Goal: Task Accomplishment & Management: Complete application form

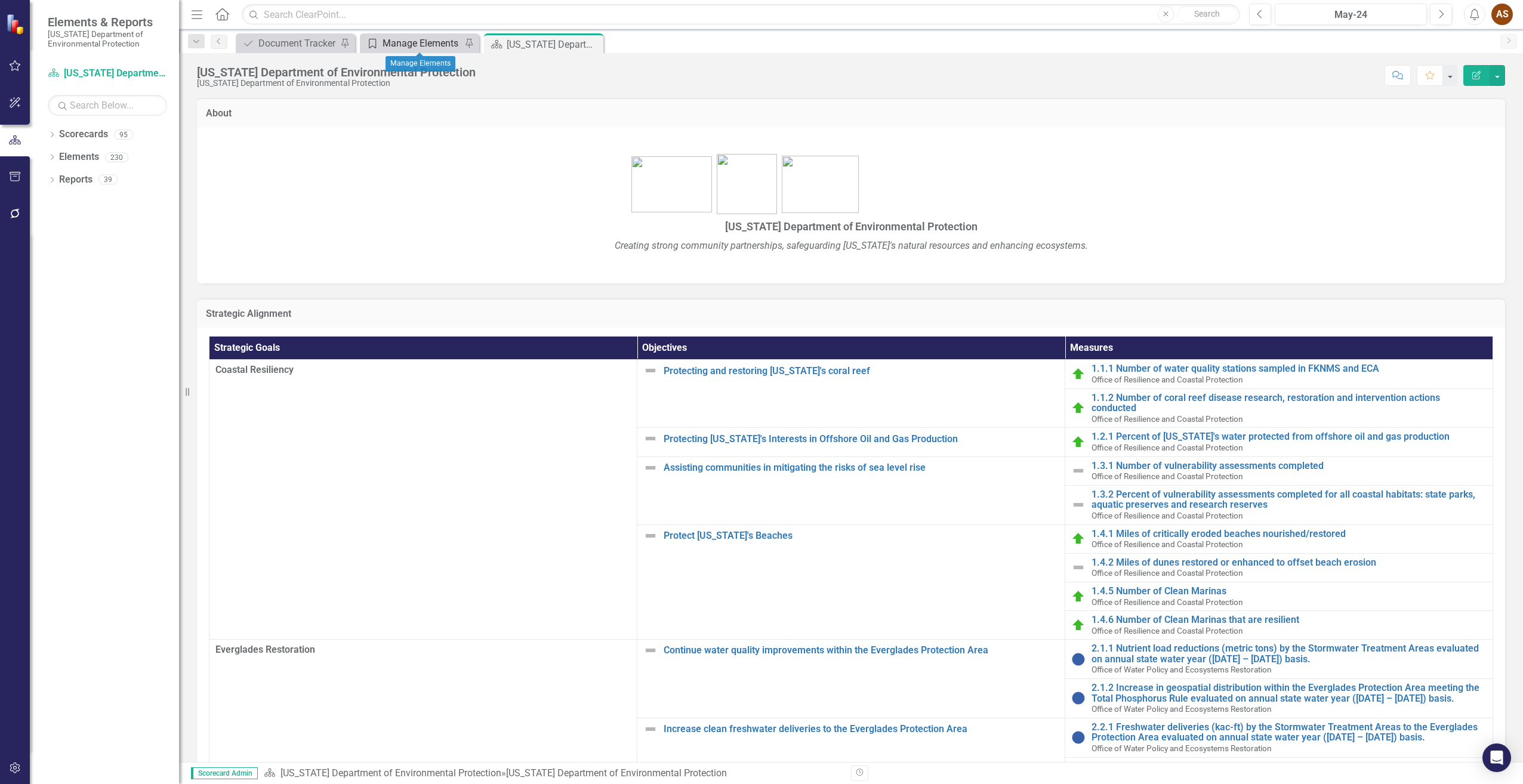
click at [410, 42] on div "Manage Elements" at bounding box center [422, 44] width 79 height 15
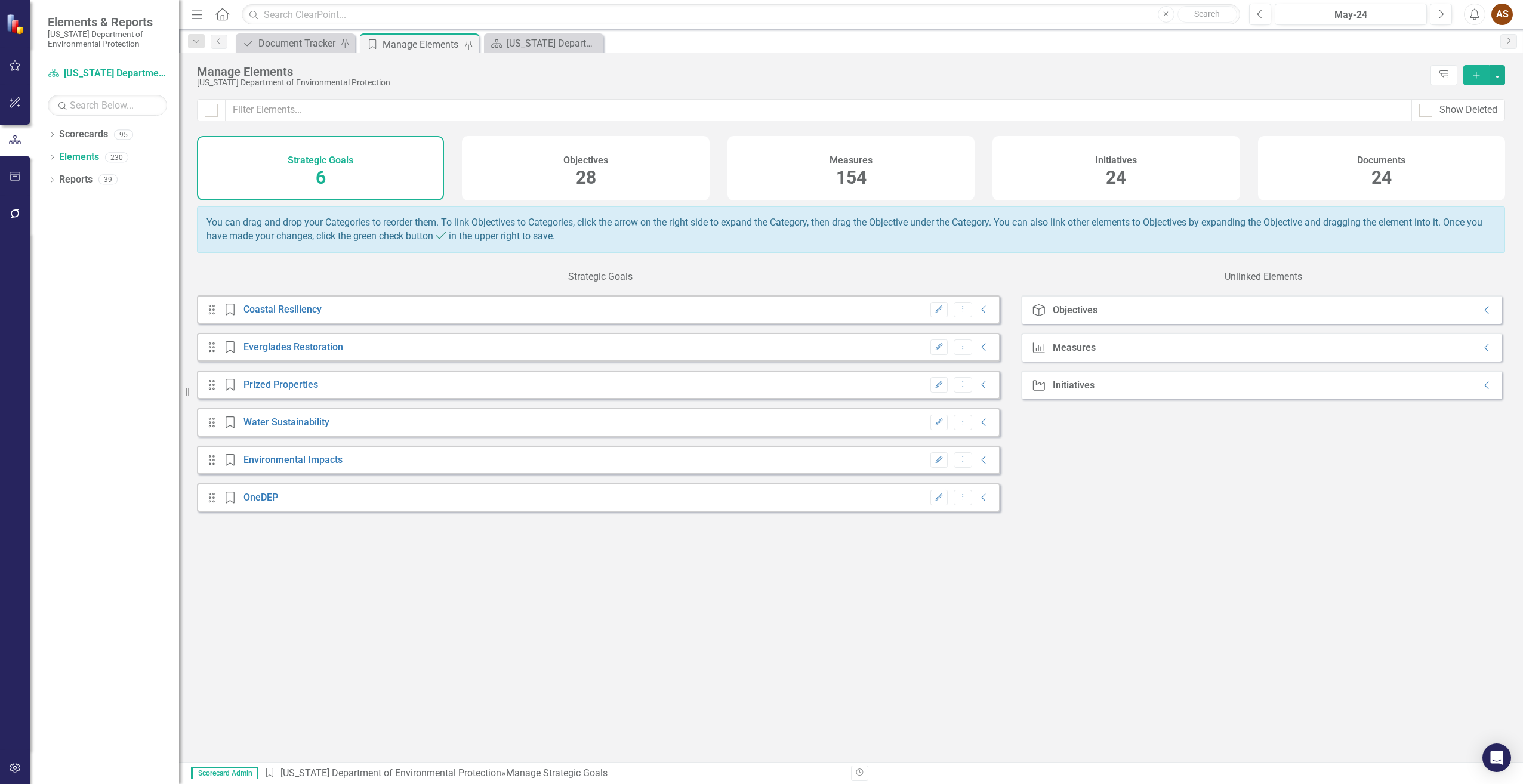
click at [1373, 163] on h4 "Documents" at bounding box center [1382, 160] width 49 height 10
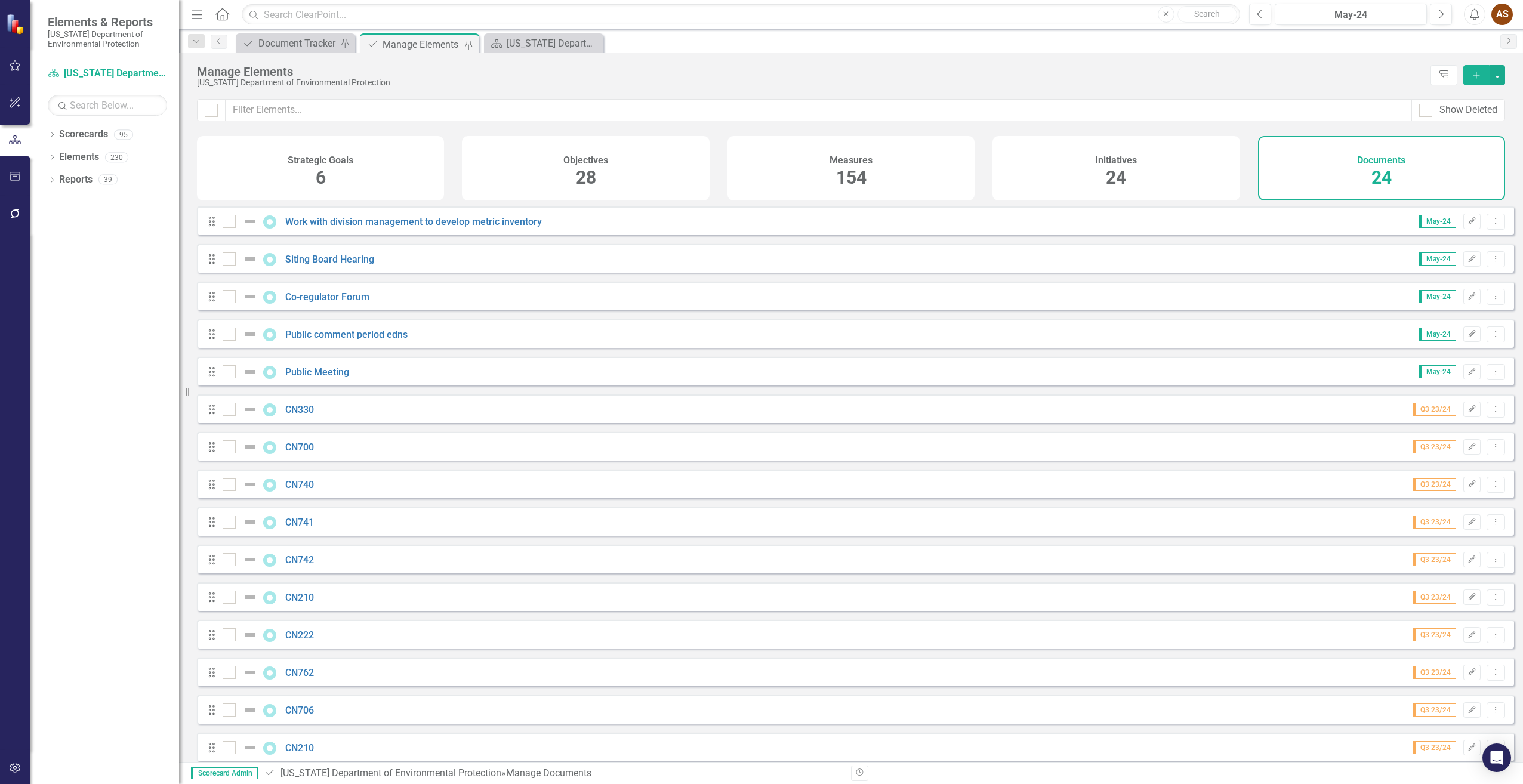
click at [1475, 75] on icon "Add" at bounding box center [1477, 75] width 10 height 8
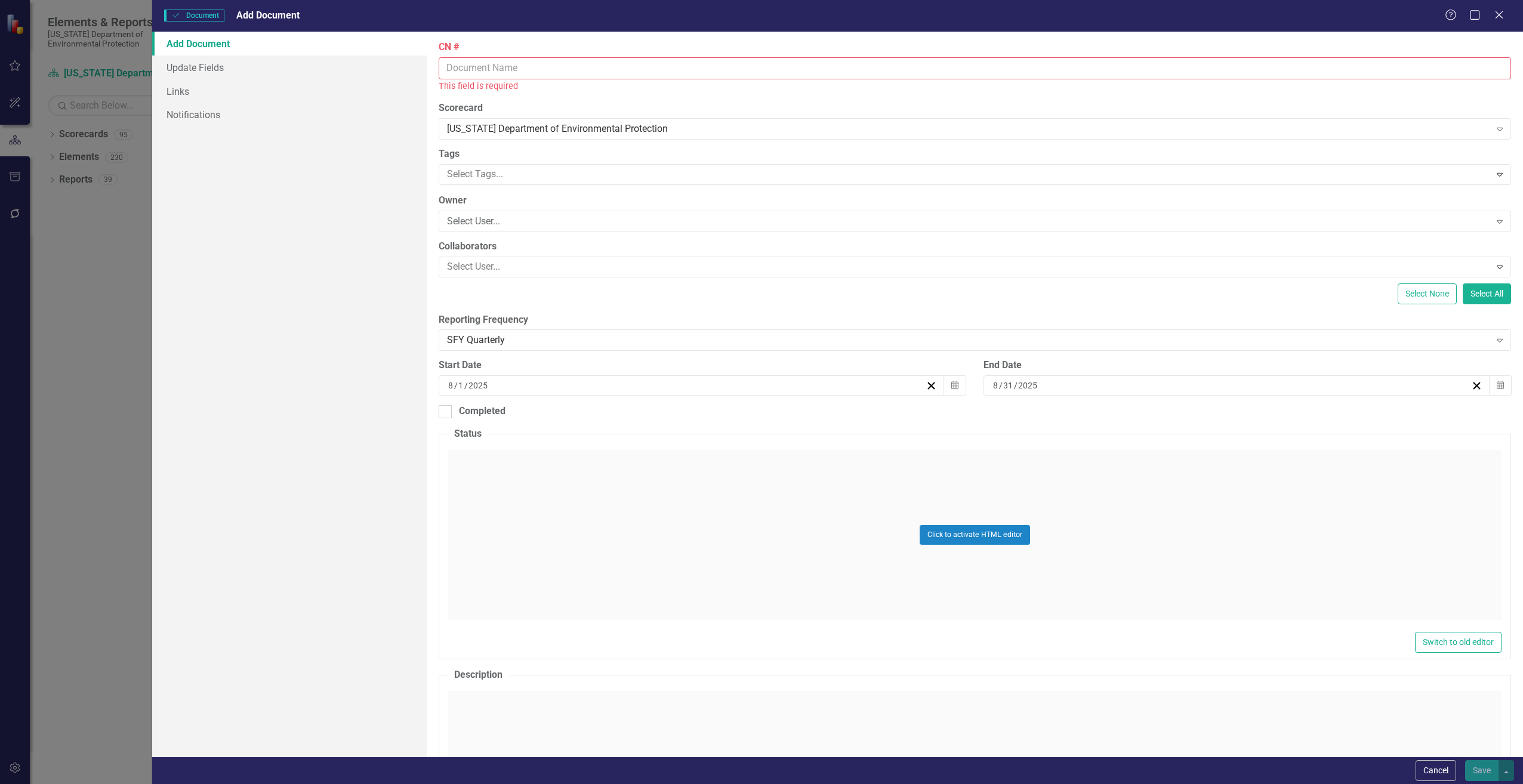
click at [514, 67] on input "CN #" at bounding box center [975, 69] width 1072 height 22
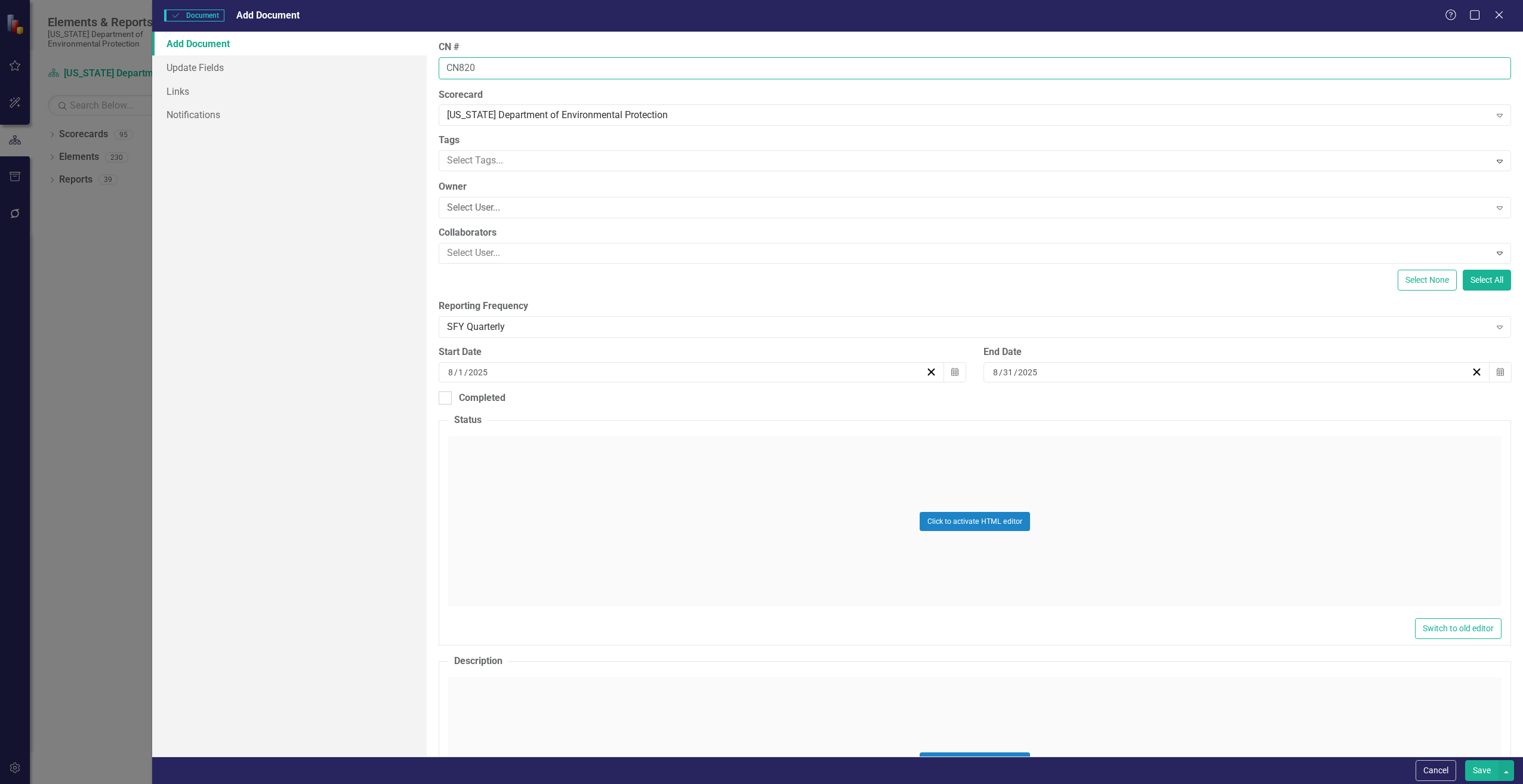
type input "CN820"
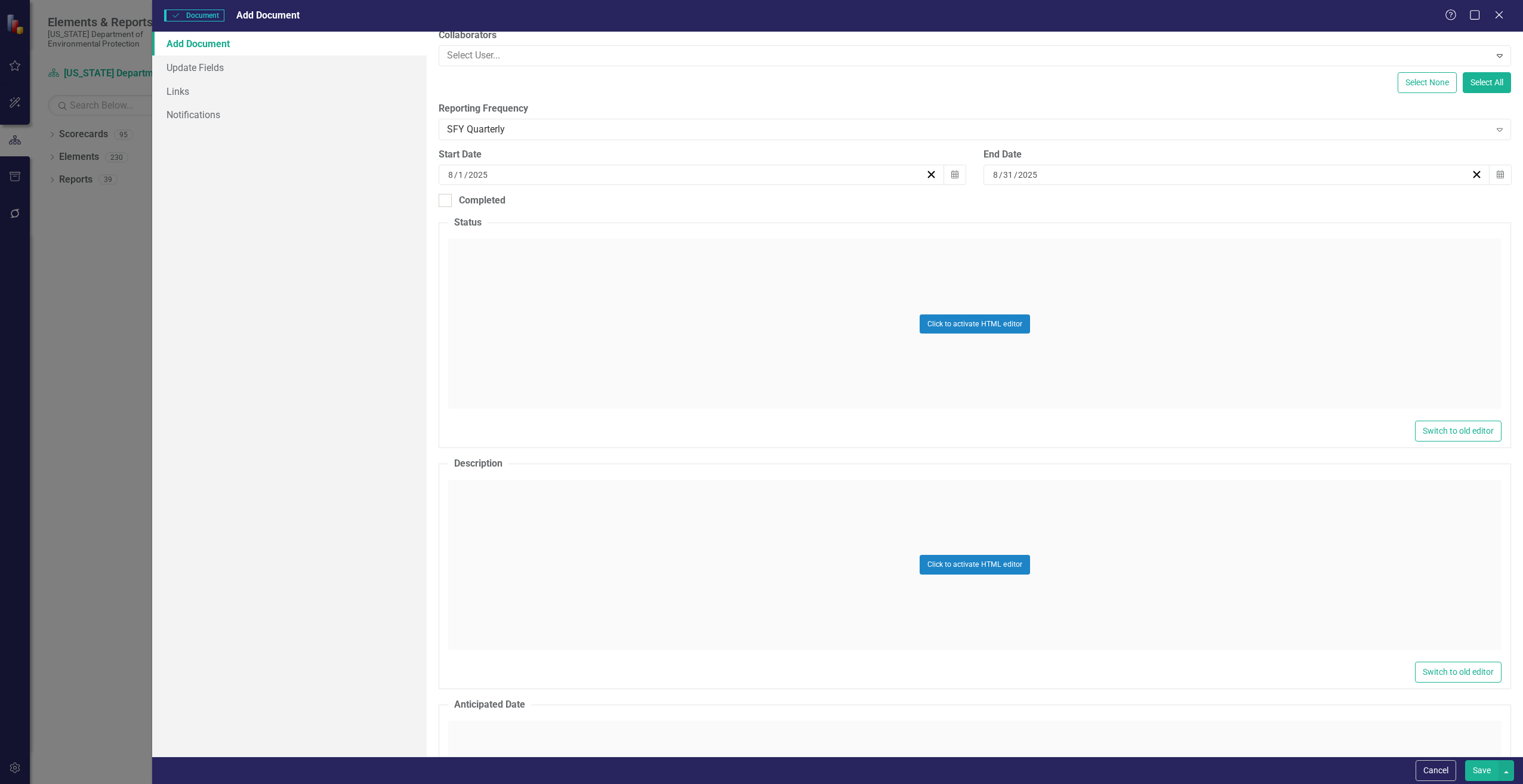
scroll to position [238, 0]
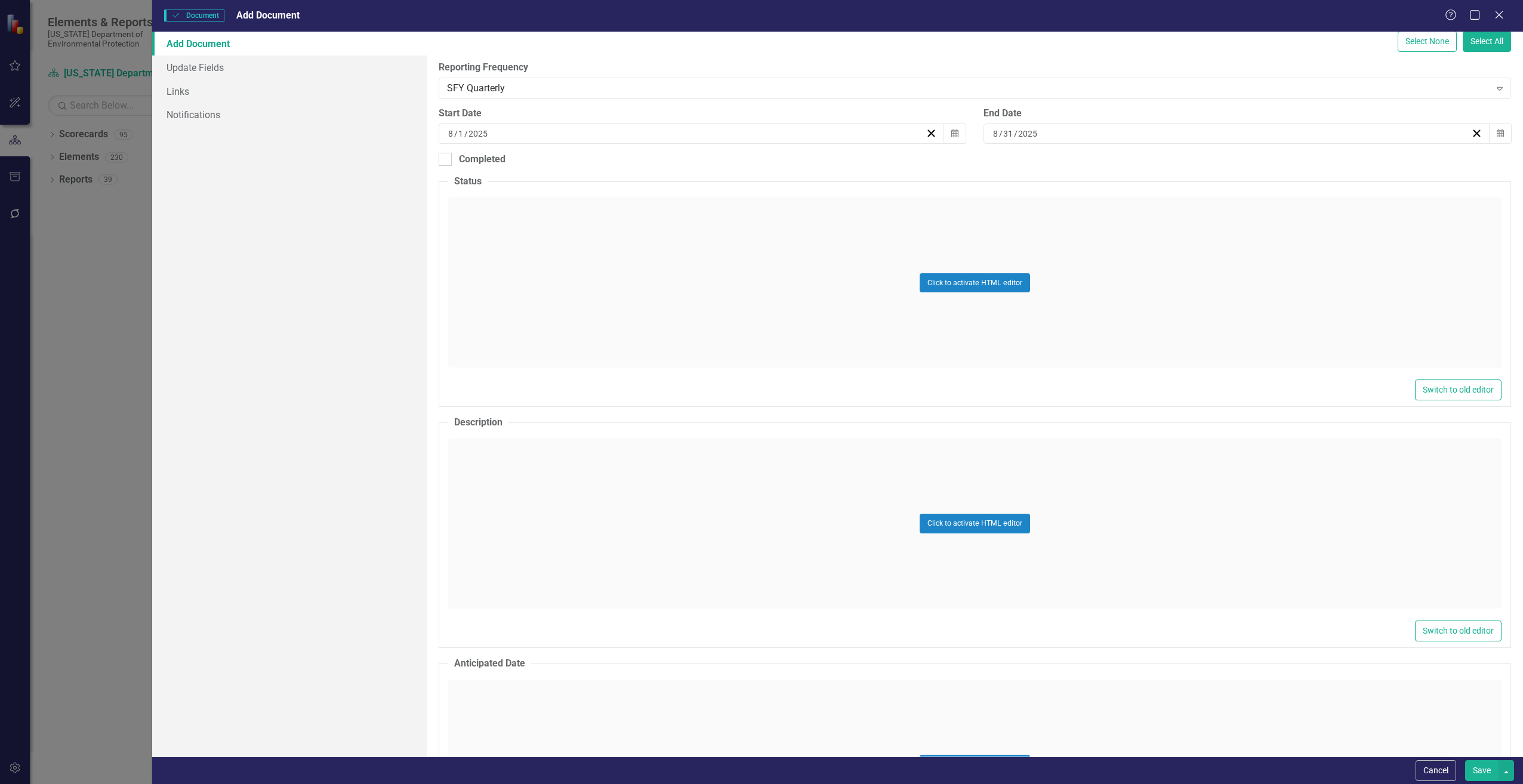
click at [554, 457] on div "Click to activate HTML editor" at bounding box center [975, 523] width 1054 height 170
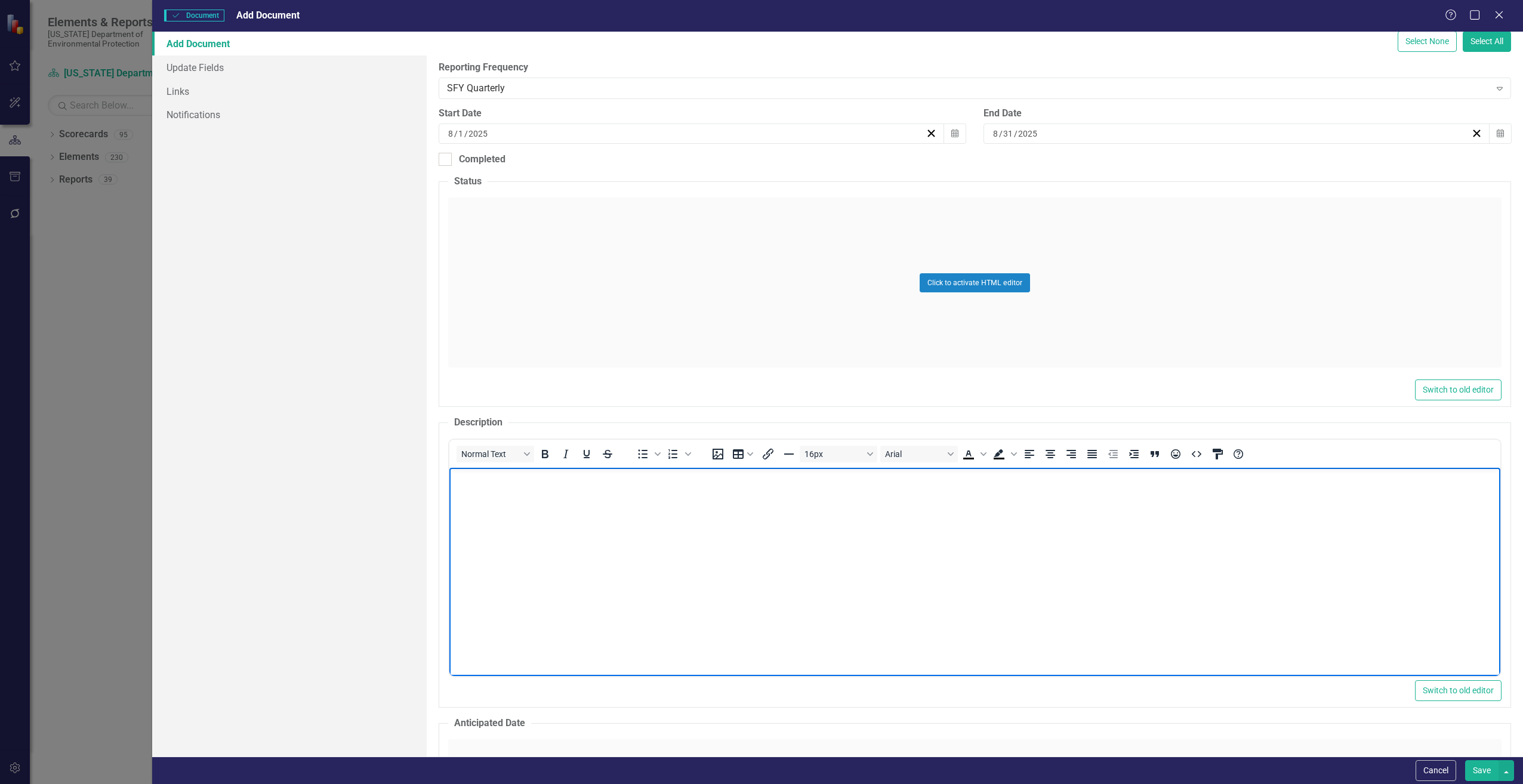
click at [494, 505] on body "Rich Text Area. Press ALT-0 for help." at bounding box center [975, 557] width 1051 height 179
paste body "Rich Text Area. Press ALT-0 for help."
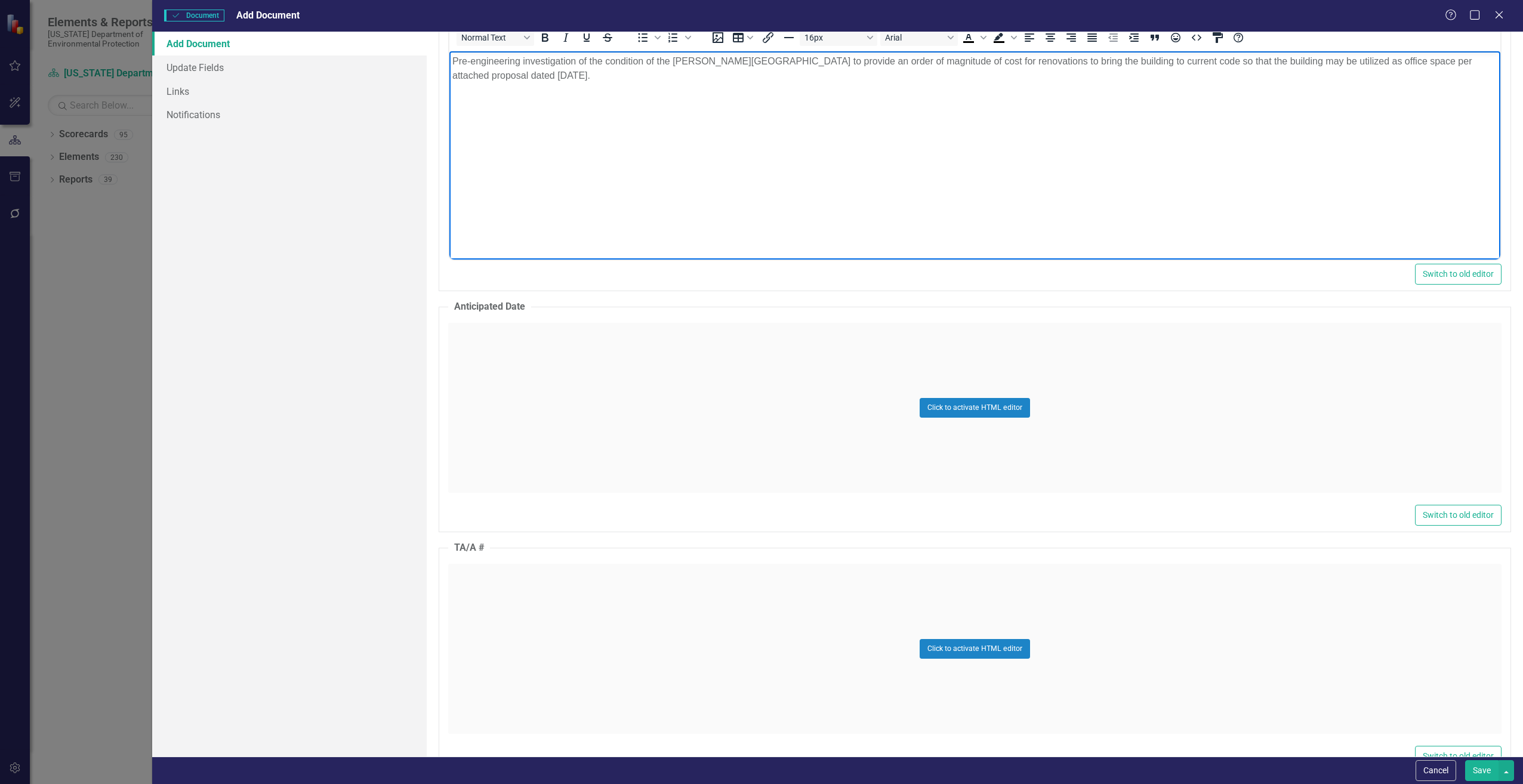
scroll to position [656, 0]
click at [491, 627] on div "Click to activate HTML editor" at bounding box center [975, 647] width 1054 height 170
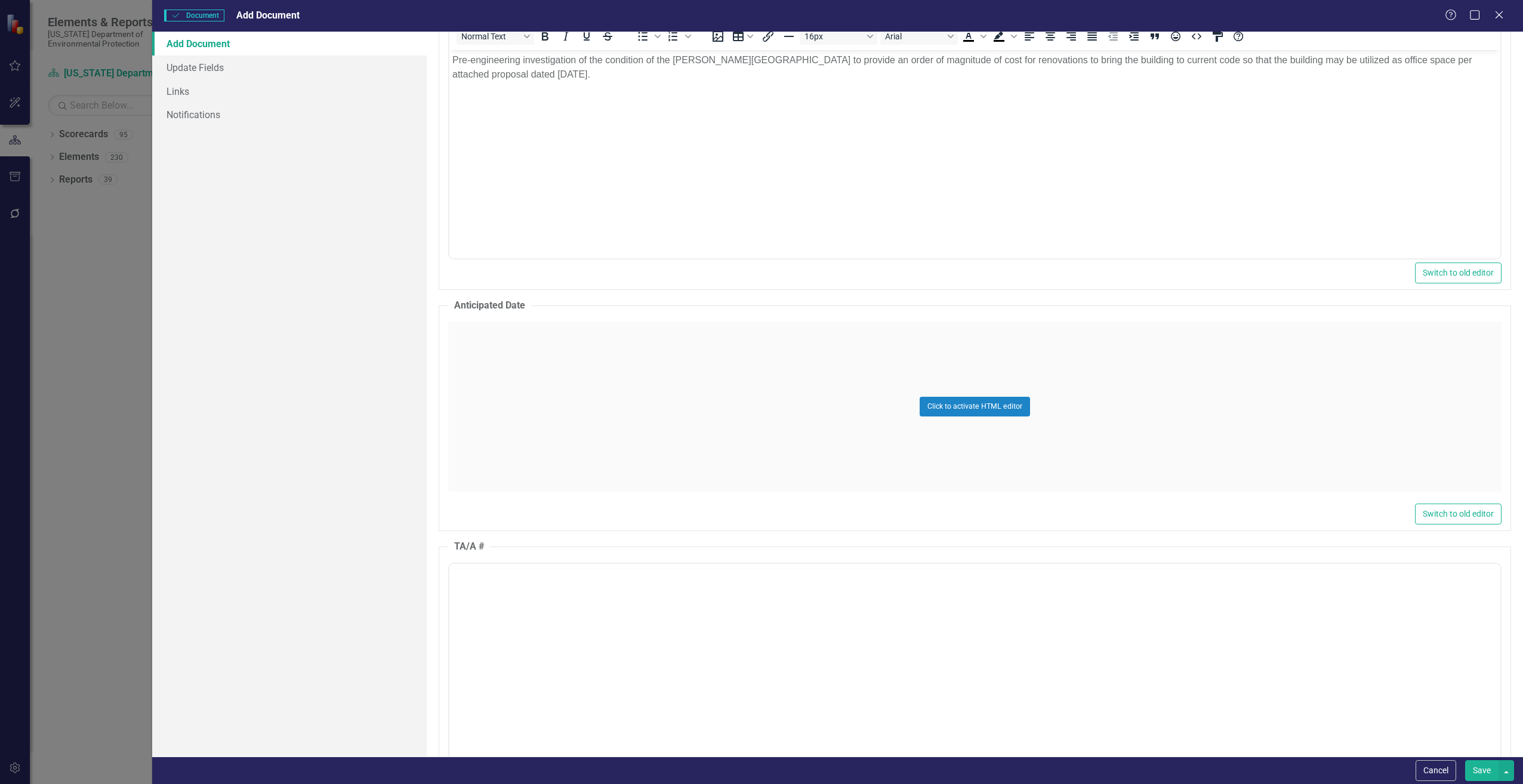
scroll to position [0, 0]
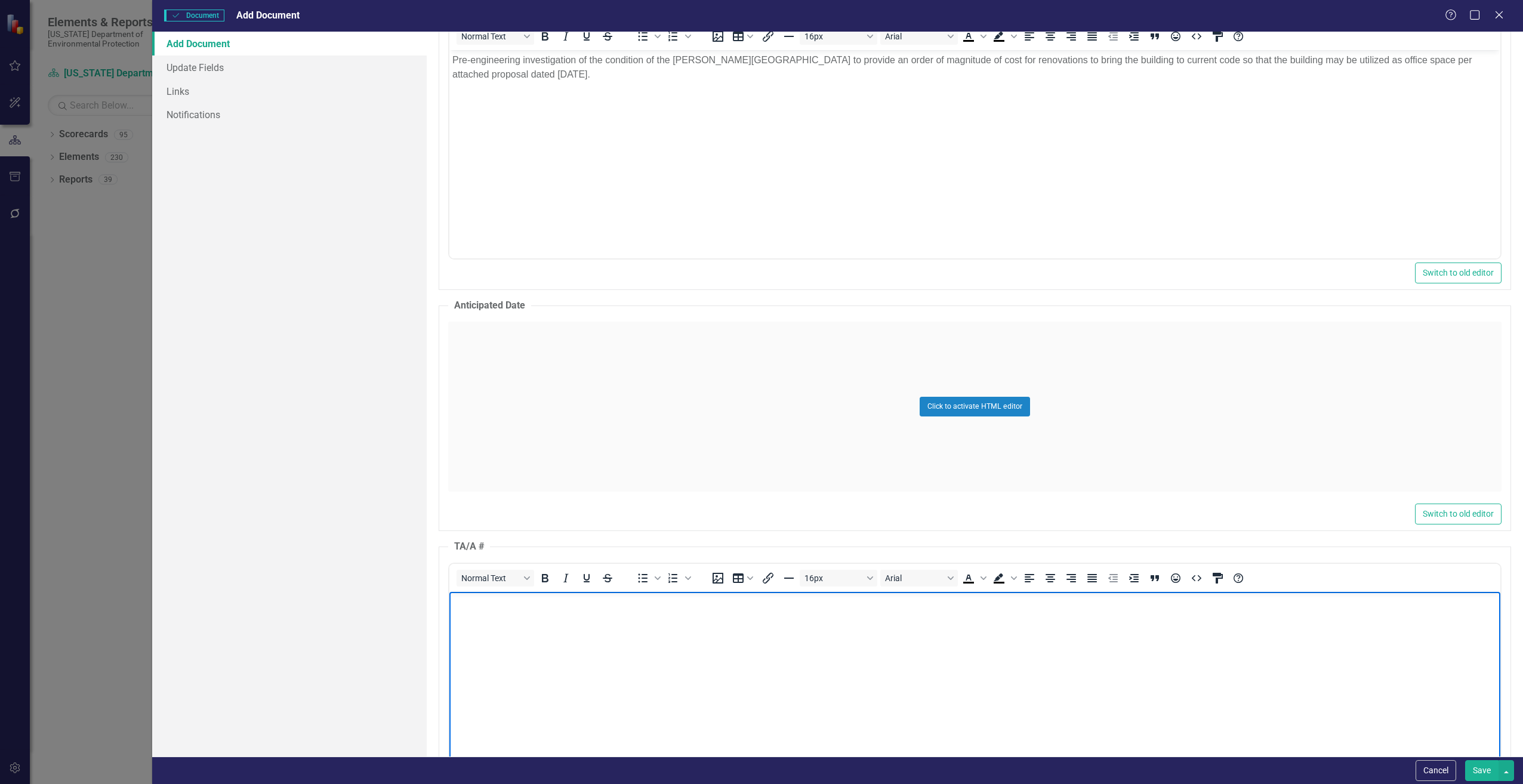
click at [491, 626] on body "Rich Text Area. Press ALT-0 for help." at bounding box center [975, 681] width 1051 height 179
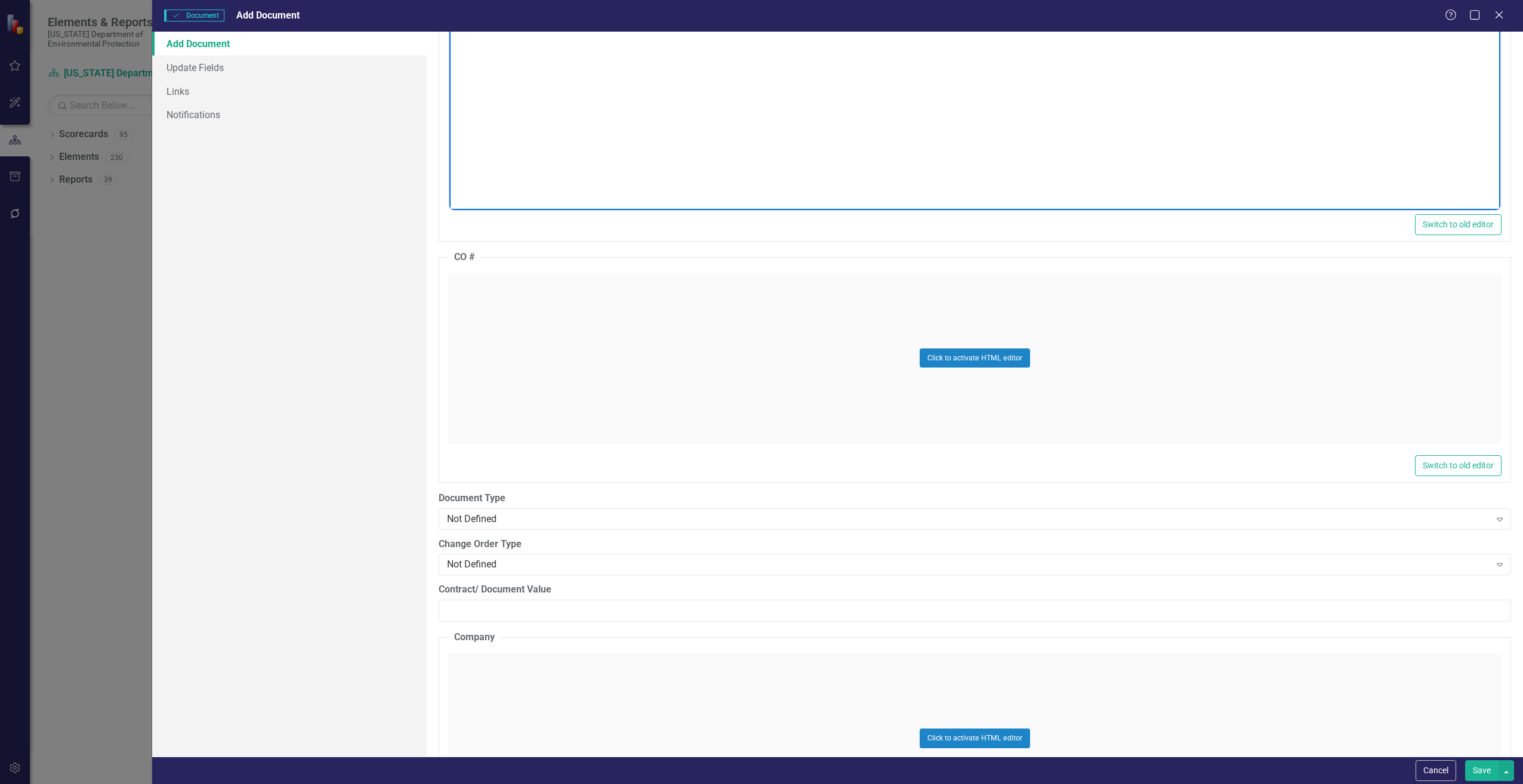
scroll to position [1313, 0]
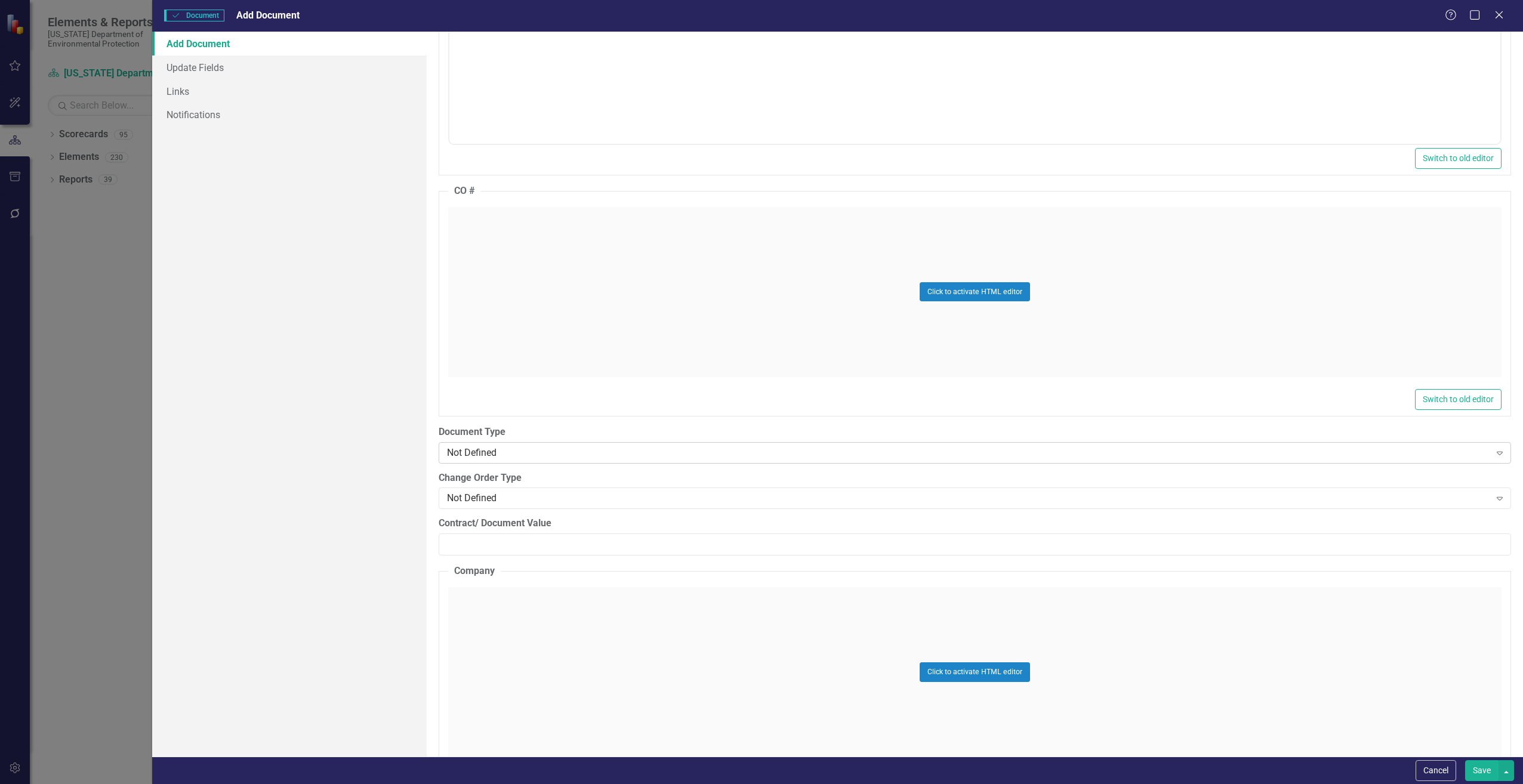
click at [521, 453] on div "Not Defined" at bounding box center [968, 453] width 1043 height 14
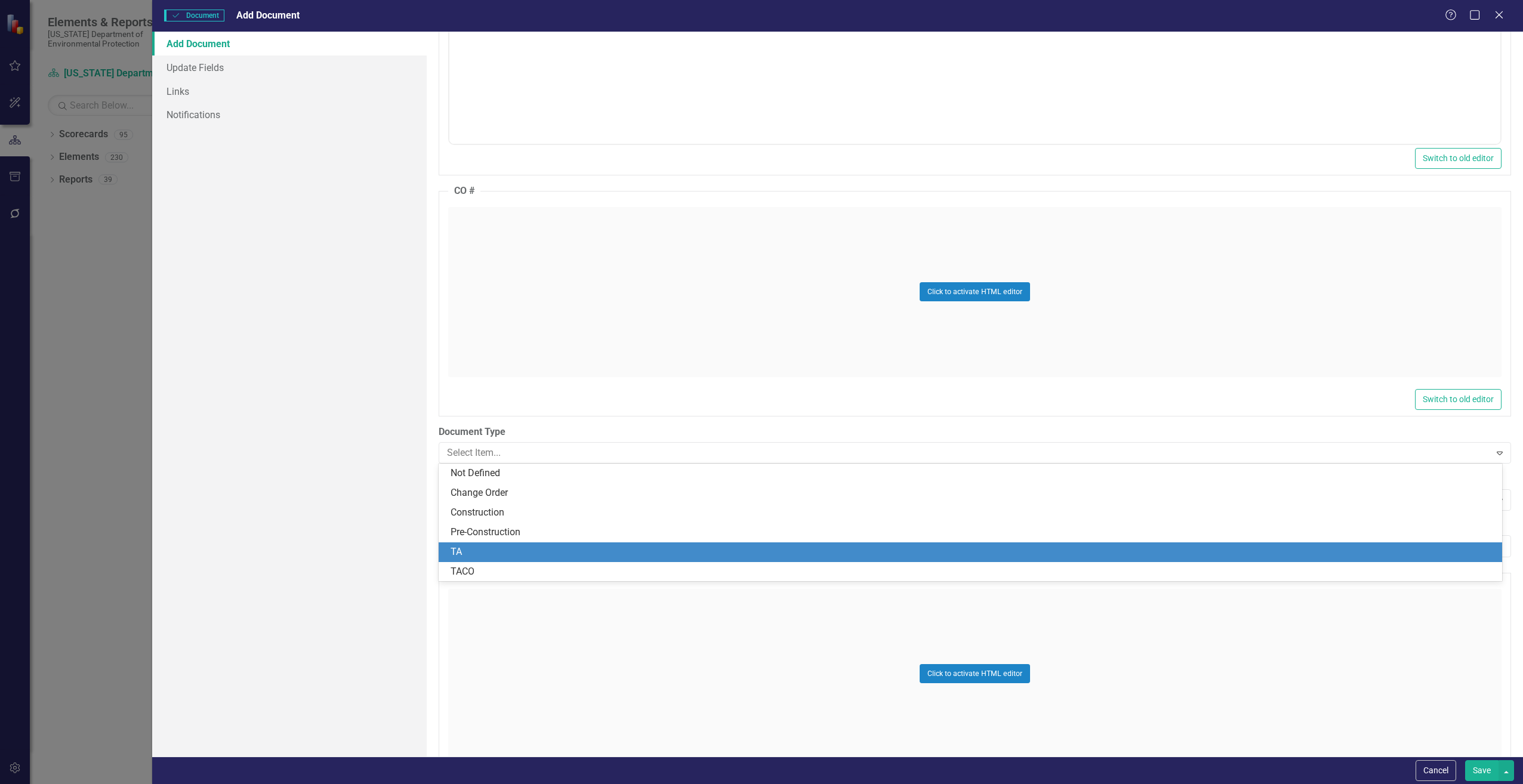
click at [508, 556] on div "TA" at bounding box center [973, 552] width 1045 height 14
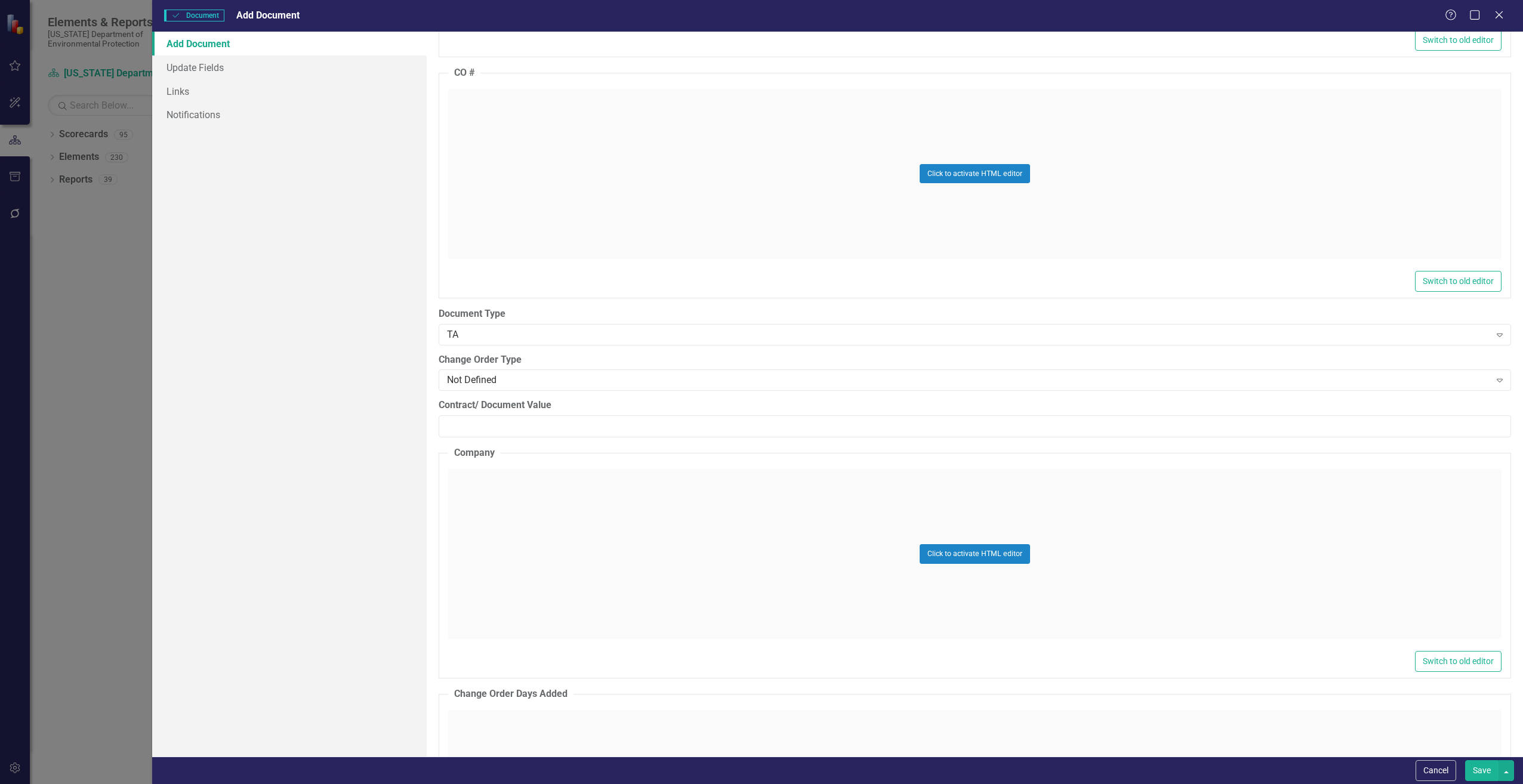
scroll to position [1433, 0]
click at [487, 425] on input "Contract/ Document Value" at bounding box center [975, 426] width 1072 height 22
paste input "12350"
type input "12350.00"
click at [397, 477] on div "Add Document Update Fields Links Notifications" at bounding box center [289, 394] width 274 height 725
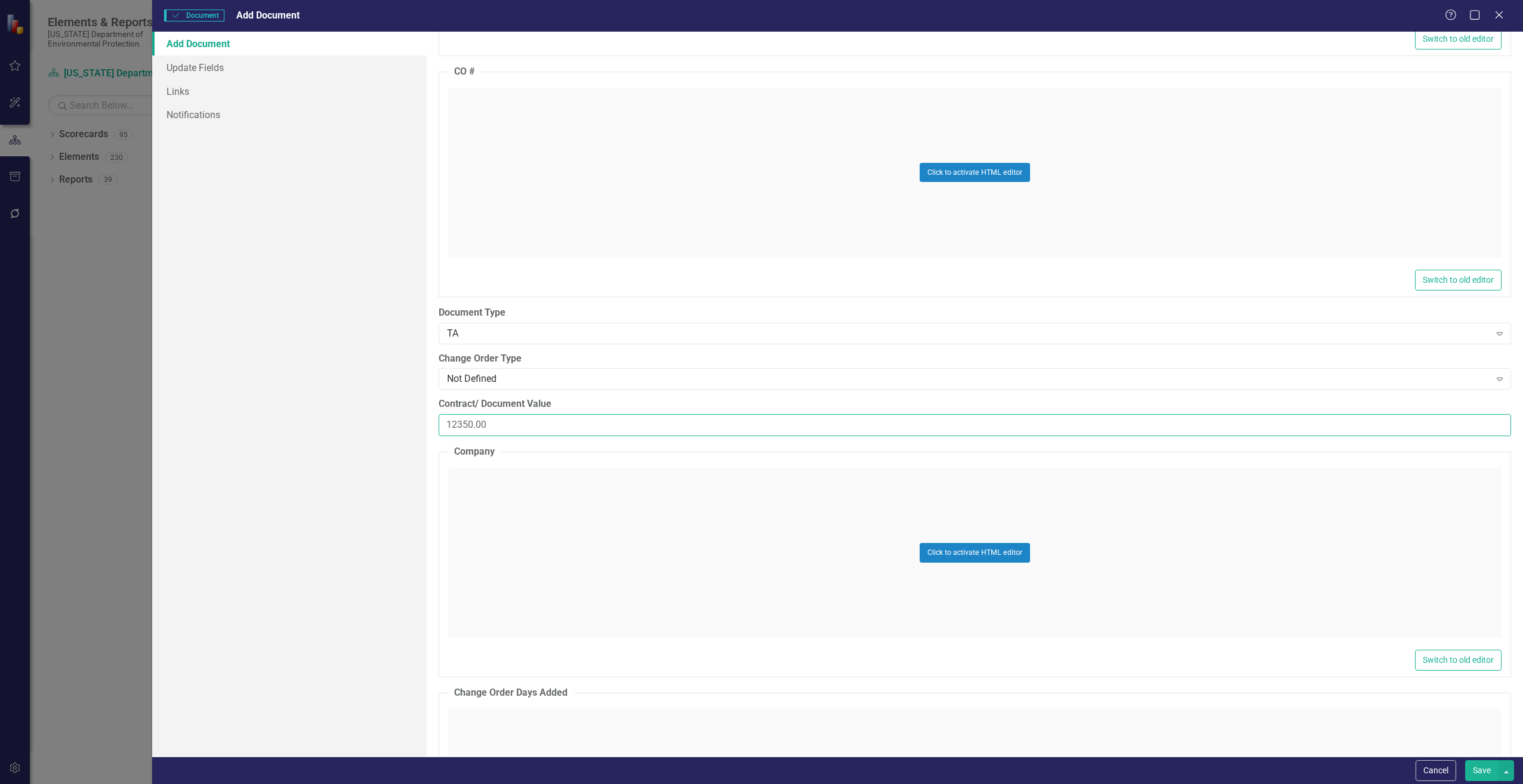
click at [450, 428] on input "12350.00" at bounding box center [975, 426] width 1072 height 22
click at [457, 426] on input "12350.00" at bounding box center [975, 426] width 1072 height 22
click at [447, 425] on input "12350.00" at bounding box center [975, 426] width 1072 height 22
click at [611, 537] on div "Click to activate HTML editor" at bounding box center [975, 552] width 1054 height 170
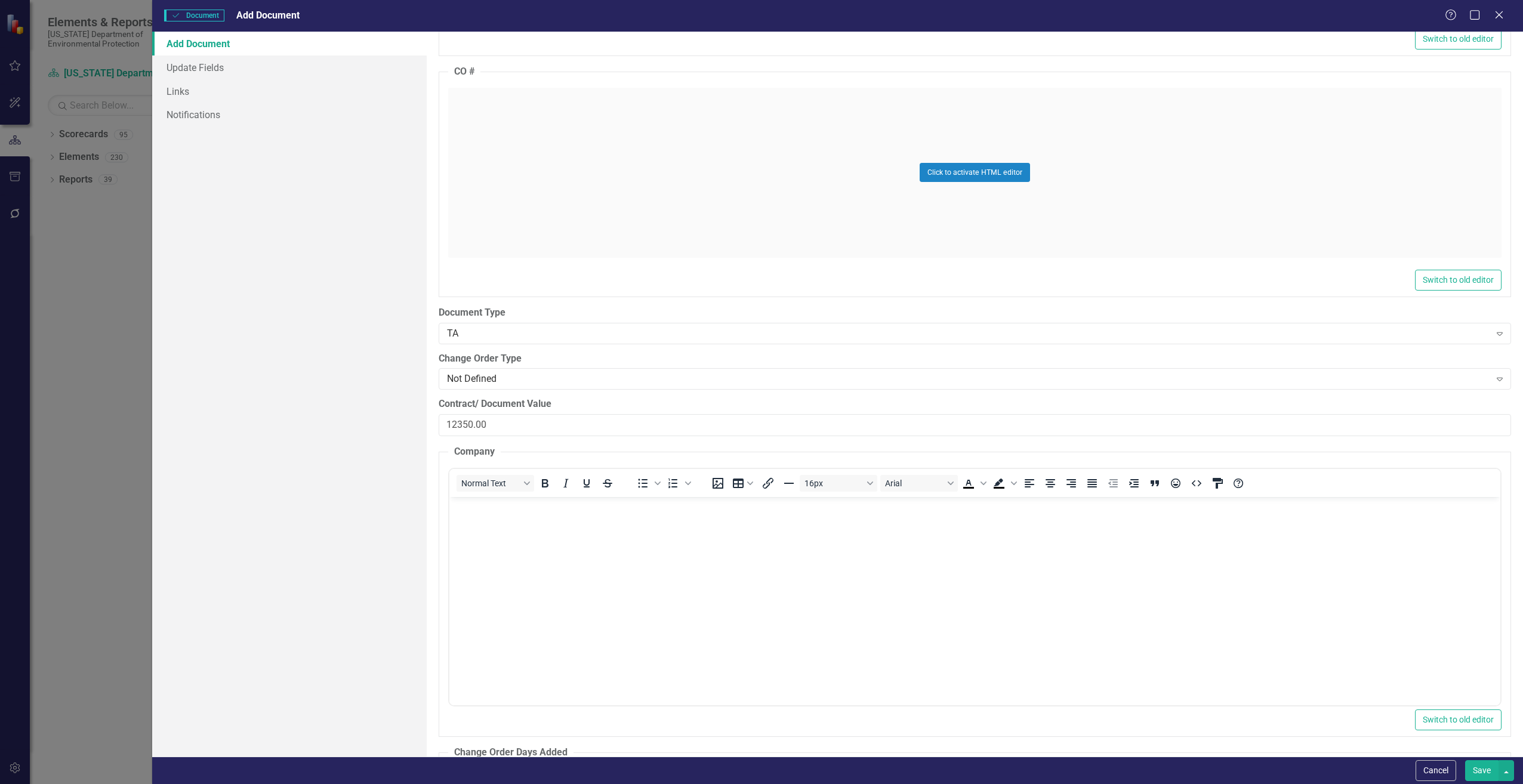
scroll to position [0, 0]
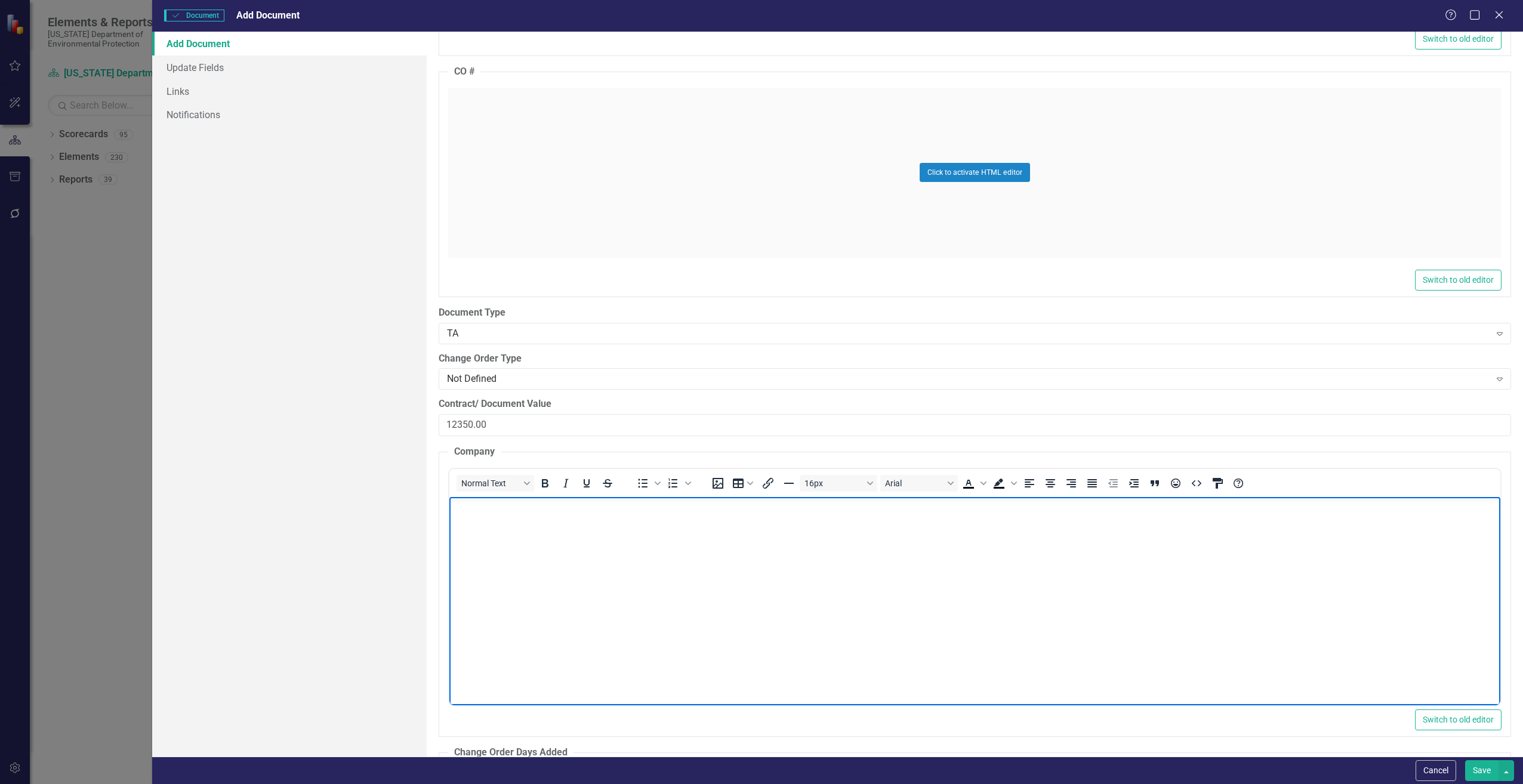
click at [501, 547] on body "Rich Text Area. Press ALT-0 for help." at bounding box center [975, 586] width 1051 height 179
paste body "Rich Text Area. Press ALT-0 for help."
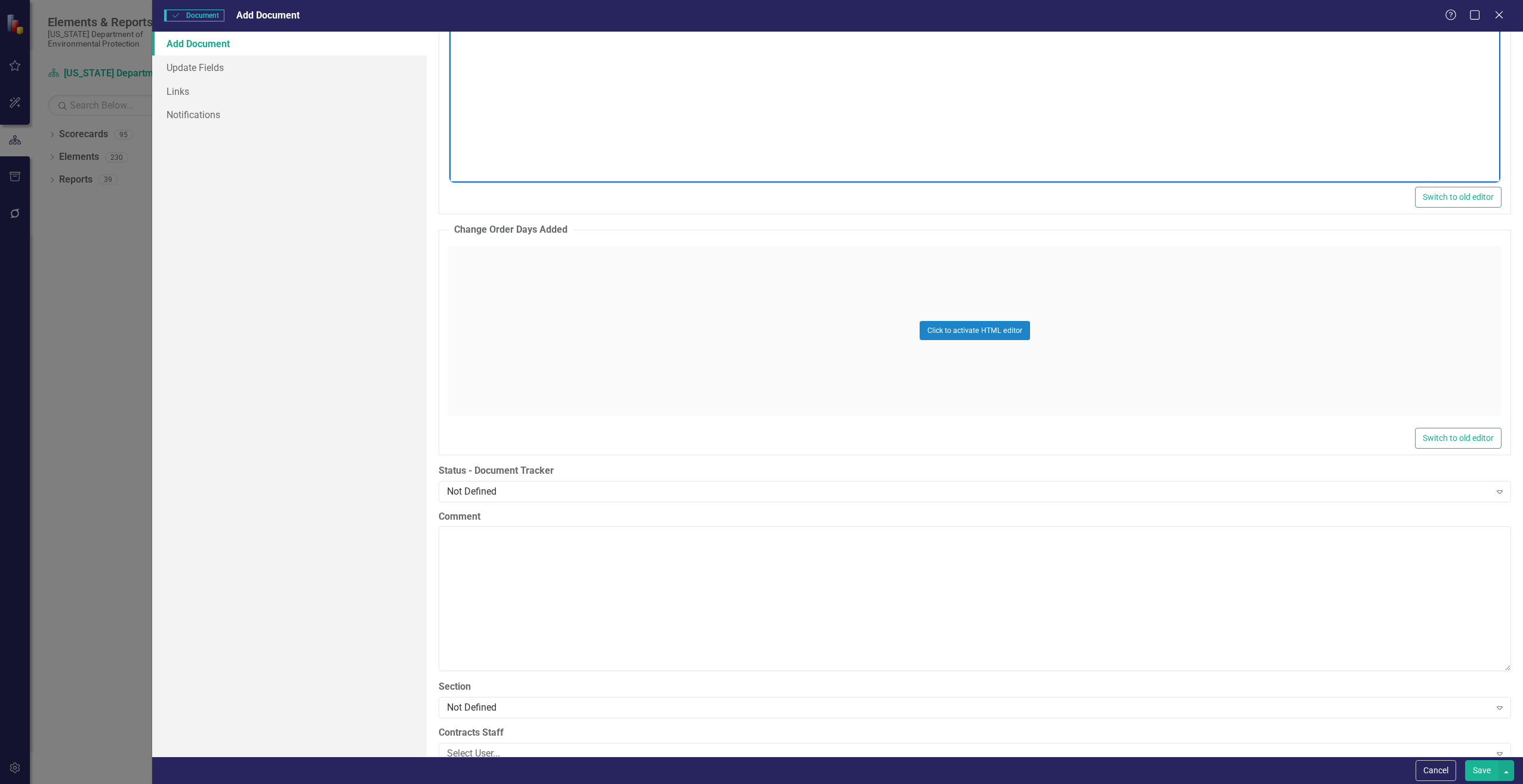
scroll to position [1970, 0]
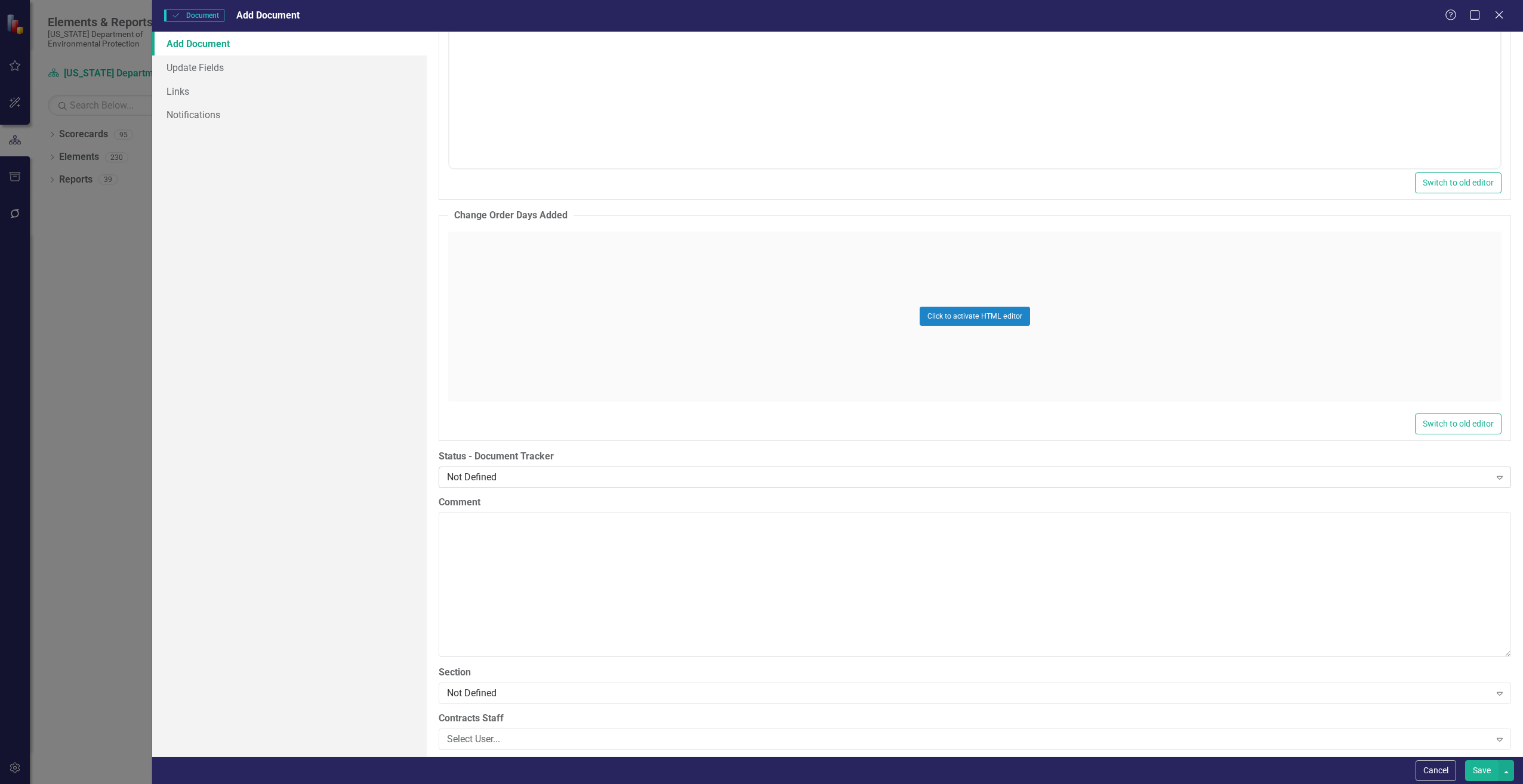
click at [534, 483] on div "Not Defined" at bounding box center [968, 478] width 1043 height 14
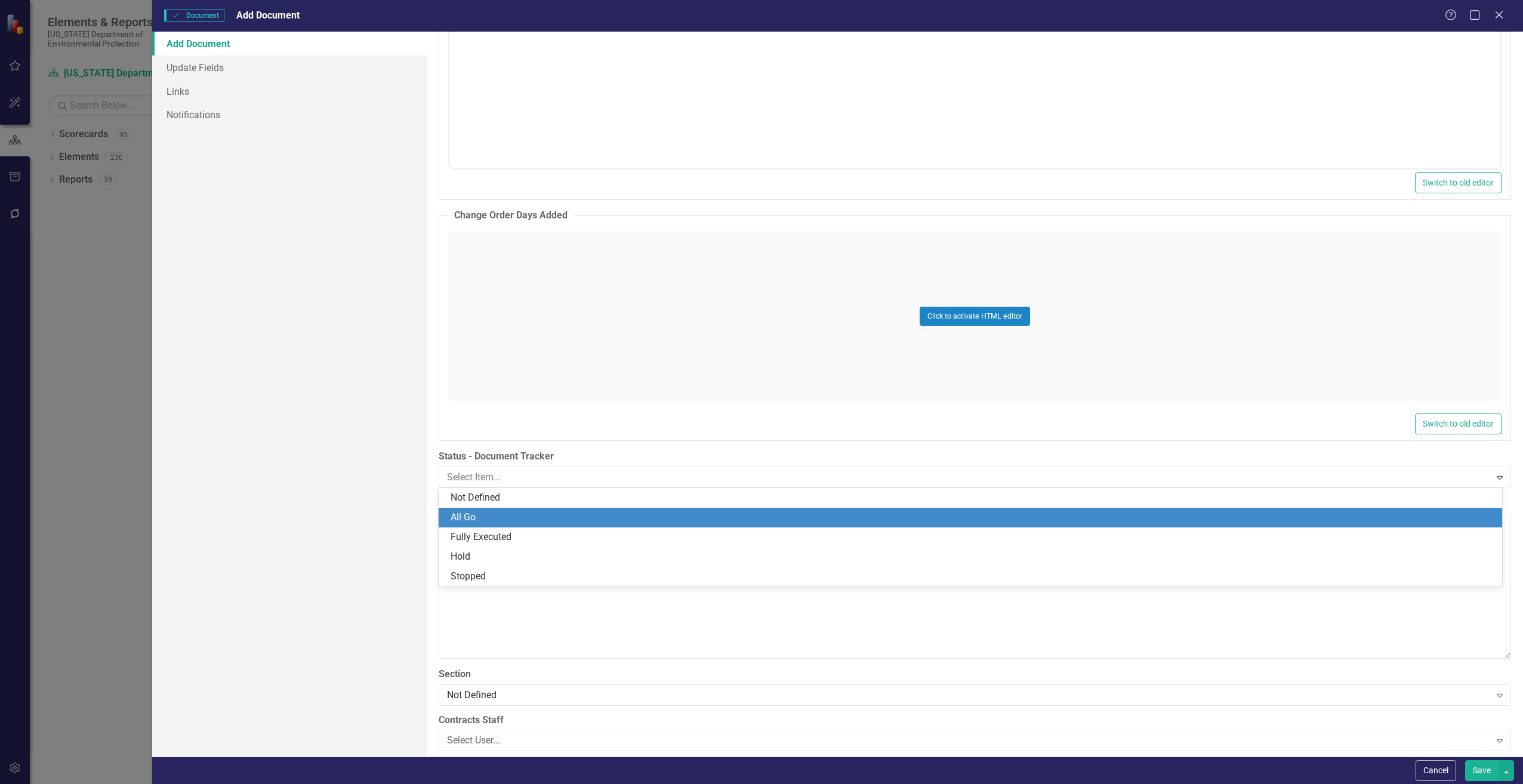
click at [485, 518] on div "All Go" at bounding box center [973, 518] width 1045 height 14
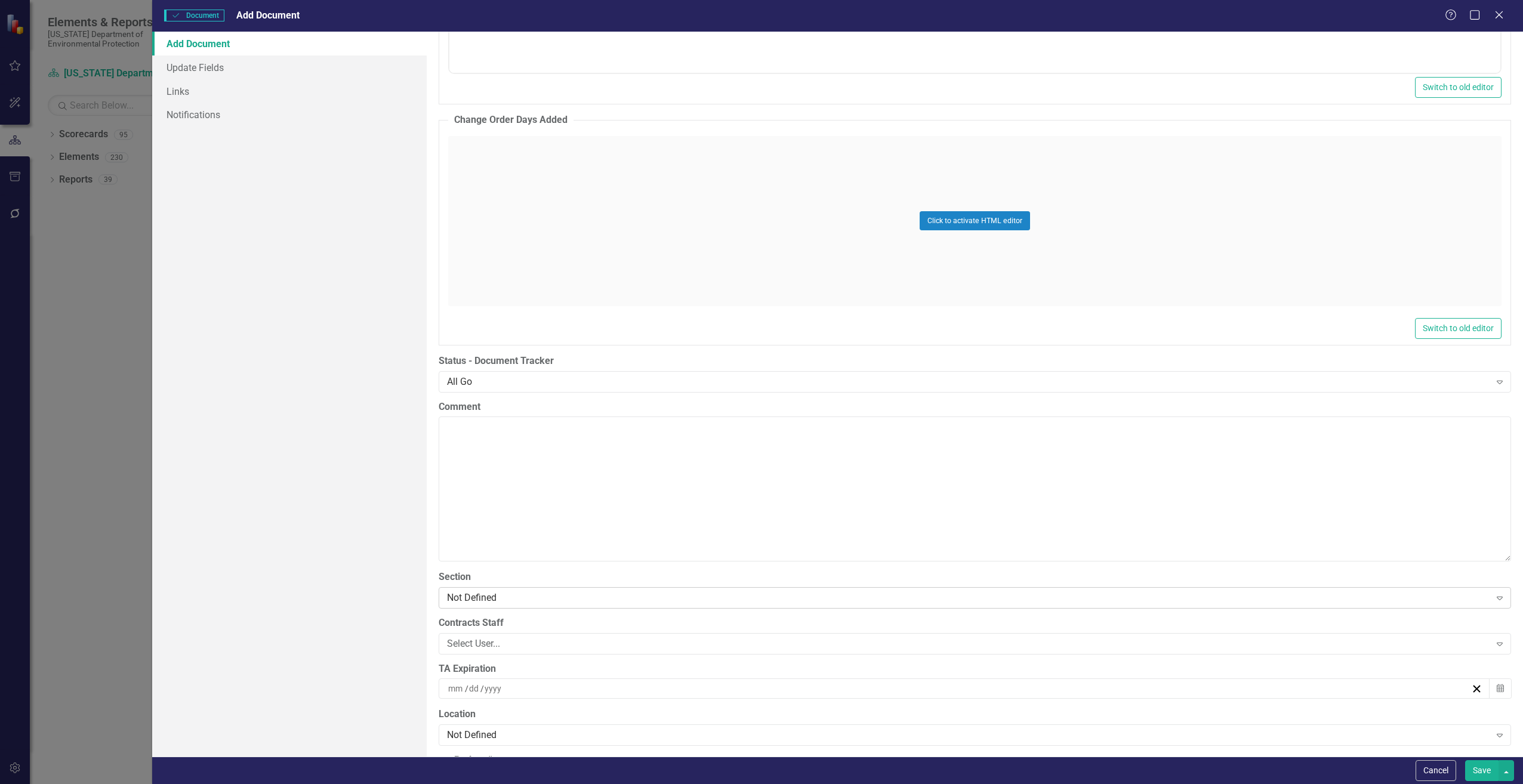
scroll to position [2089, 0]
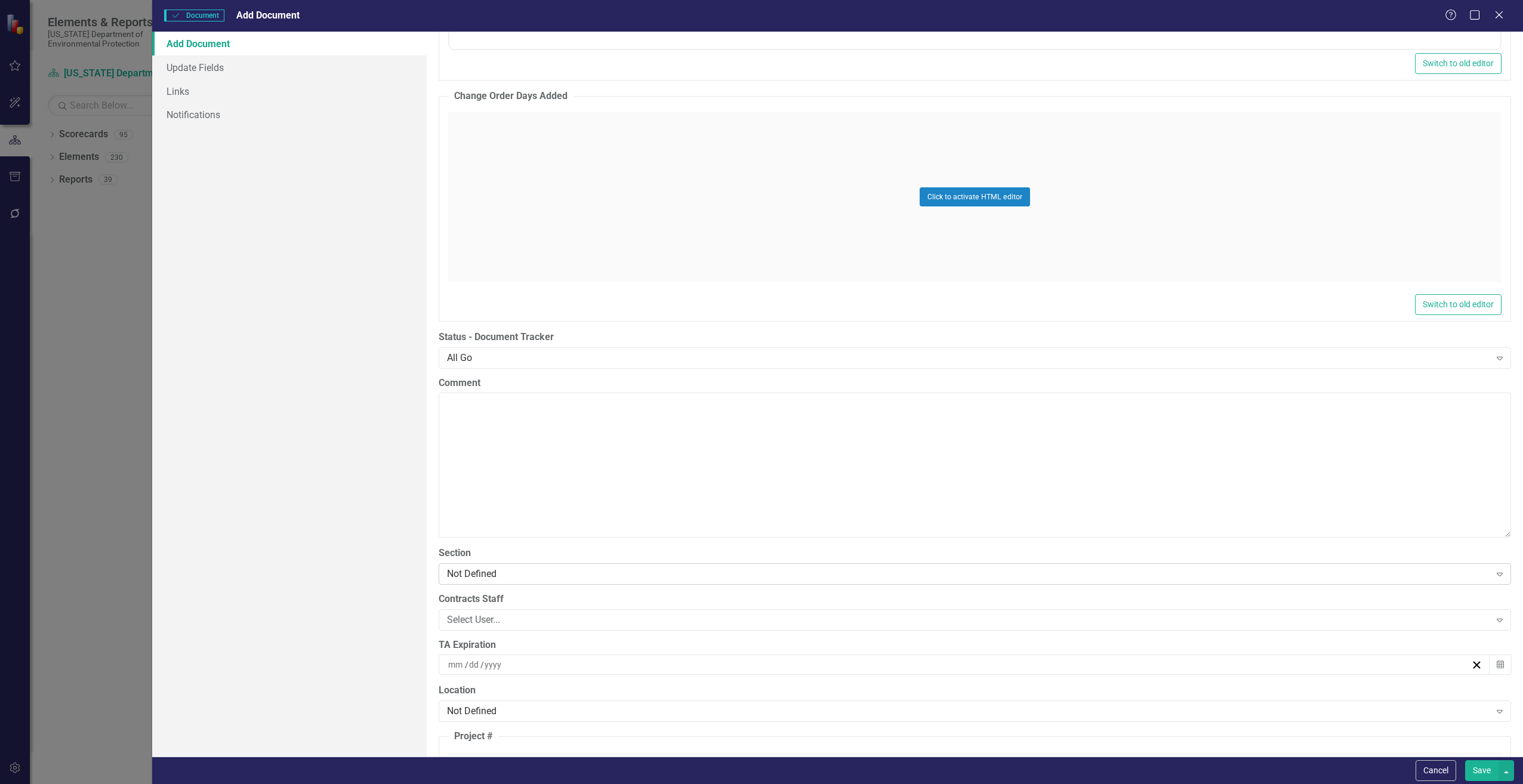
click at [499, 572] on div "Not Defined" at bounding box center [968, 574] width 1043 height 14
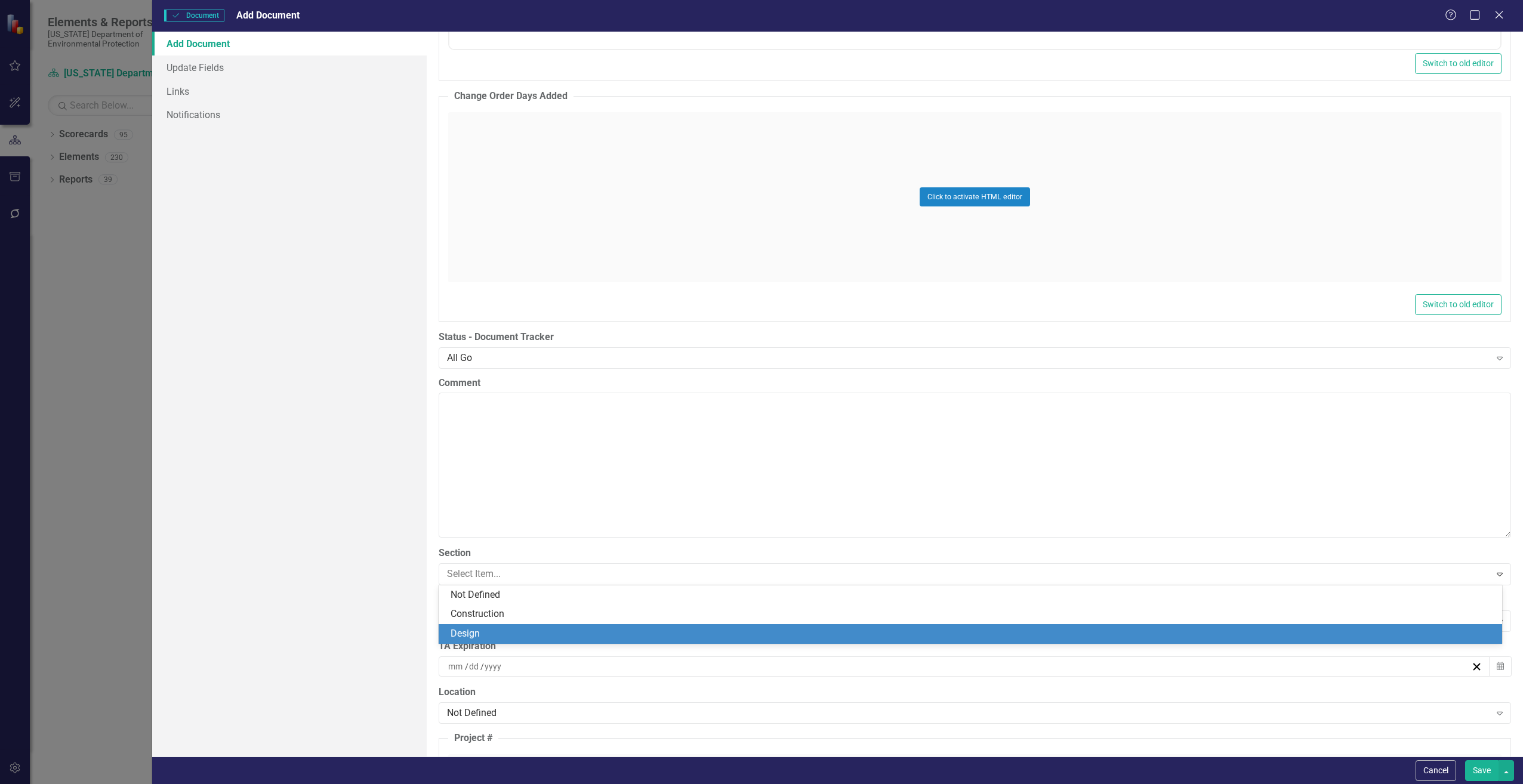
click at [460, 629] on div "Design" at bounding box center [973, 634] width 1045 height 14
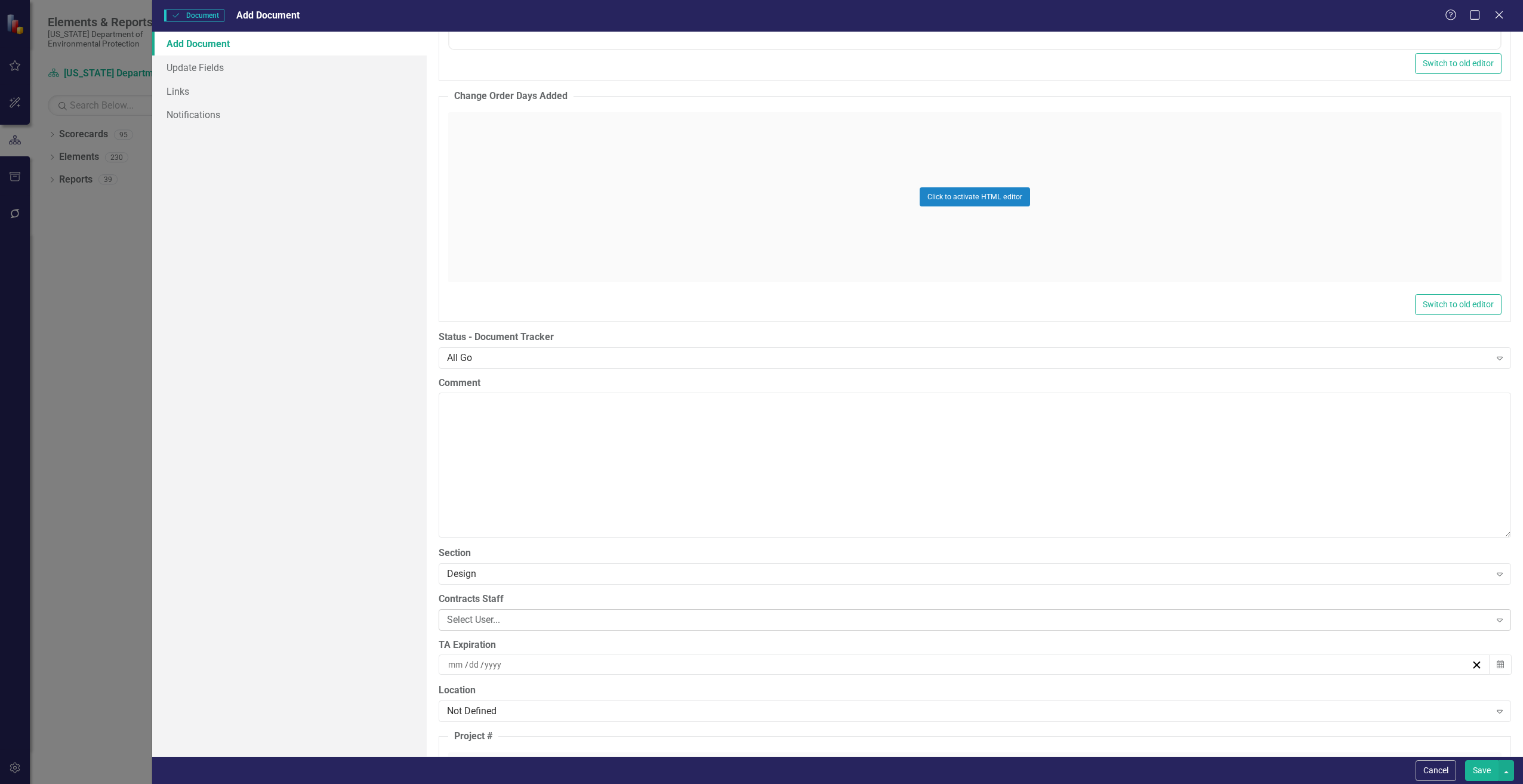
click at [464, 619] on div "Select User..." at bounding box center [968, 620] width 1043 height 14
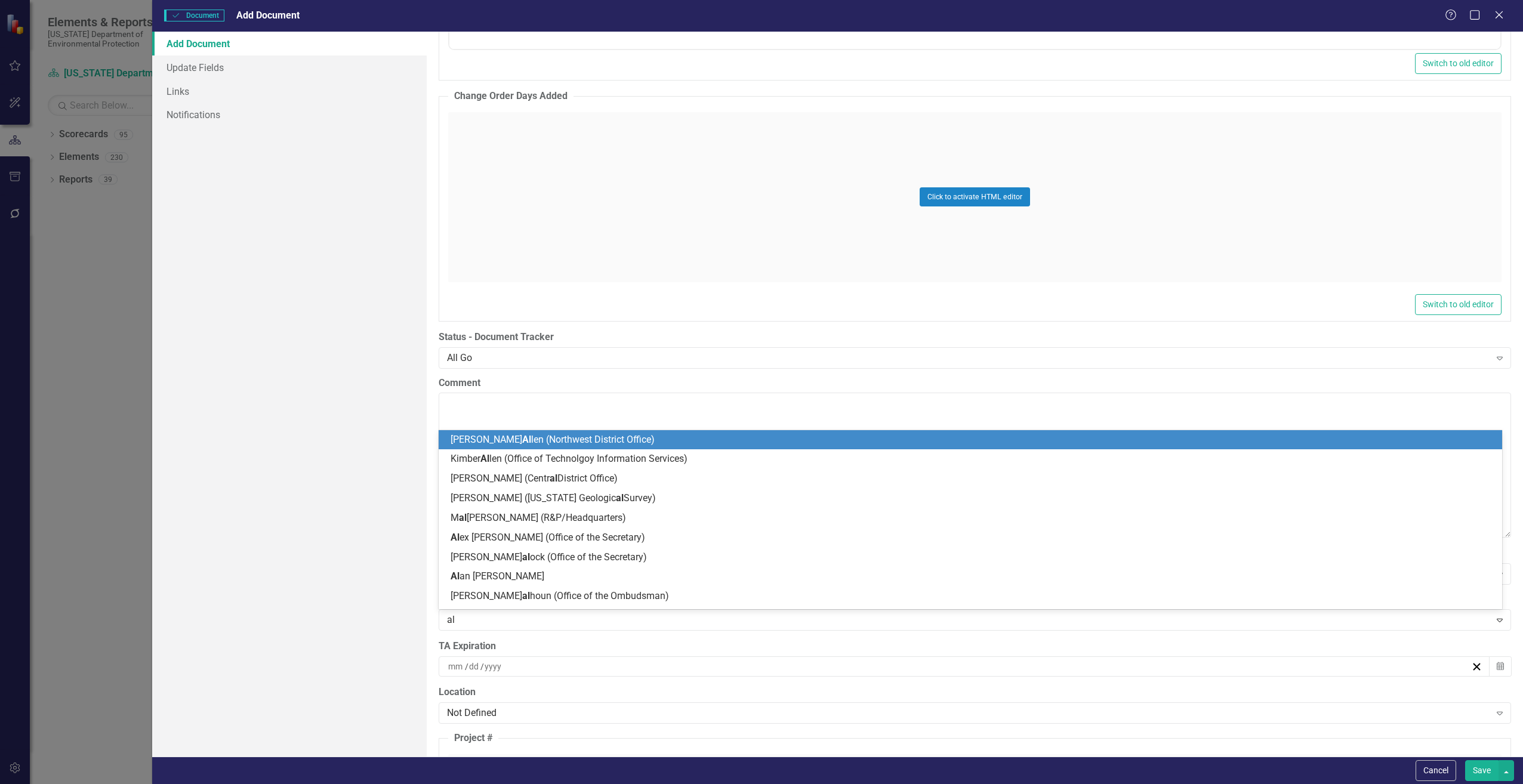
type input "ali"
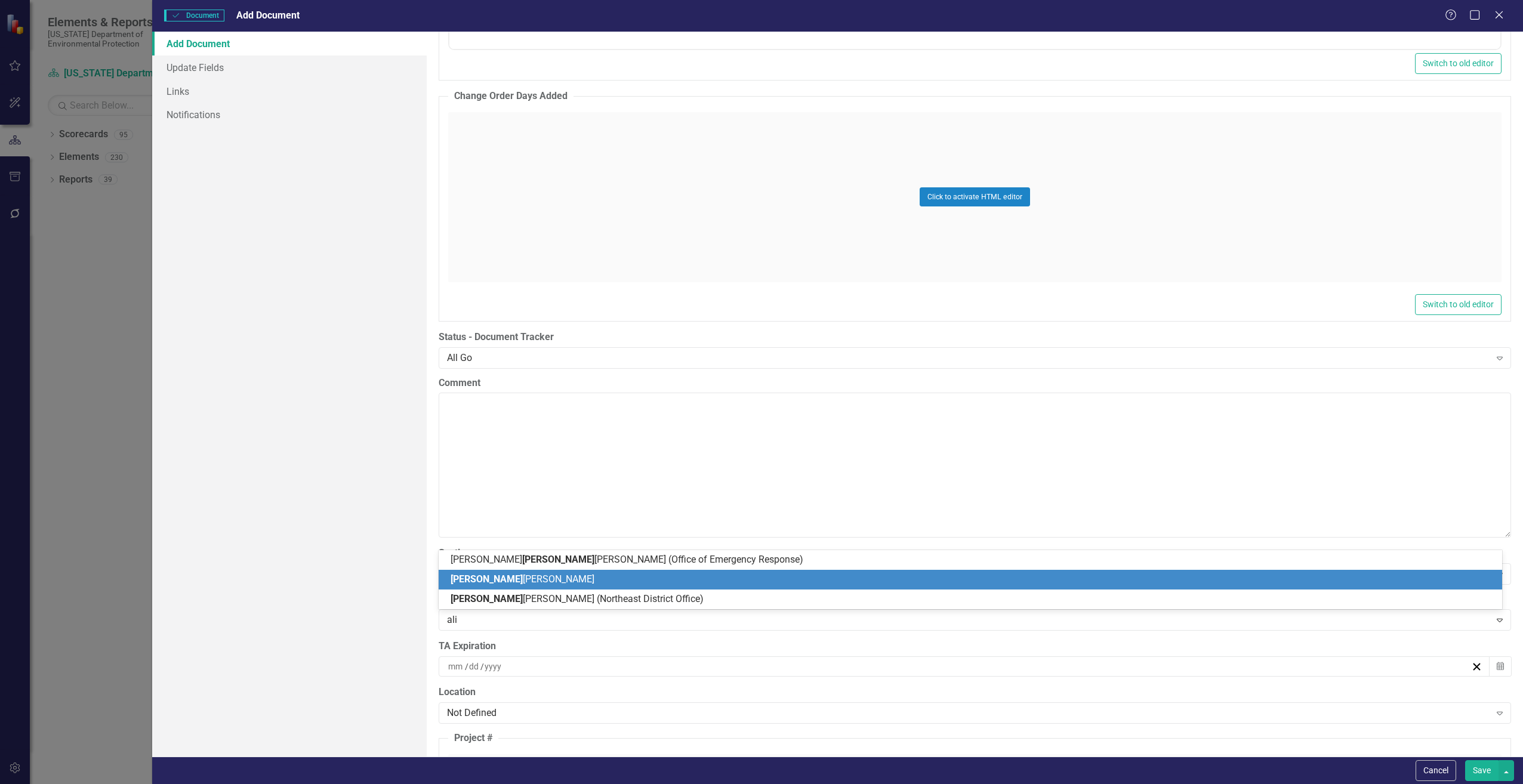
click at [485, 576] on span "Ali sha Sadler" at bounding box center [523, 579] width 144 height 11
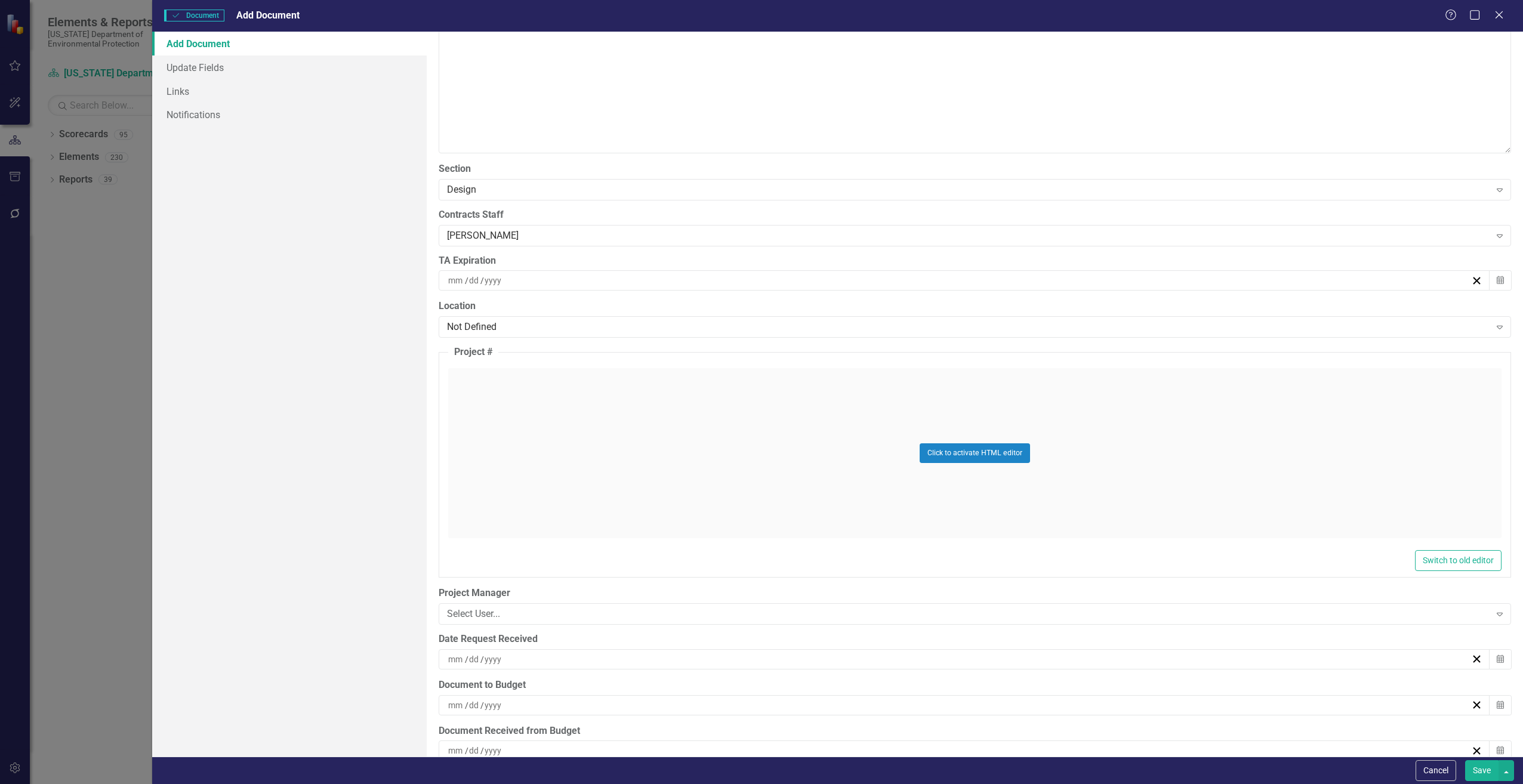
scroll to position [2567, 0]
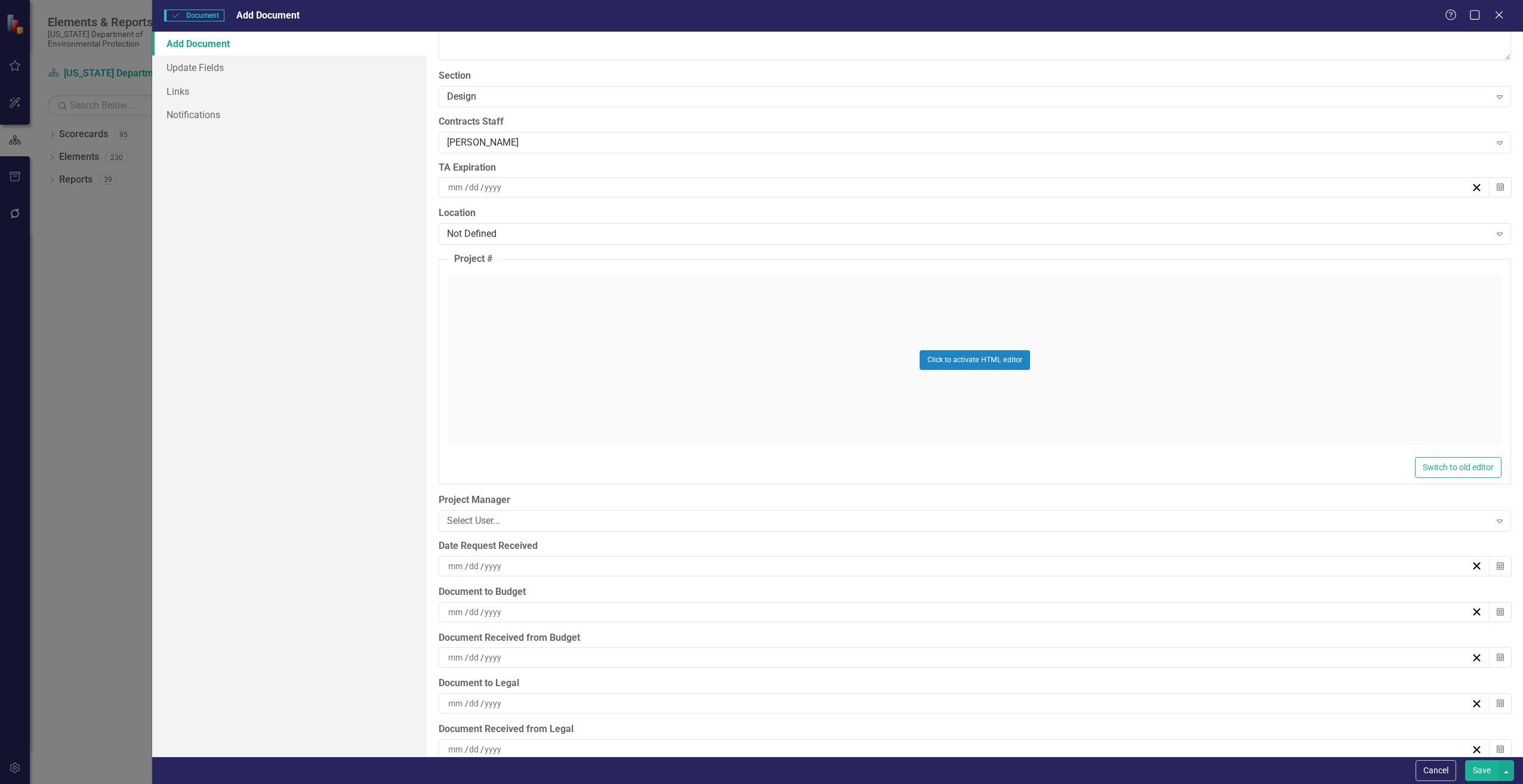
click at [505, 566] on div "/ /" at bounding box center [959, 566] width 1025 height 12
click at [962, 718] on abbr "27" at bounding box center [960, 722] width 10 height 10
click at [526, 614] on div "/ /" at bounding box center [959, 612] width 1025 height 12
click at [990, 563] on abbr "28" at bounding box center [990, 563] width 10 height 10
click at [1482, 776] on button "Save" at bounding box center [1482, 771] width 33 height 21
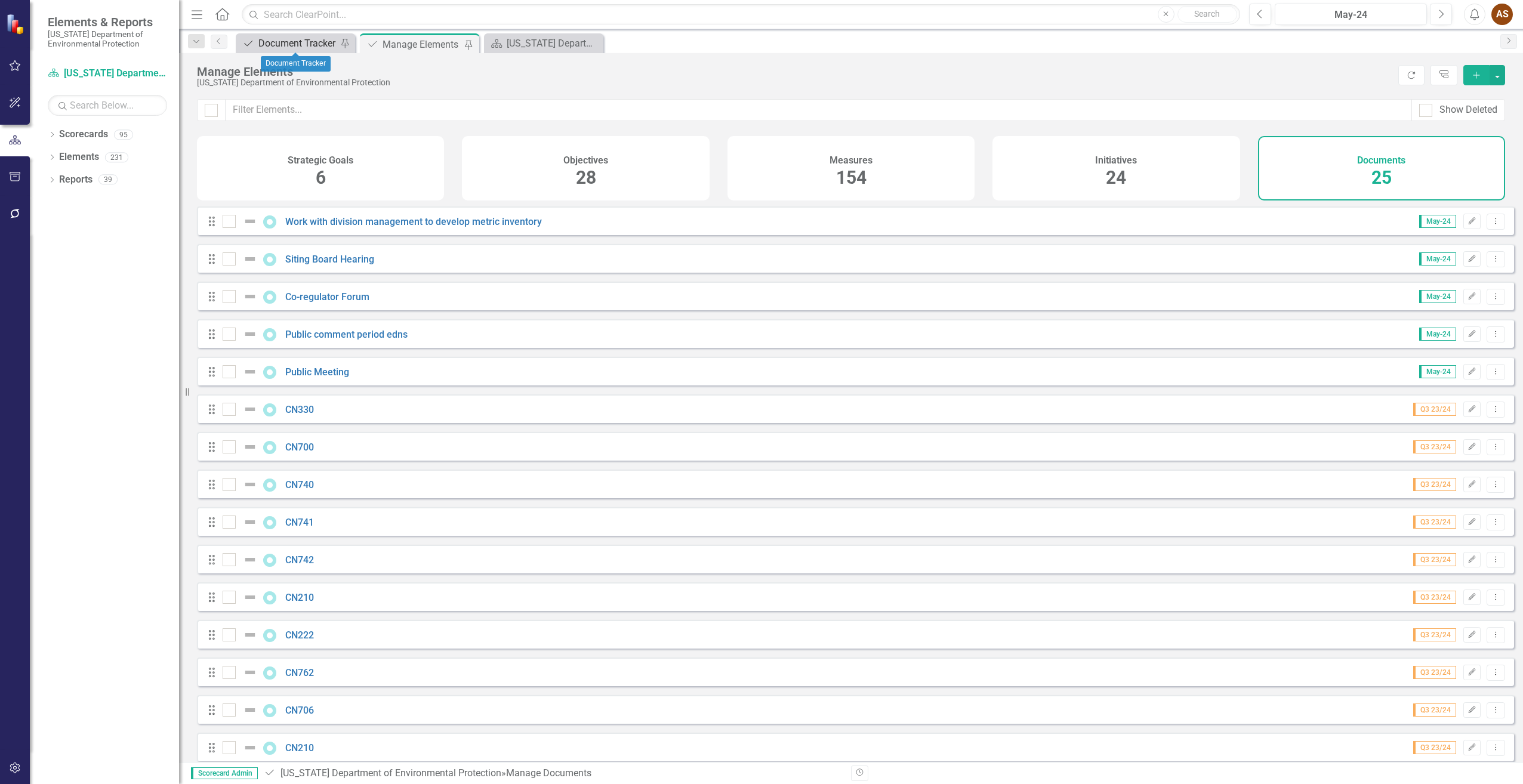
click at [268, 39] on div "Document Tracker" at bounding box center [298, 44] width 79 height 15
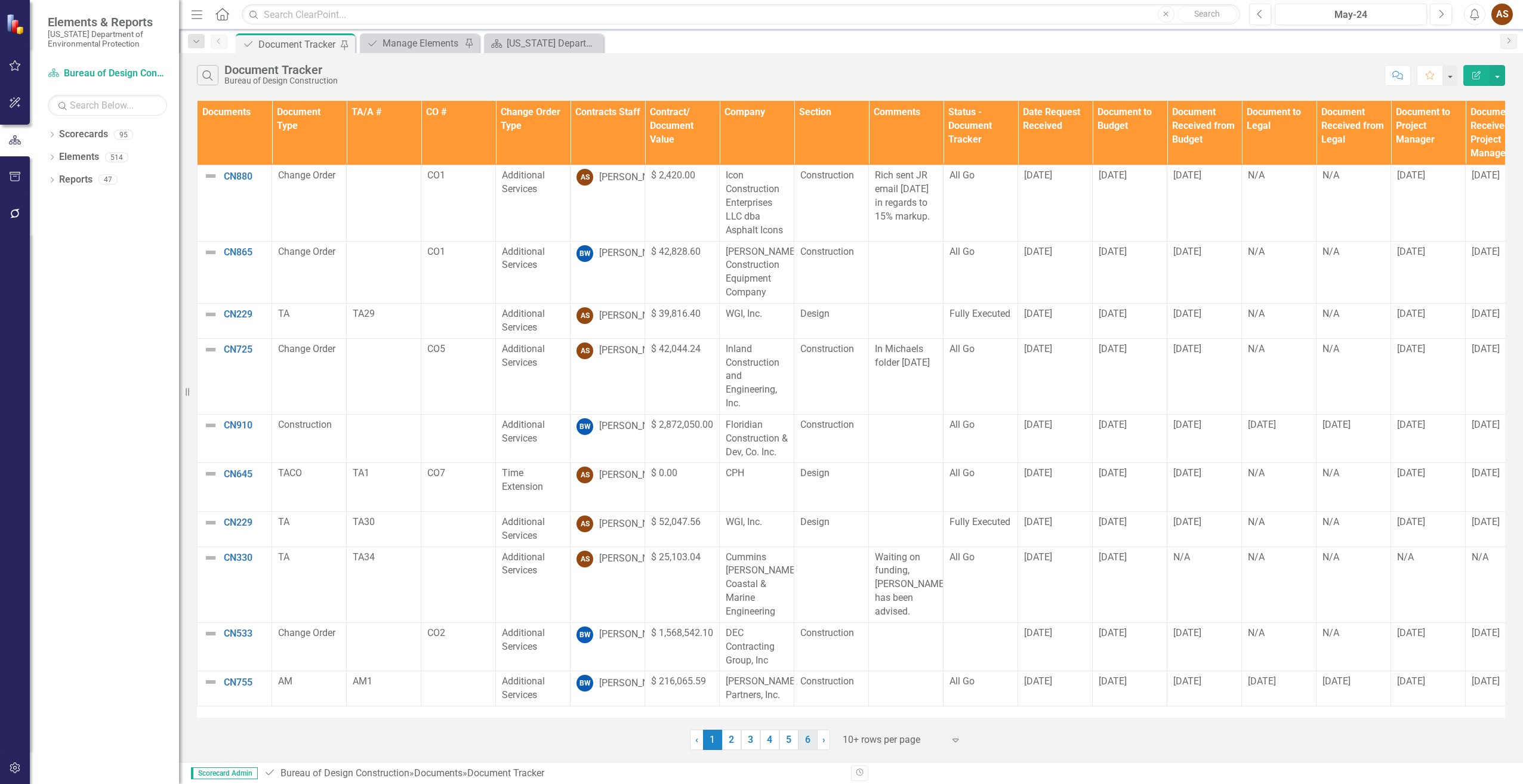
click at [806, 738] on link "6" at bounding box center [808, 740] width 19 height 20
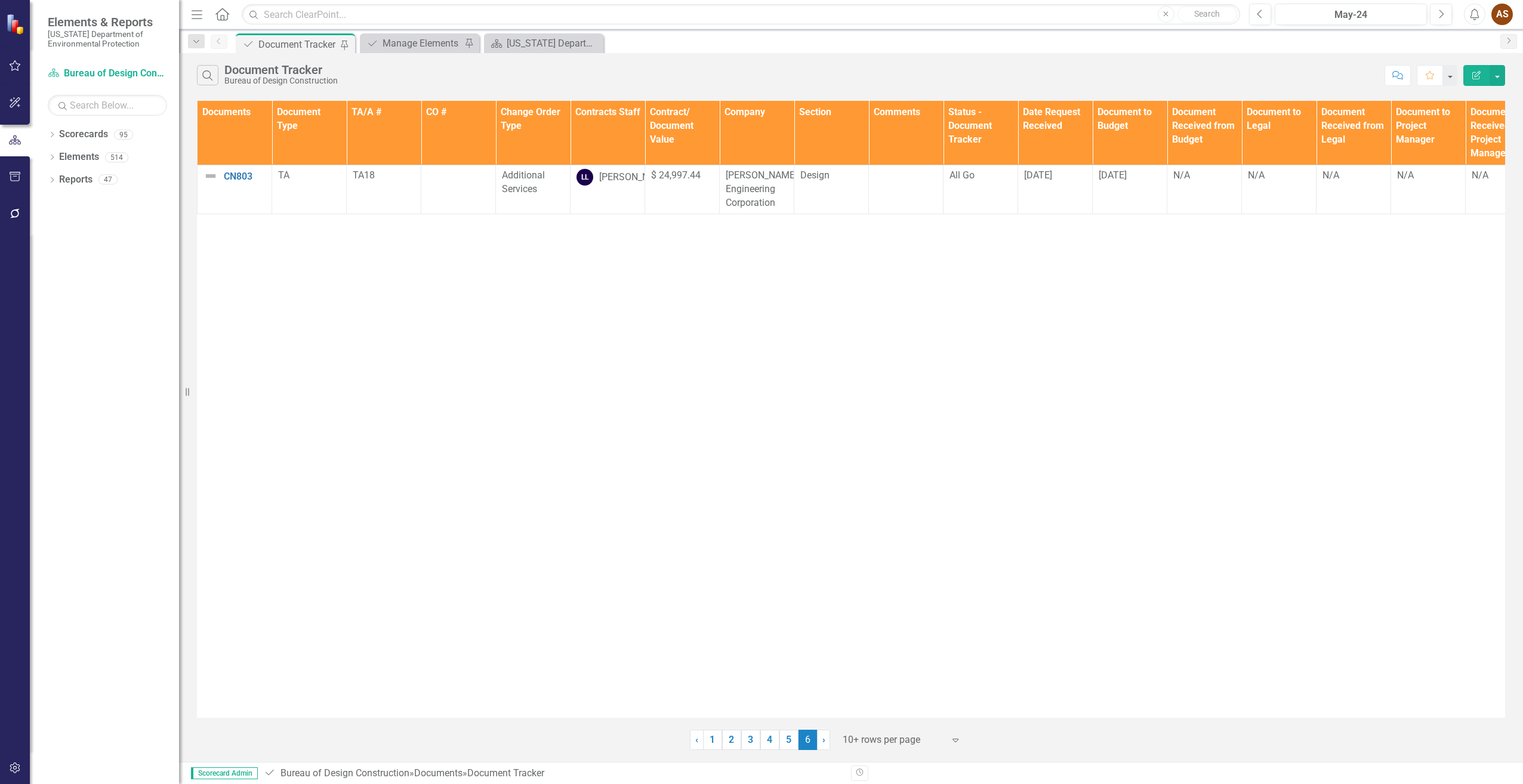
click at [791, 738] on link "5" at bounding box center [790, 740] width 19 height 20
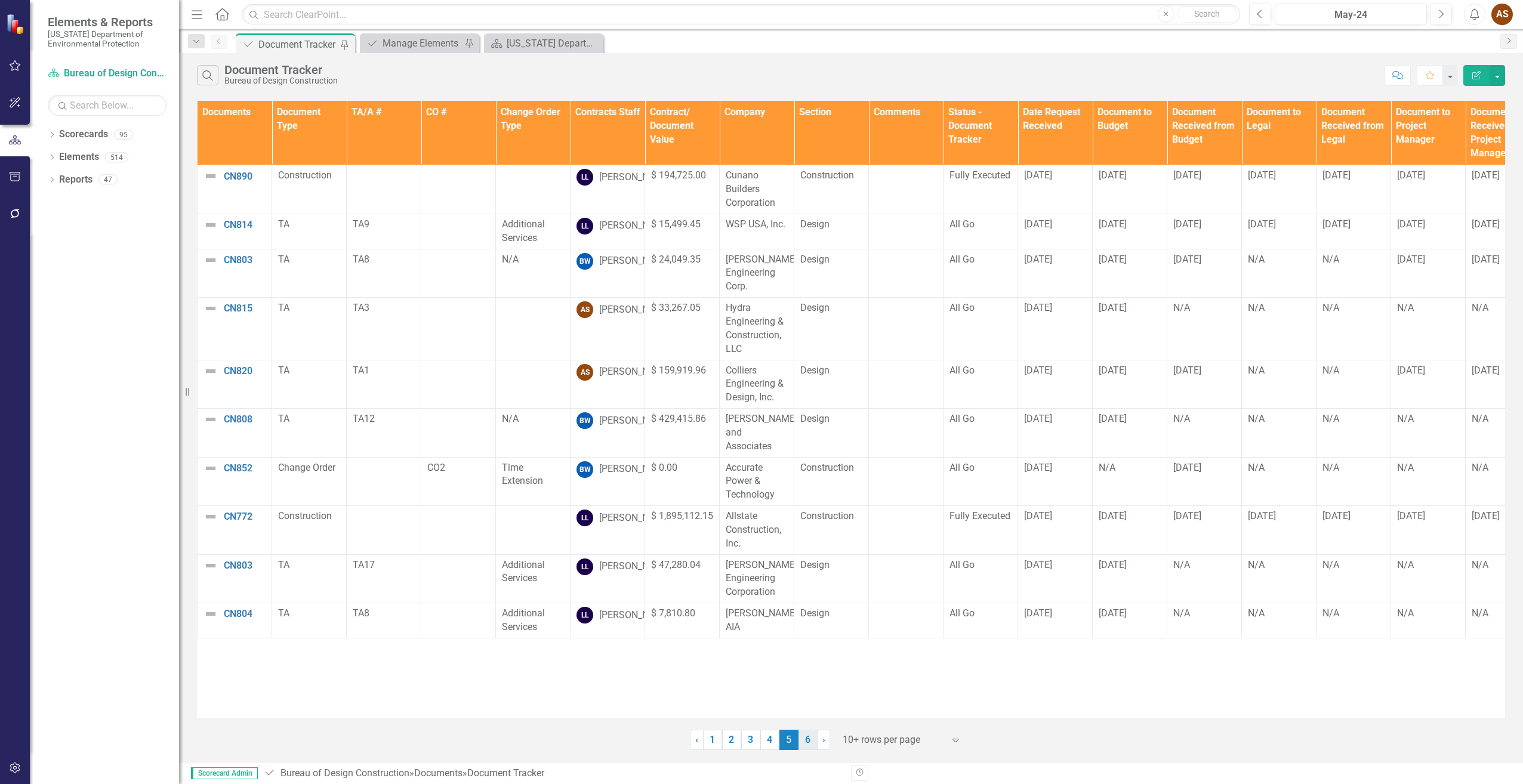
click at [802, 738] on link "6" at bounding box center [808, 740] width 19 height 20
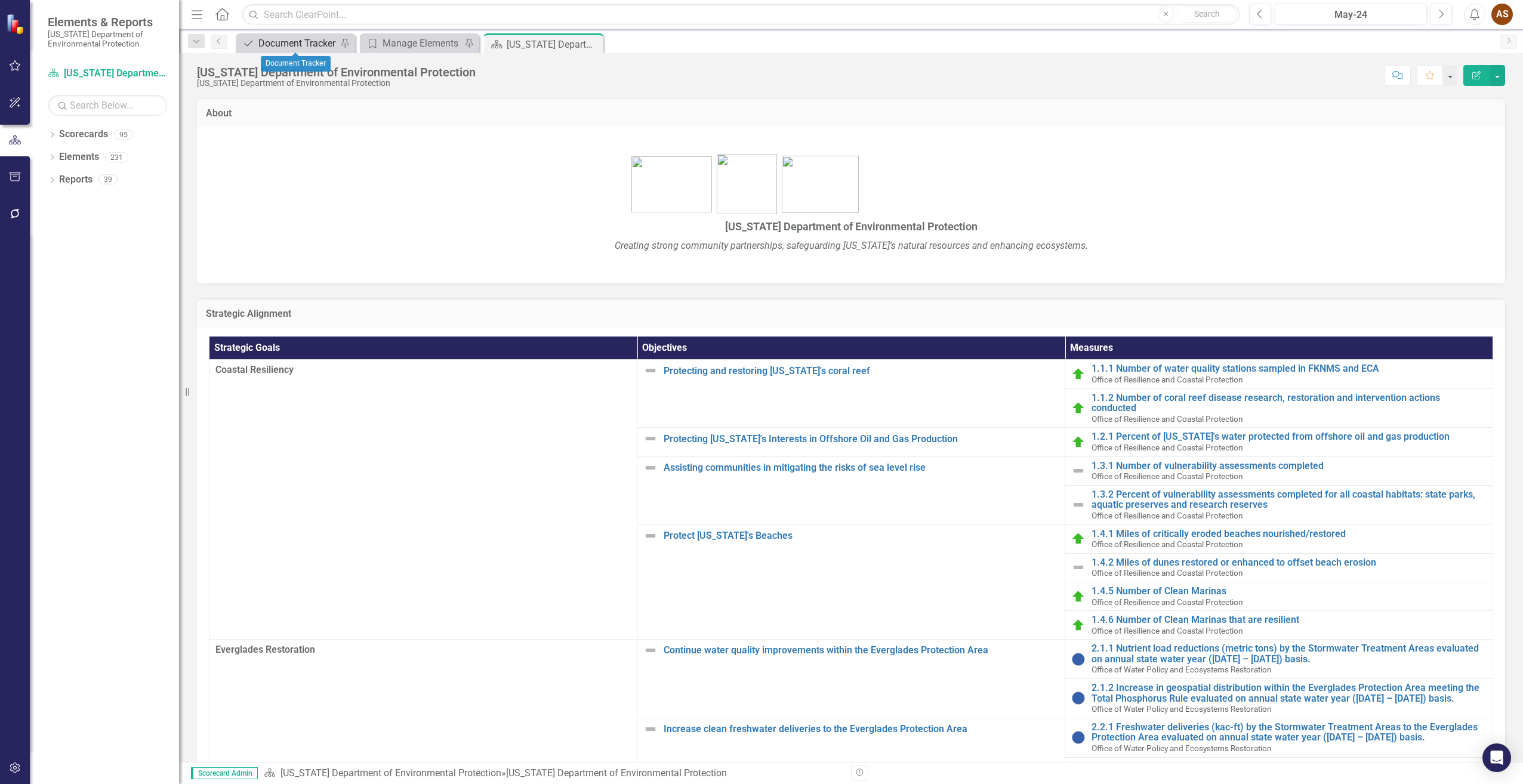
click at [299, 38] on div "Document Tracker" at bounding box center [298, 44] width 79 height 15
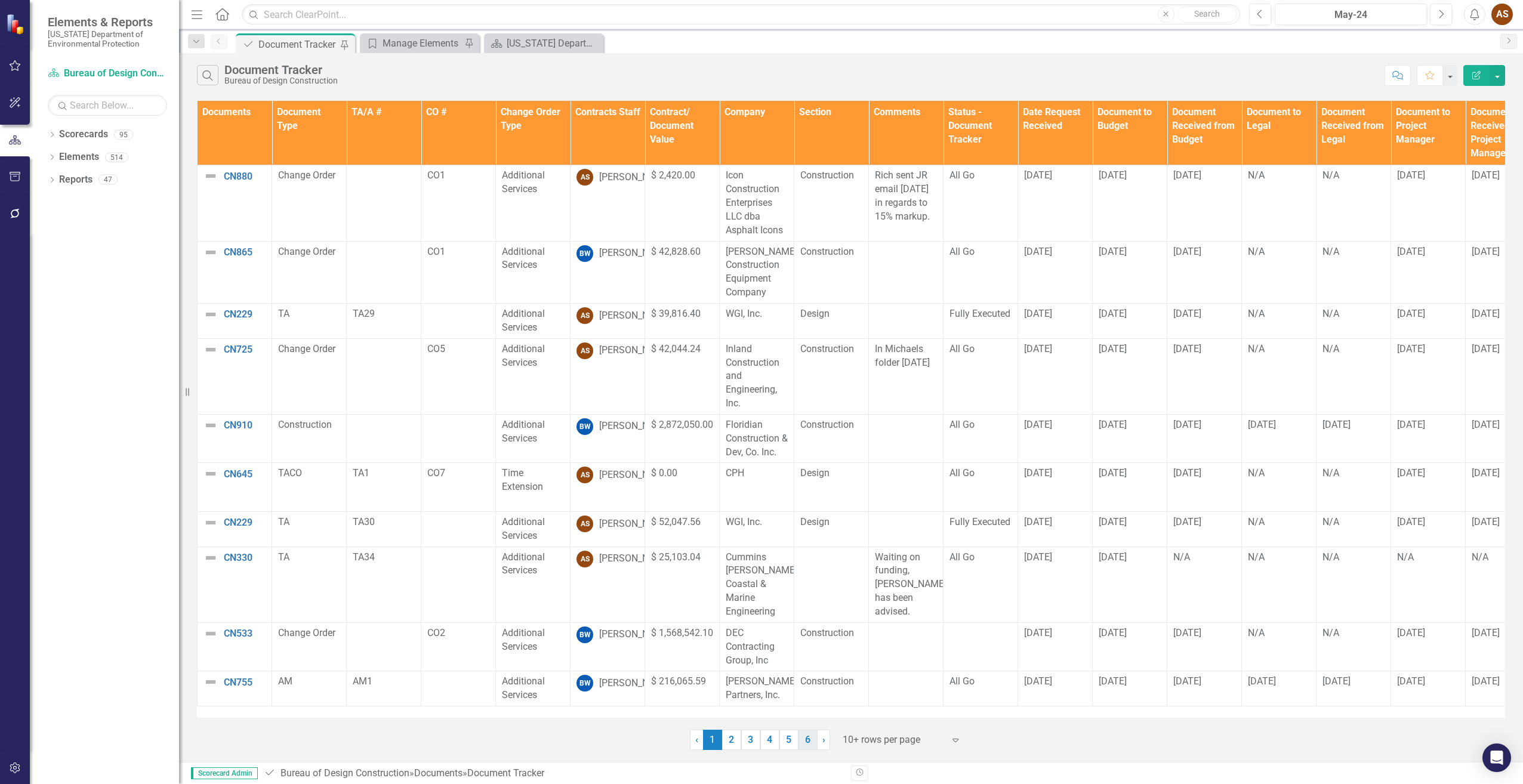
click at [803, 737] on link "6" at bounding box center [808, 740] width 19 height 20
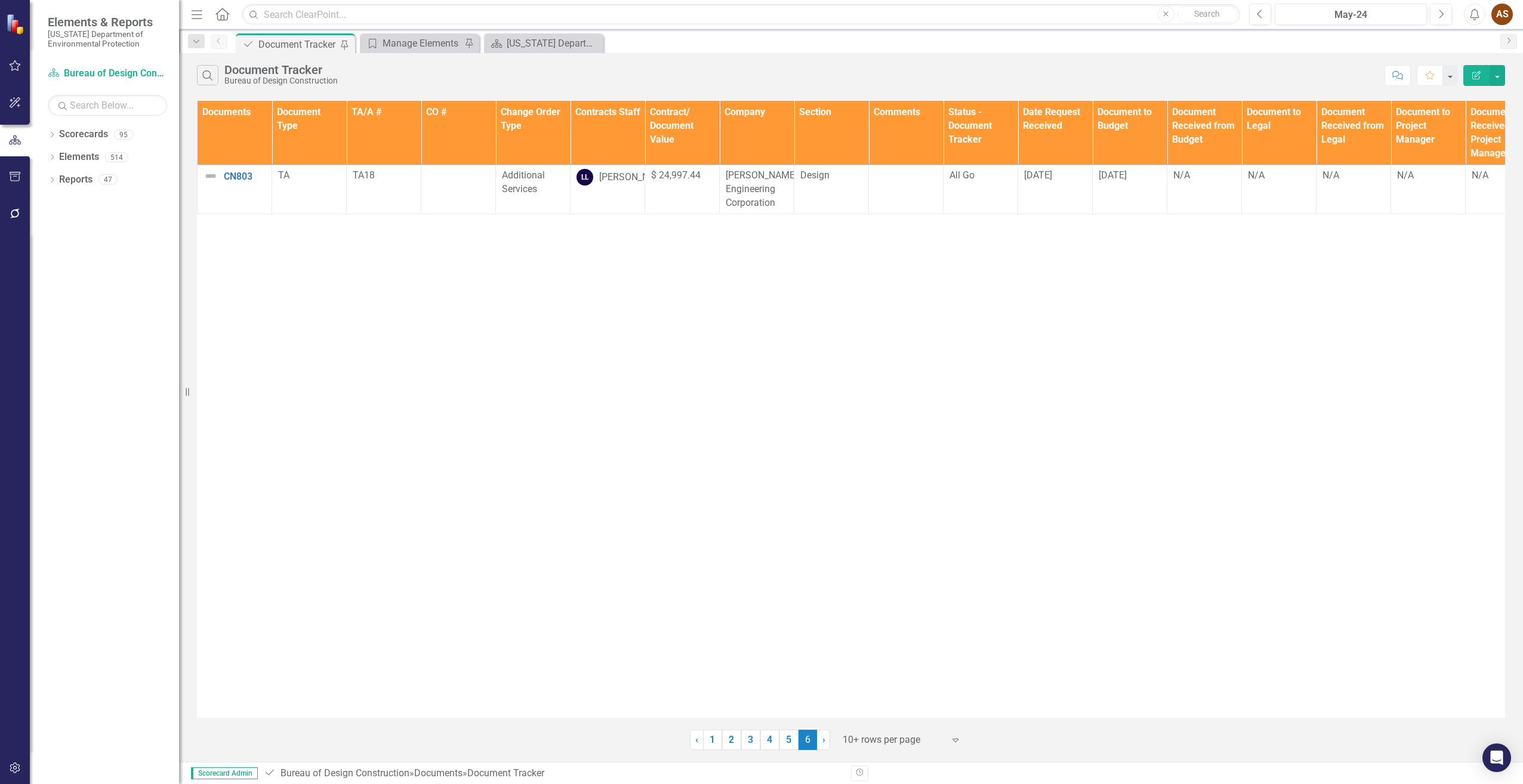
click at [787, 734] on link "5" at bounding box center [790, 740] width 19 height 20
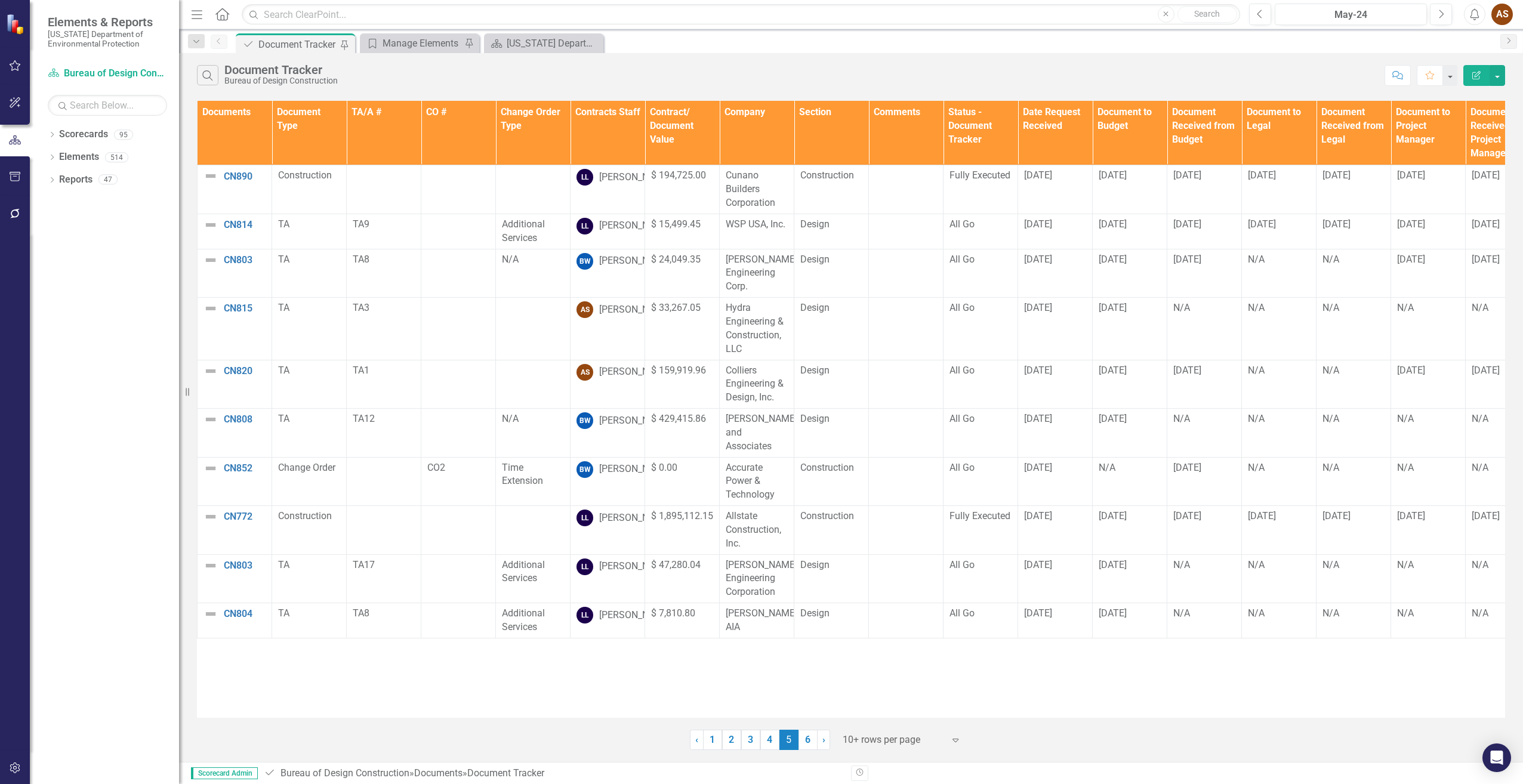
click at [769, 742] on link "4" at bounding box center [770, 740] width 19 height 20
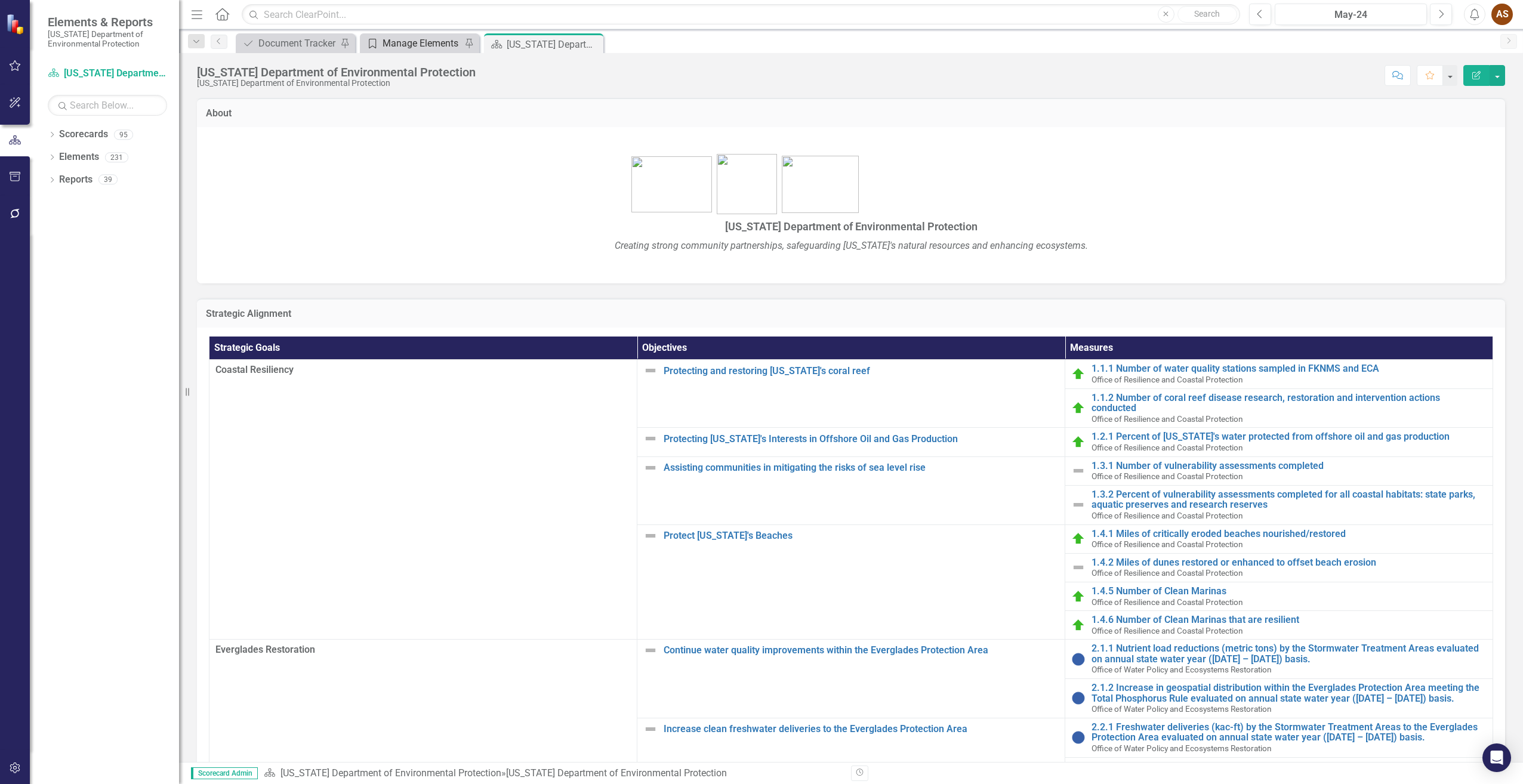
click at [407, 38] on div "Manage Elements" at bounding box center [422, 44] width 79 height 15
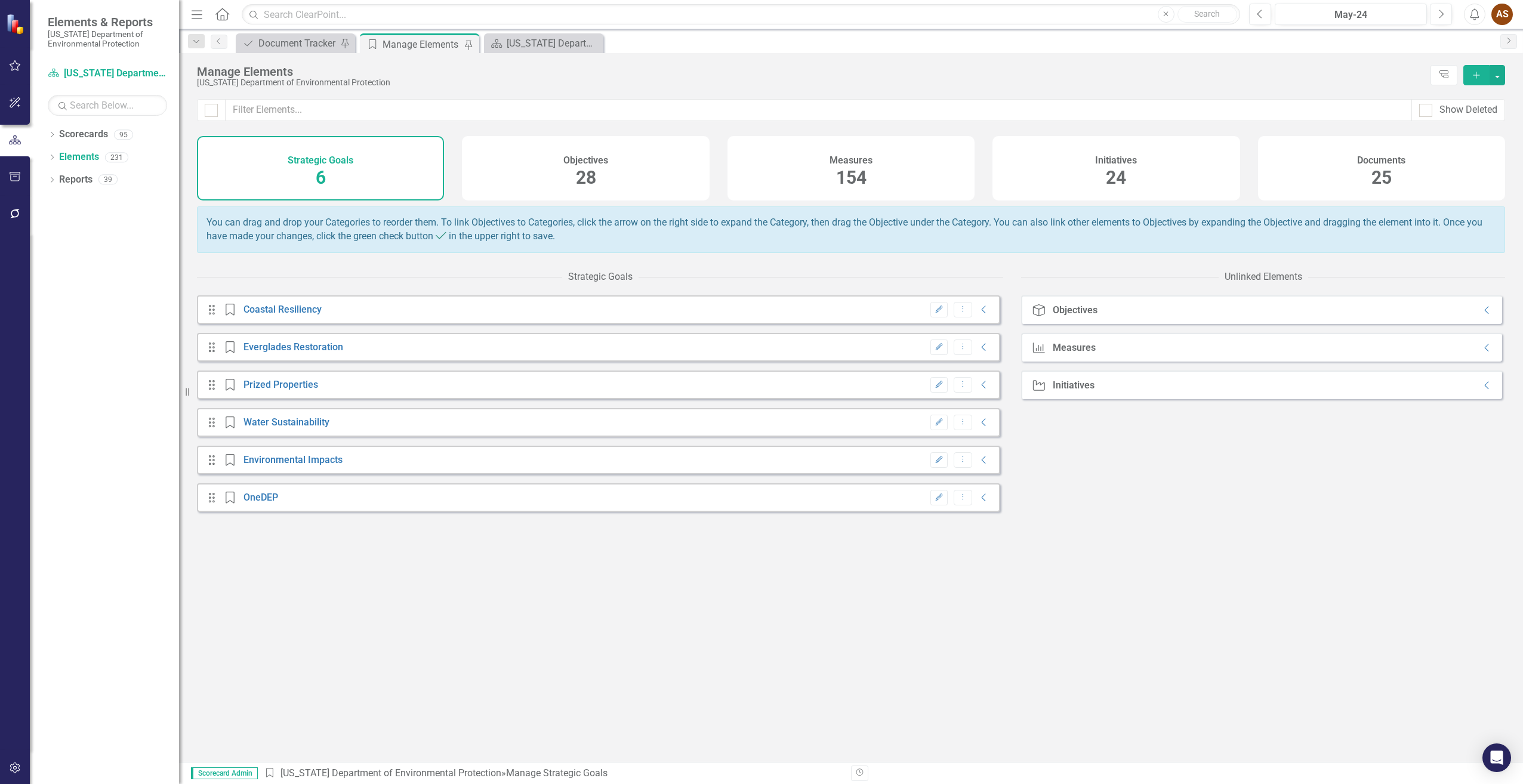
click at [1368, 168] on div "Documents 25" at bounding box center [1382, 168] width 247 height 64
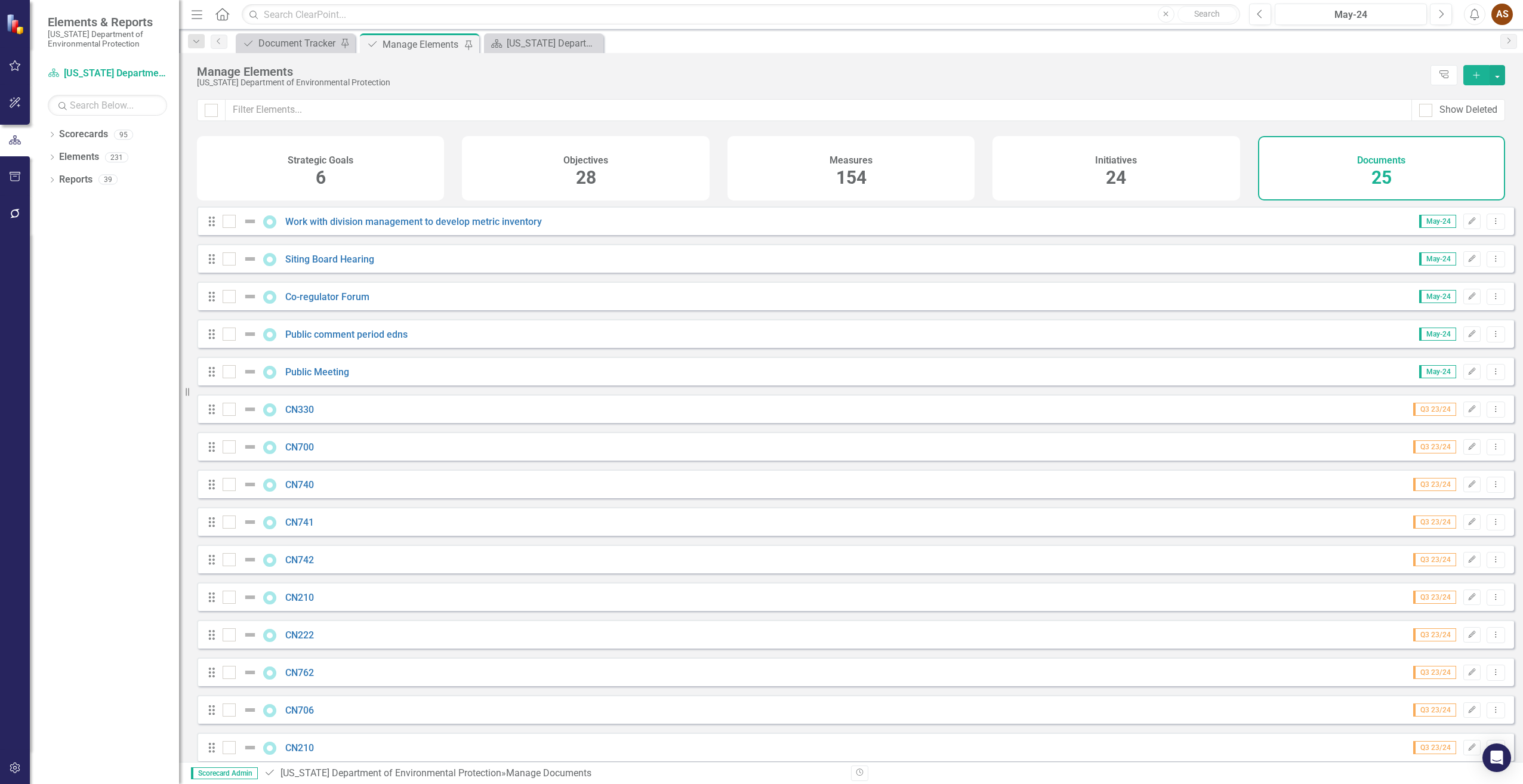
click at [1476, 80] on button "Add" at bounding box center [1477, 75] width 26 height 20
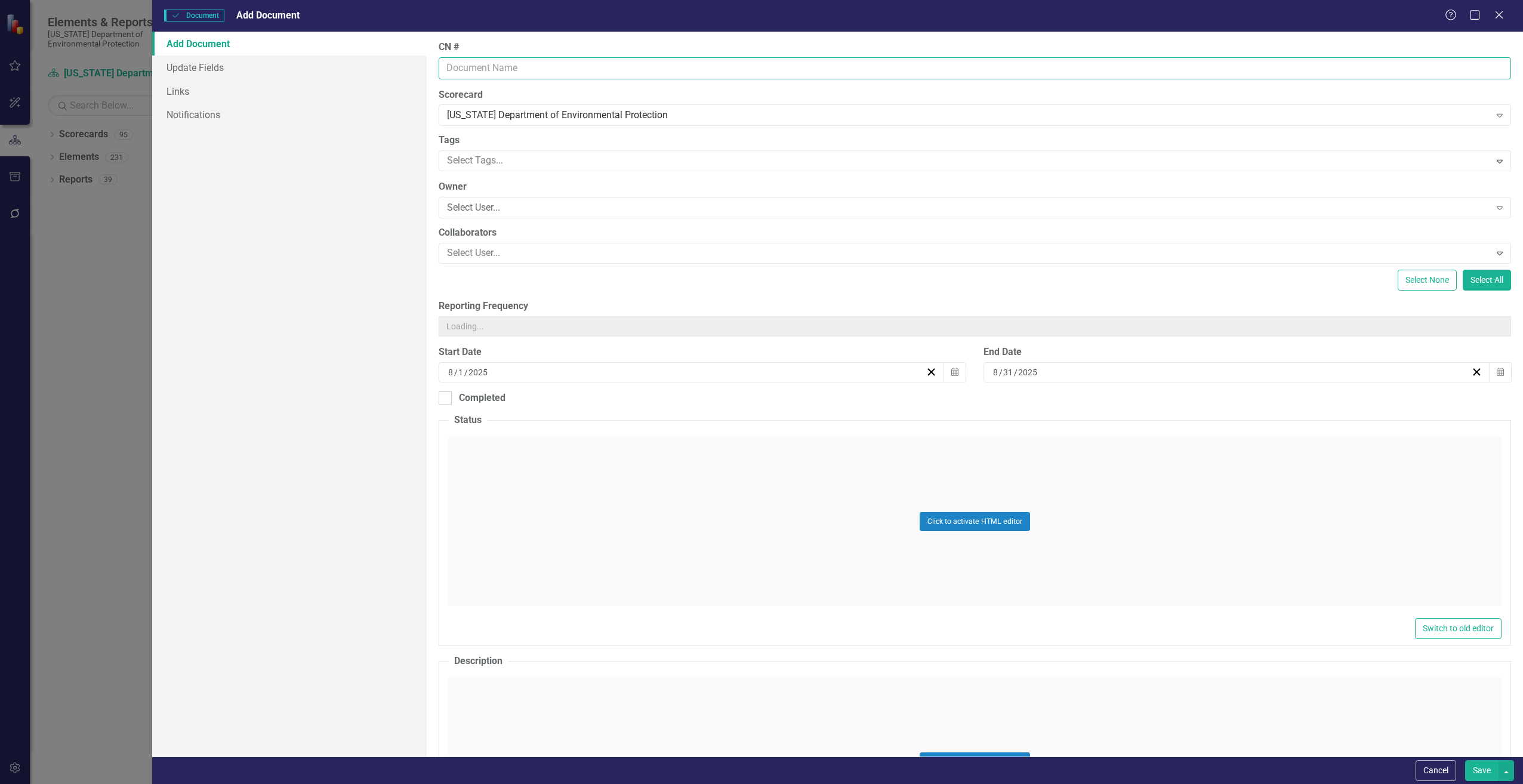
click at [500, 64] on input "CN #" at bounding box center [975, 69] width 1072 height 22
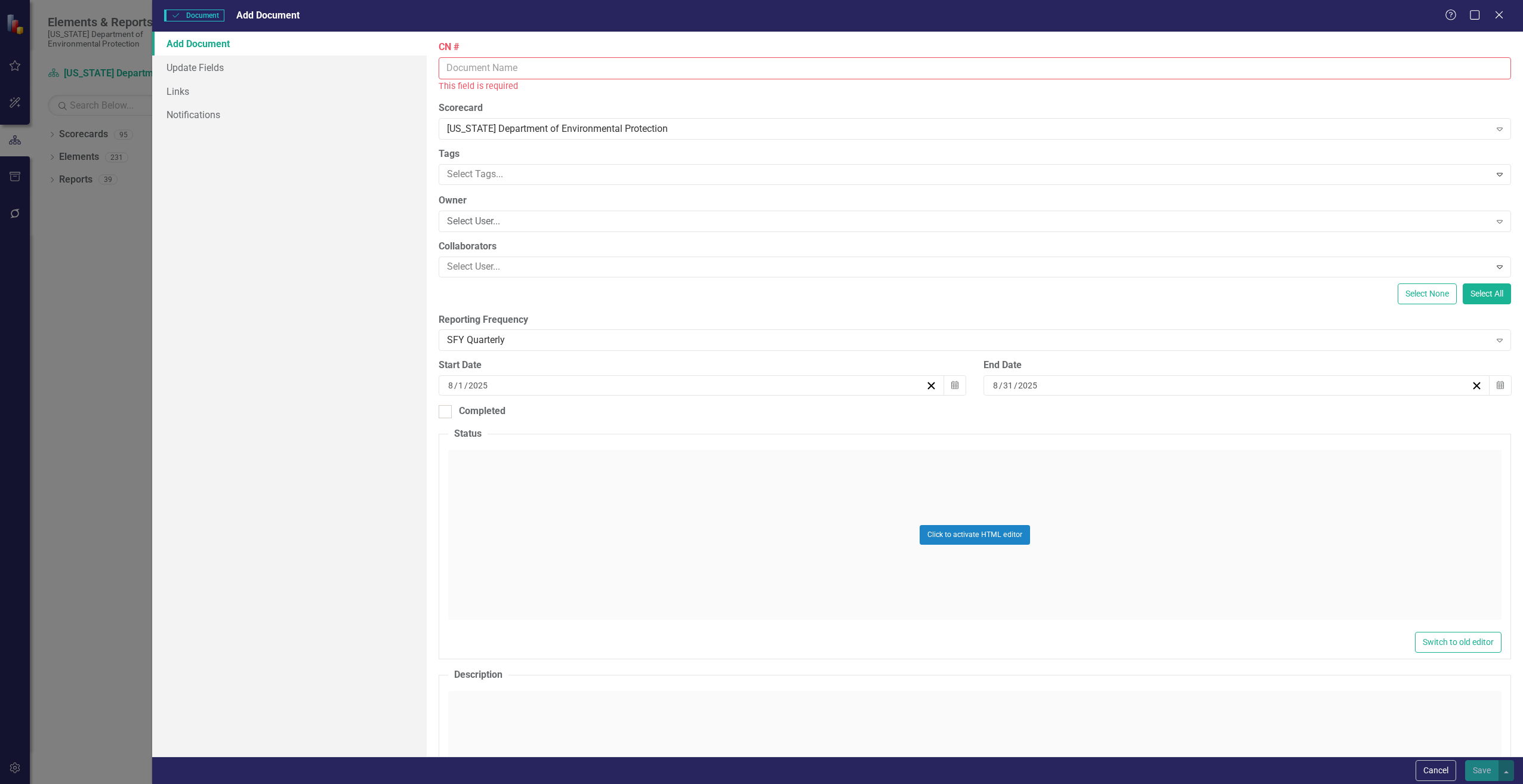
type input "CN820"
type input "12350.00"
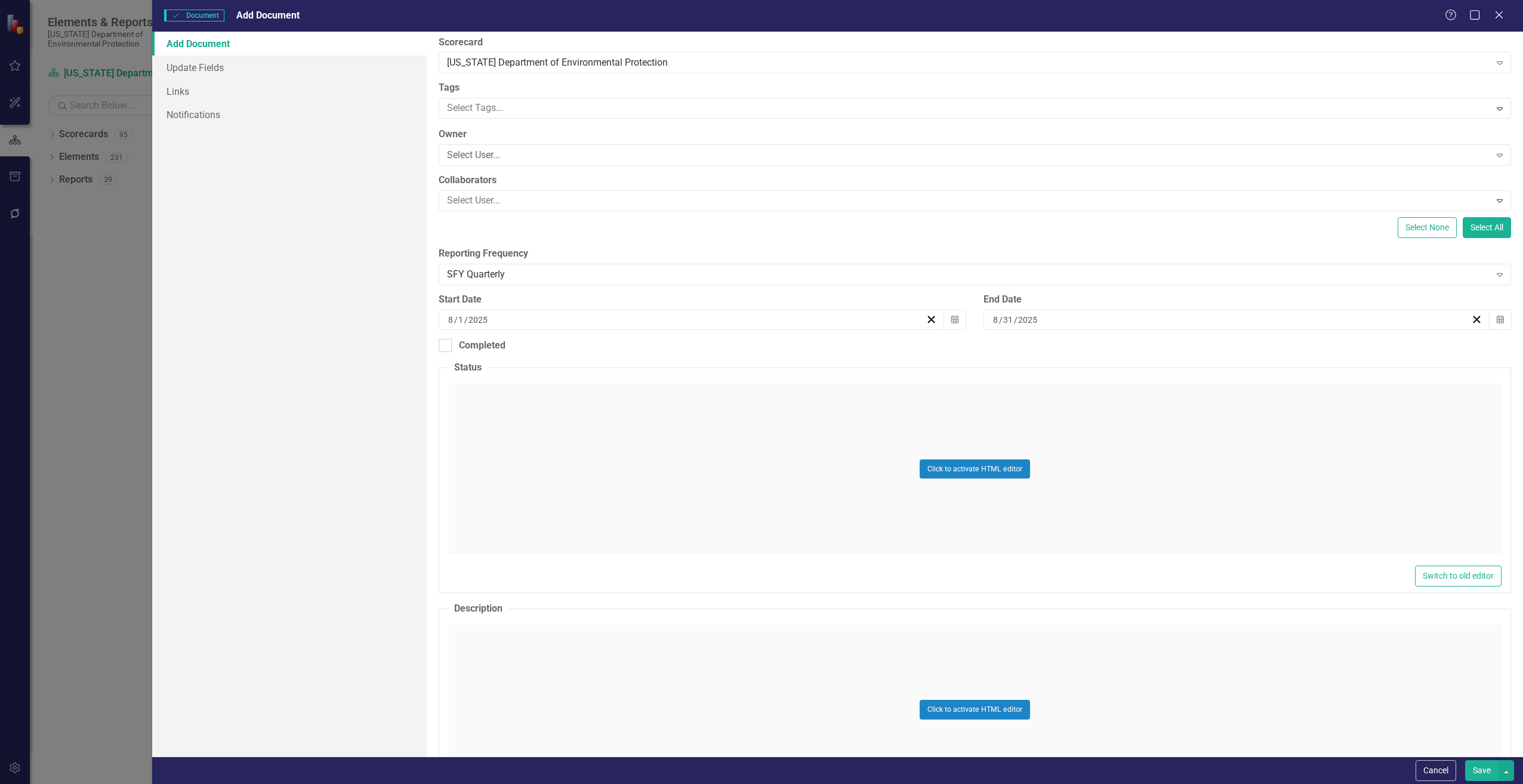
scroll to position [119, 0]
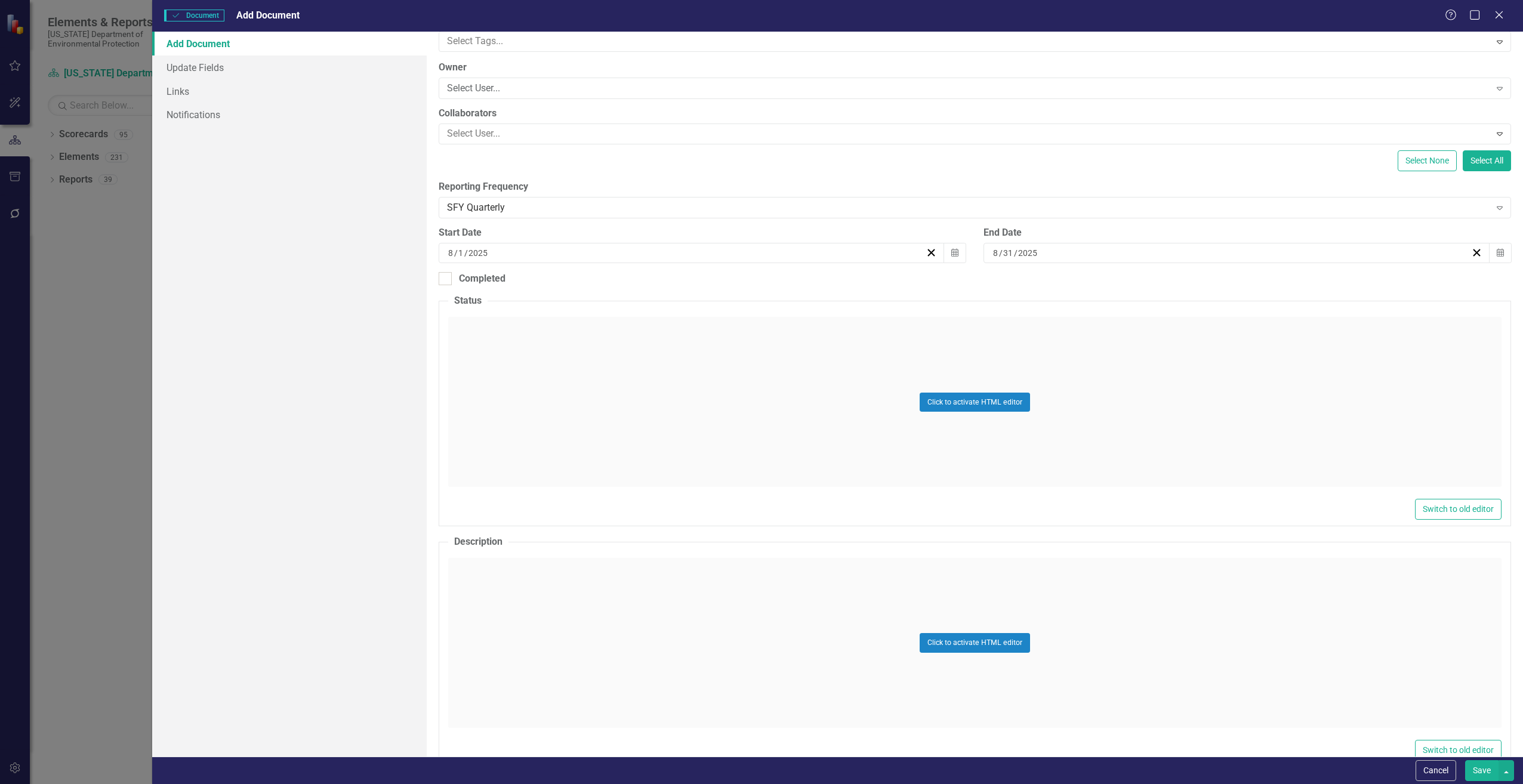
click at [520, 568] on div "Click to activate HTML editor" at bounding box center [975, 643] width 1054 height 170
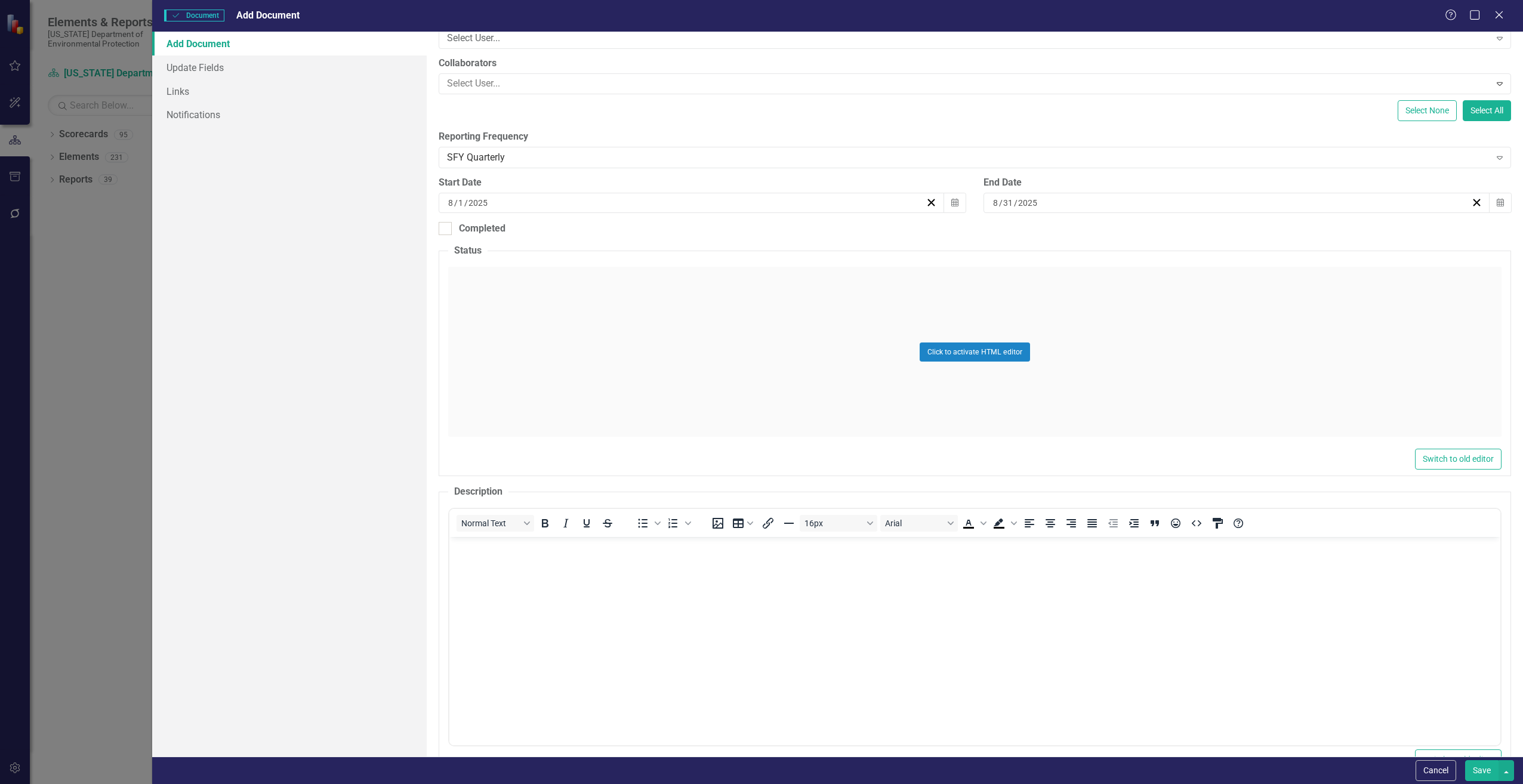
scroll to position [299, 0]
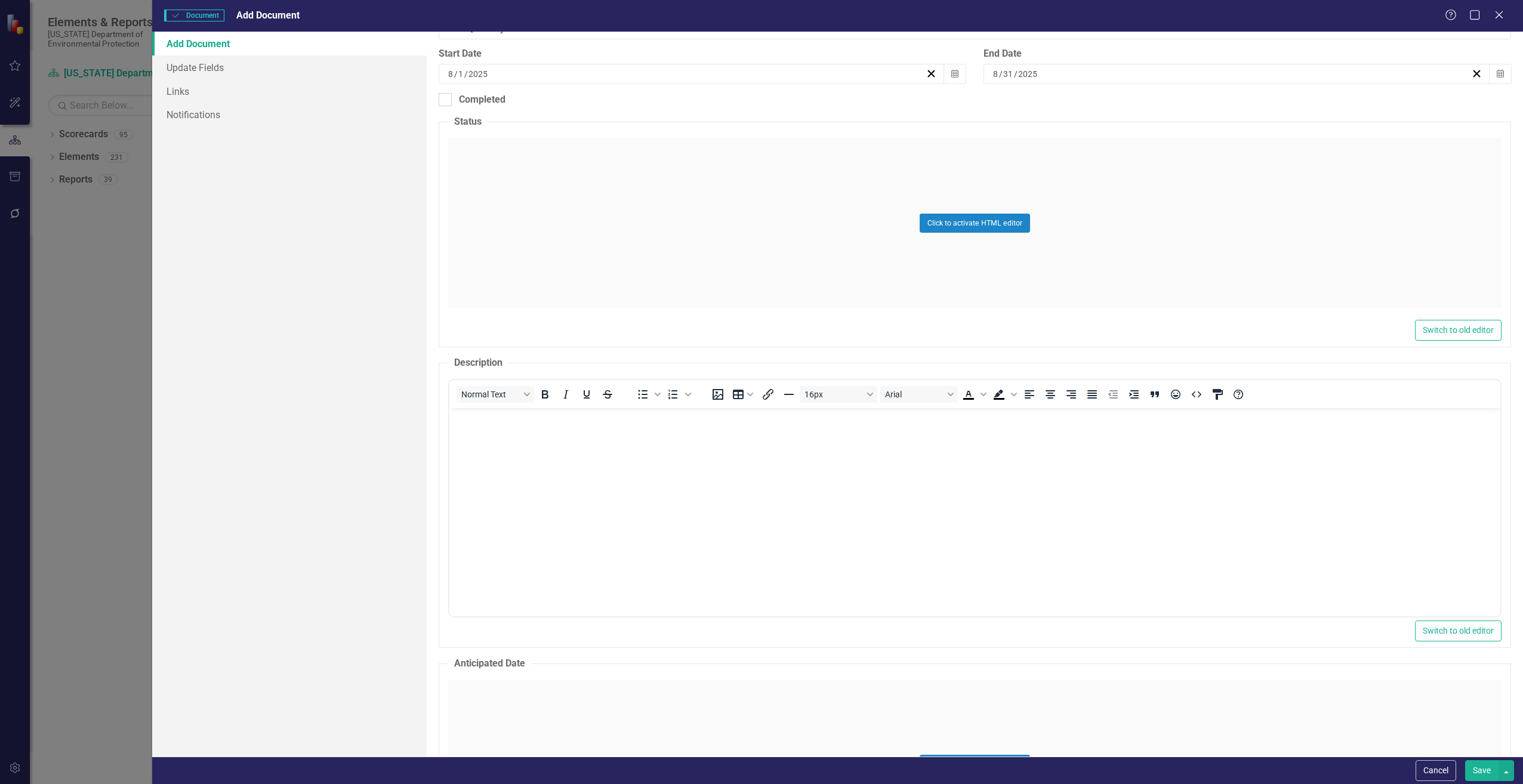
click at [538, 489] on body "Rich Text Area. Press ALT-0 for help." at bounding box center [975, 498] width 1051 height 179
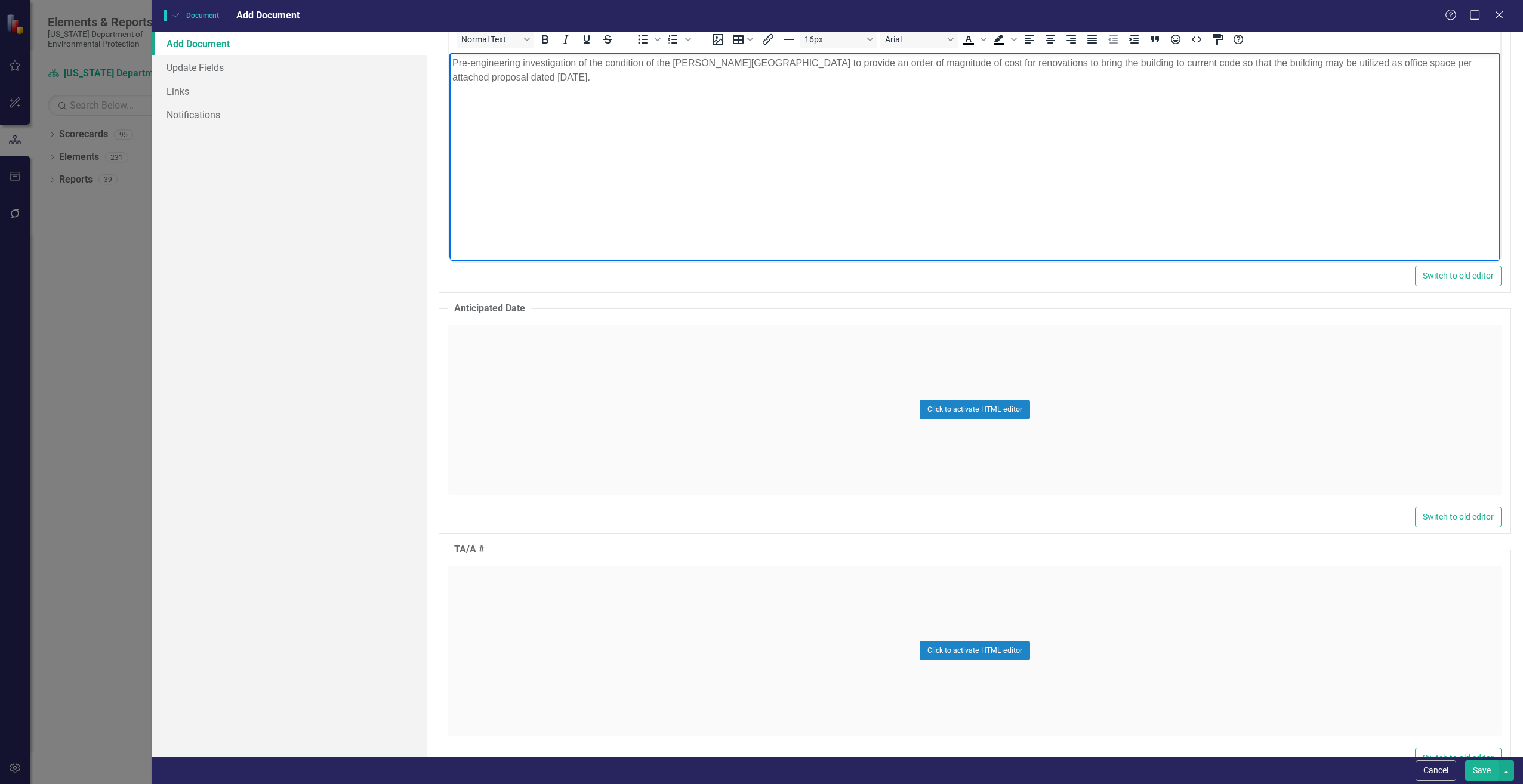
scroll to position [776, 0]
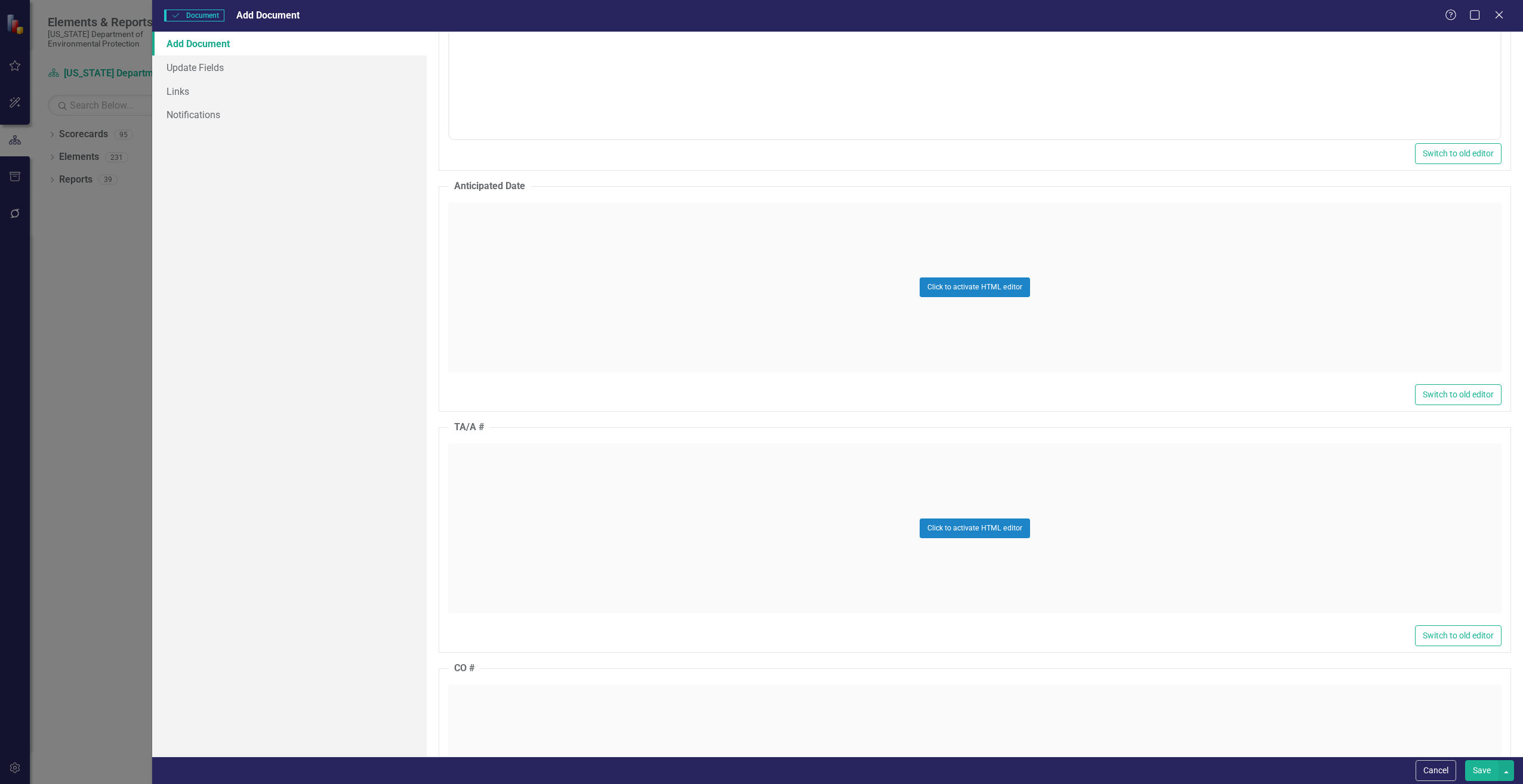
click at [574, 500] on div "Click to activate HTML editor" at bounding box center [975, 528] width 1054 height 170
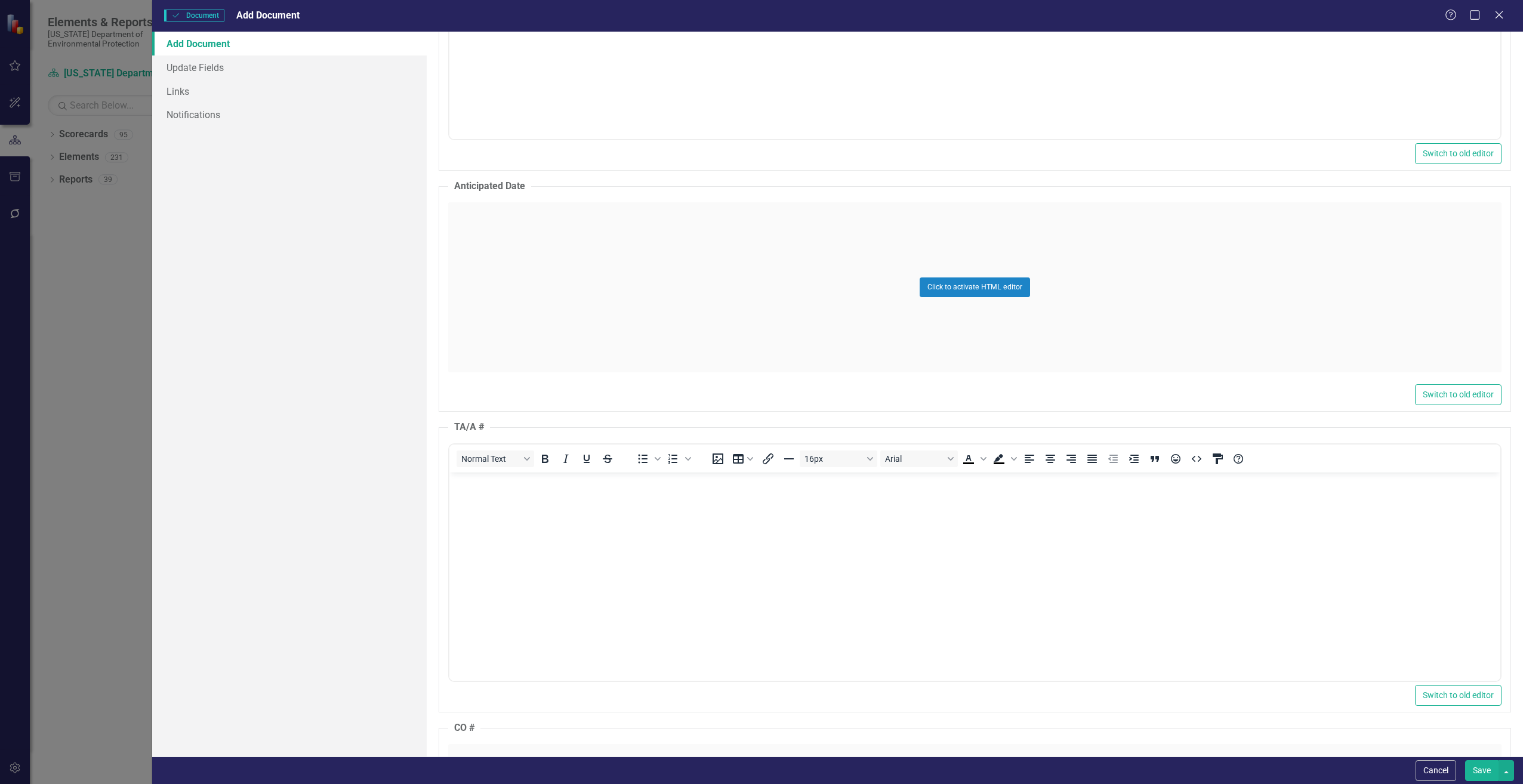
scroll to position [0, 0]
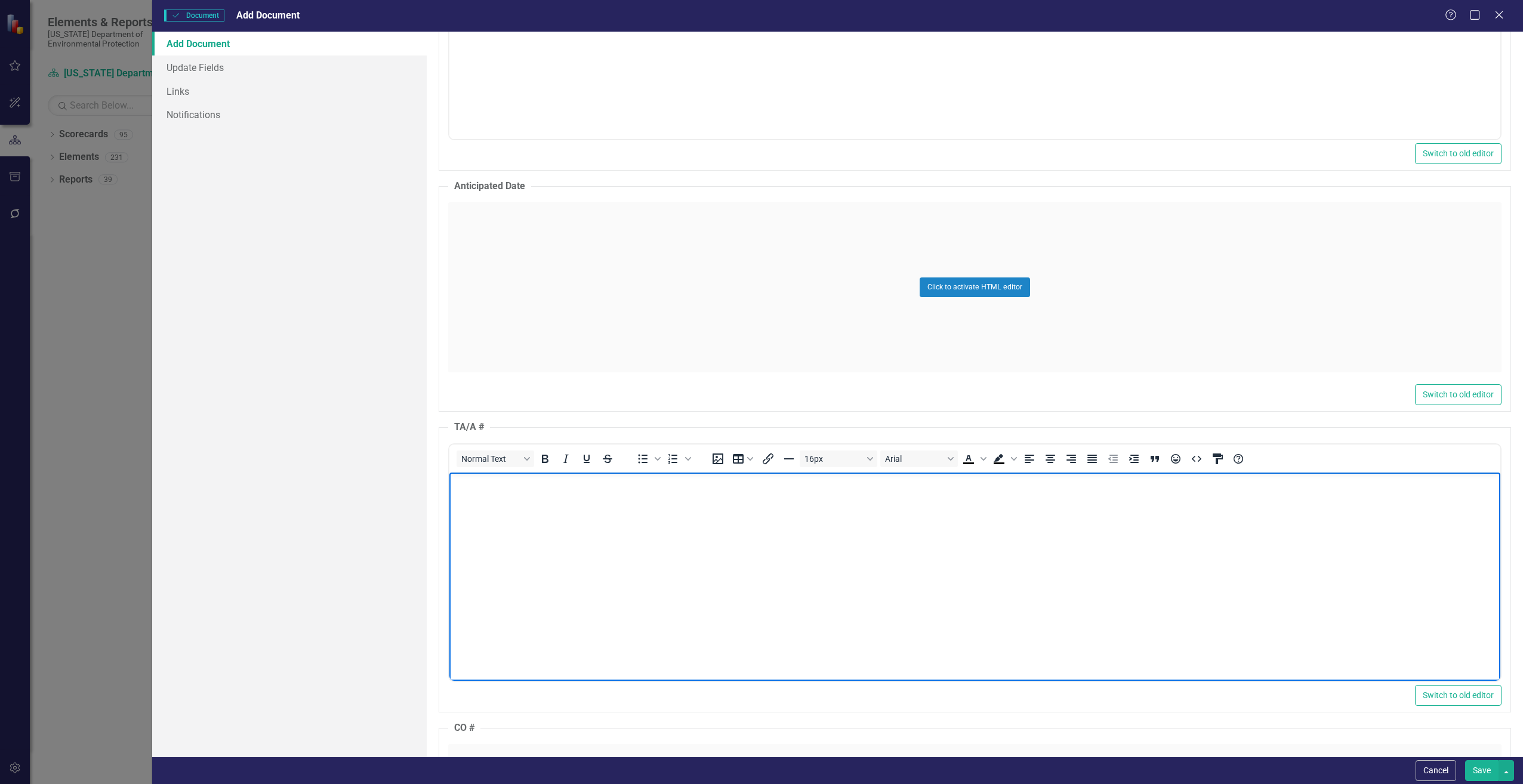
click at [568, 496] on body "Rich Text Area. Press ALT-0 for help." at bounding box center [975, 561] width 1051 height 179
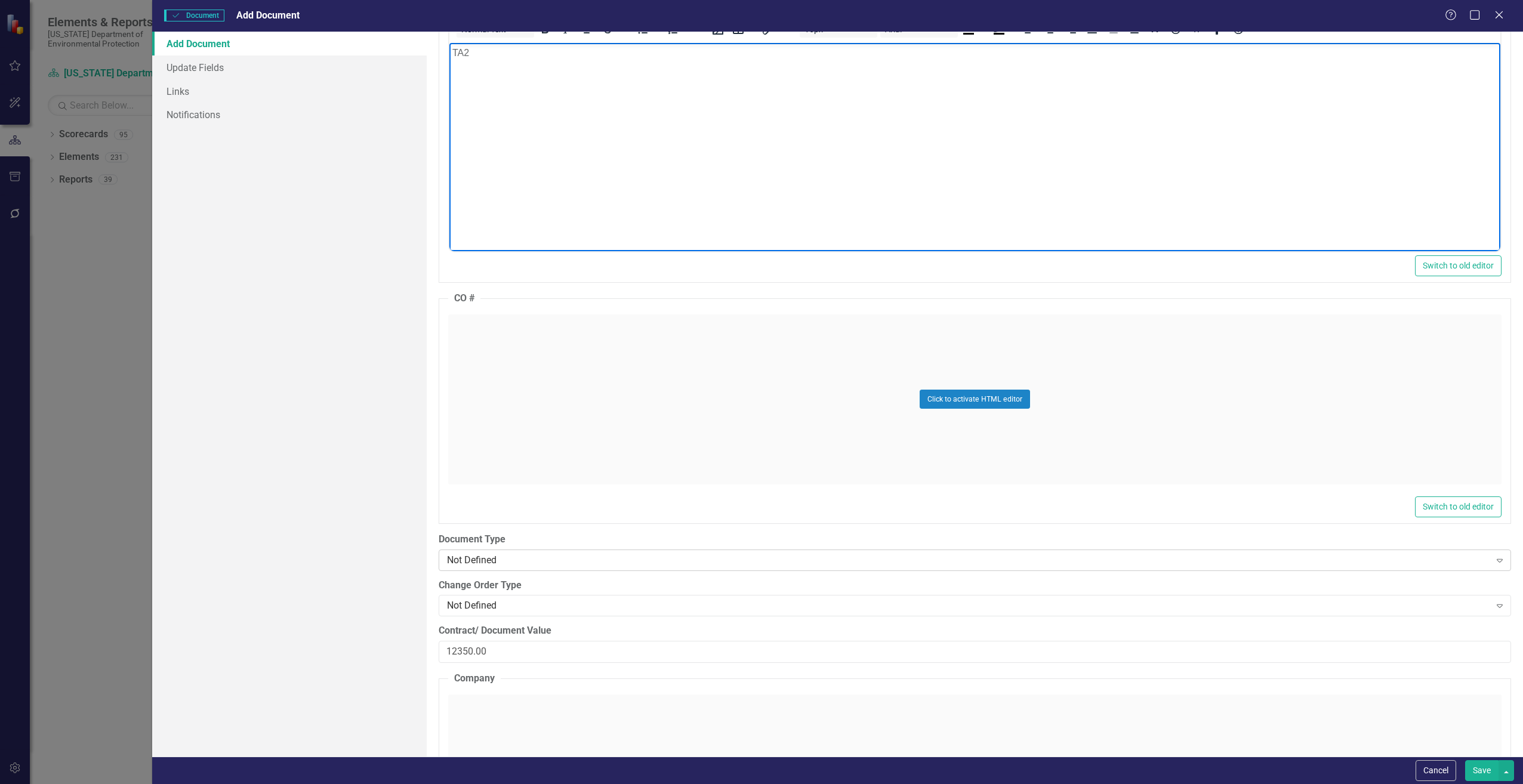
scroll to position [1253, 0]
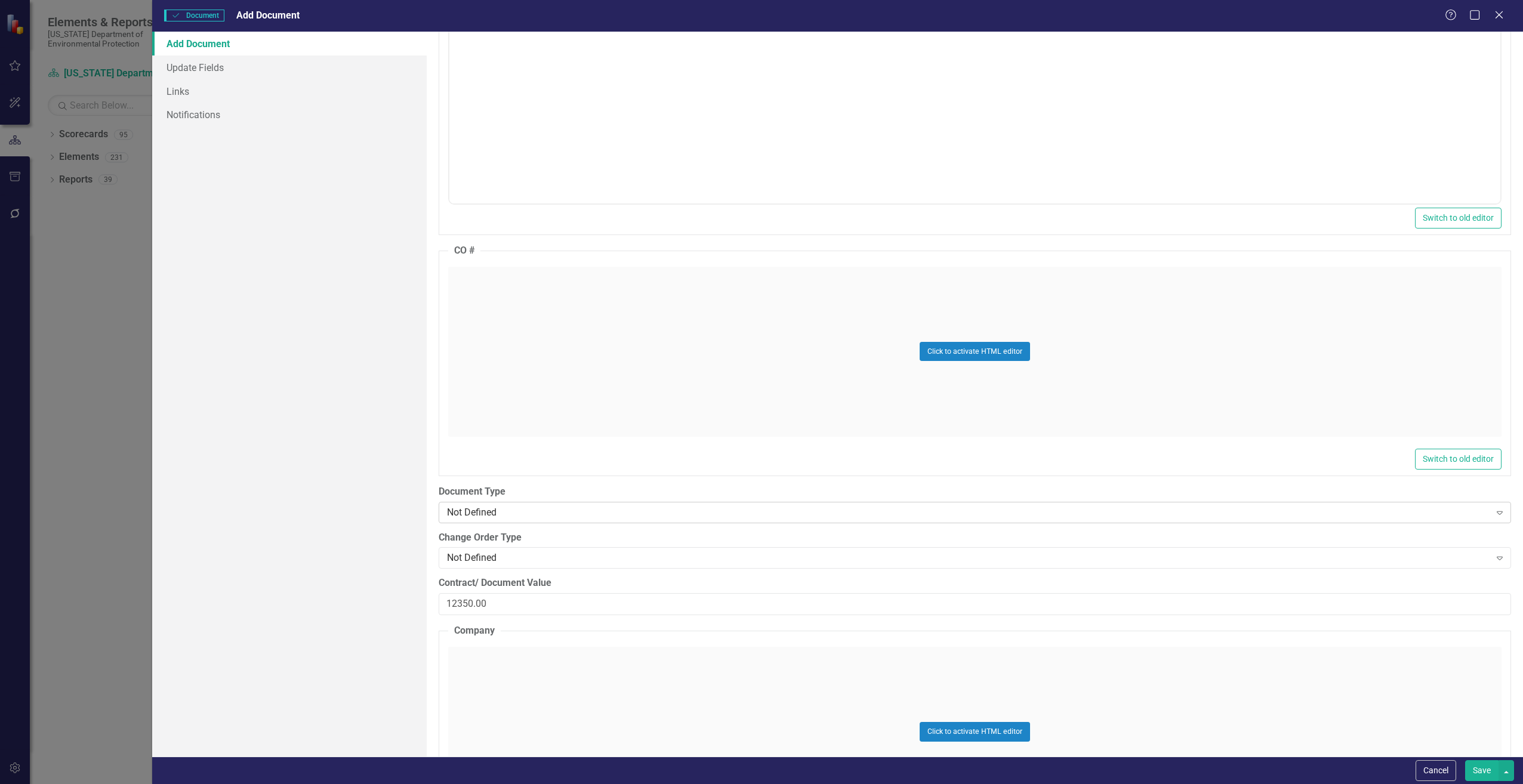
click at [530, 511] on div "Not Defined" at bounding box center [968, 512] width 1043 height 14
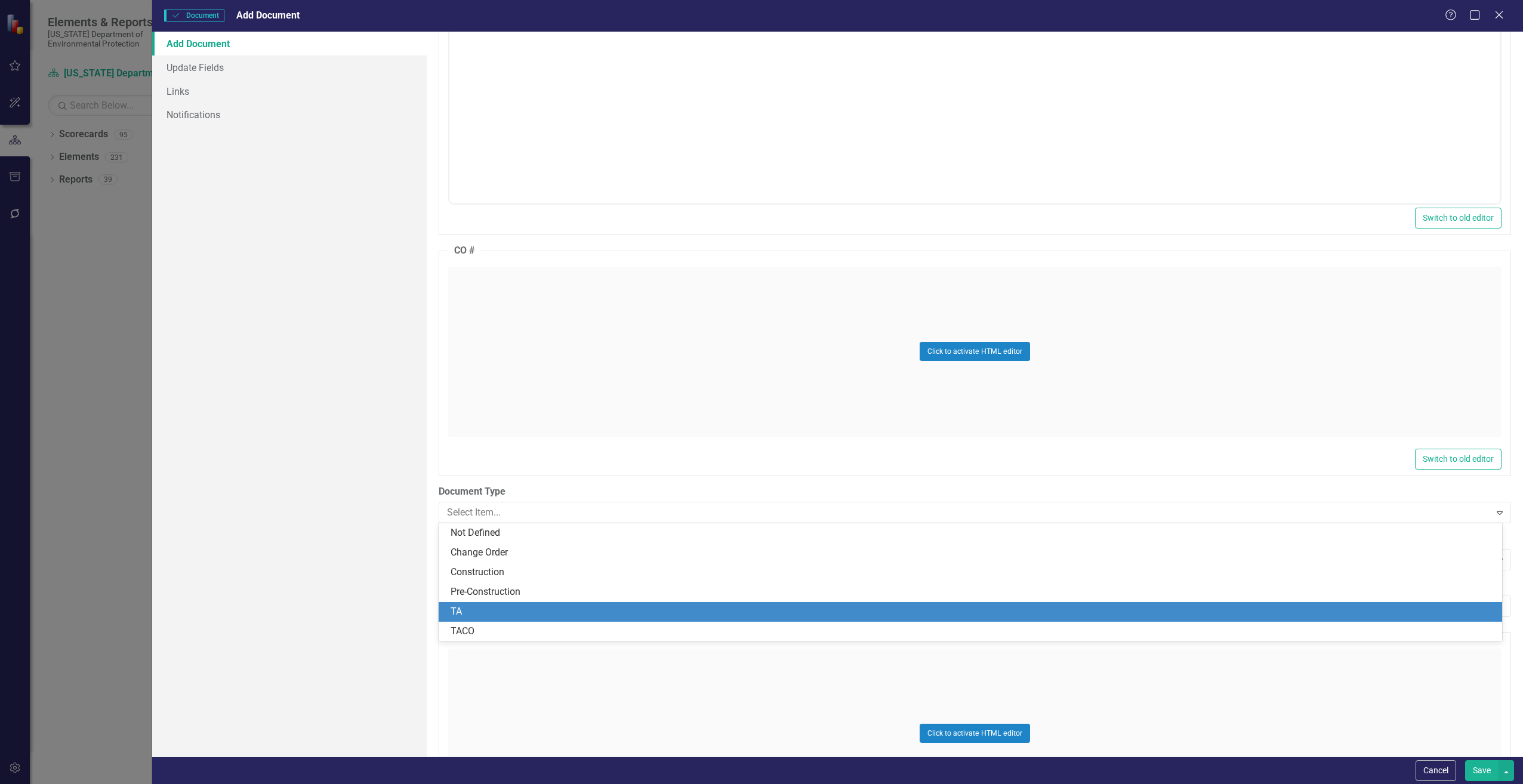
click at [489, 613] on div "TA" at bounding box center [973, 612] width 1045 height 14
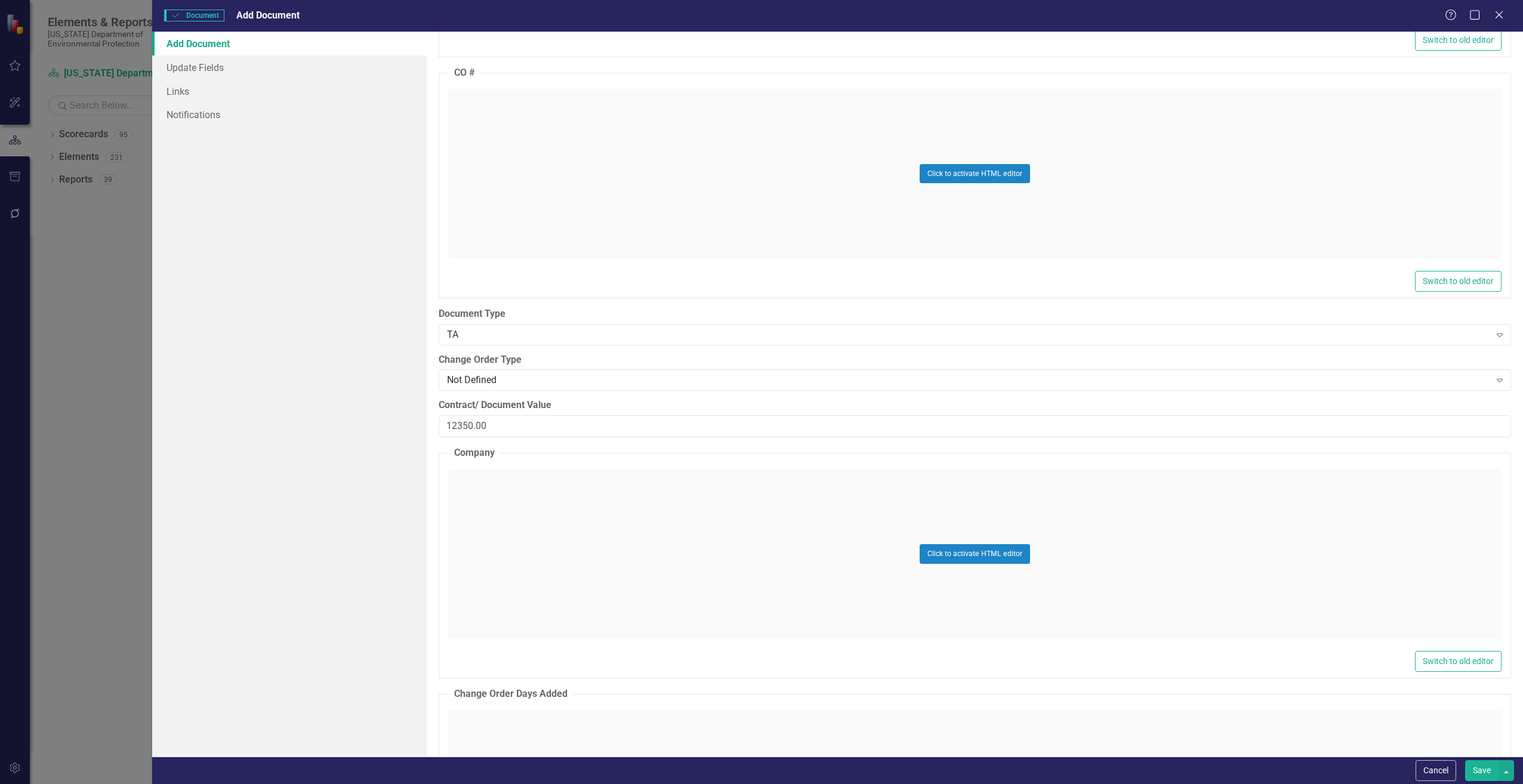
scroll to position [1433, 0]
click at [505, 499] on div "Click to activate HTML editor" at bounding box center [975, 552] width 1054 height 170
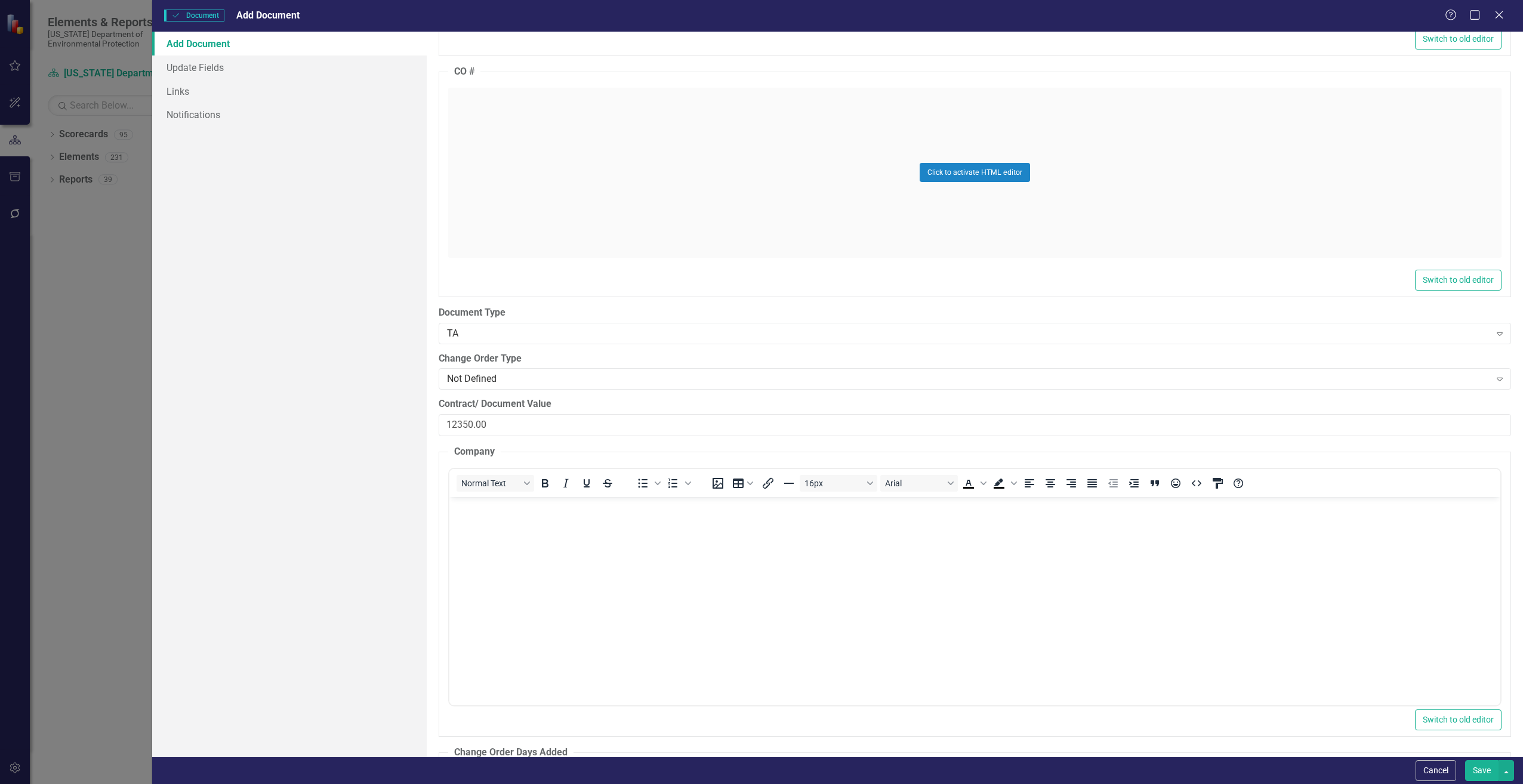
scroll to position [0, 0]
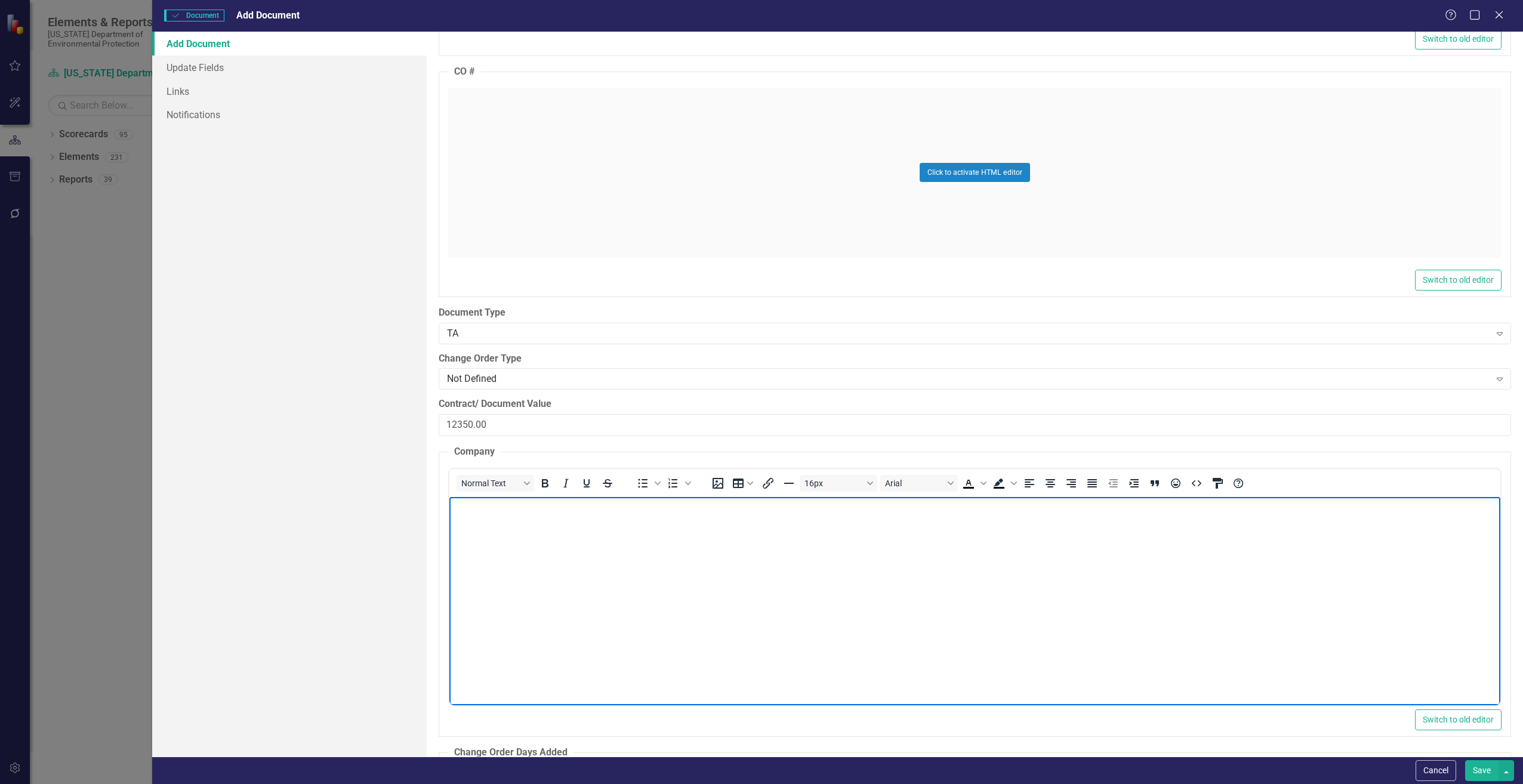
click at [501, 505] on p "Rich Text Area. Press ALT-0 for help." at bounding box center [975, 507] width 1045 height 15
paste body "Rich Text Area. Press ALT-0 for help."
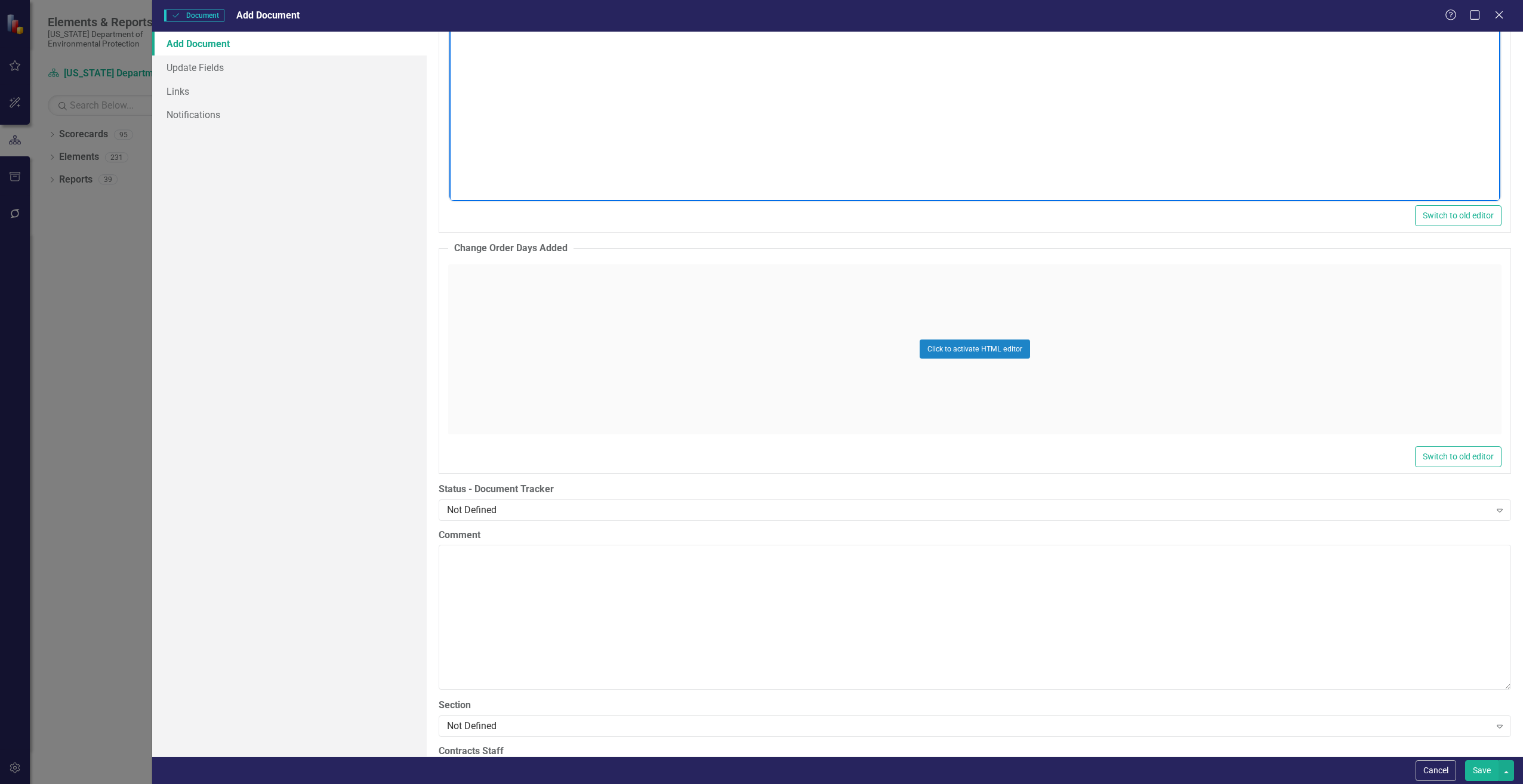
scroll to position [2030, 0]
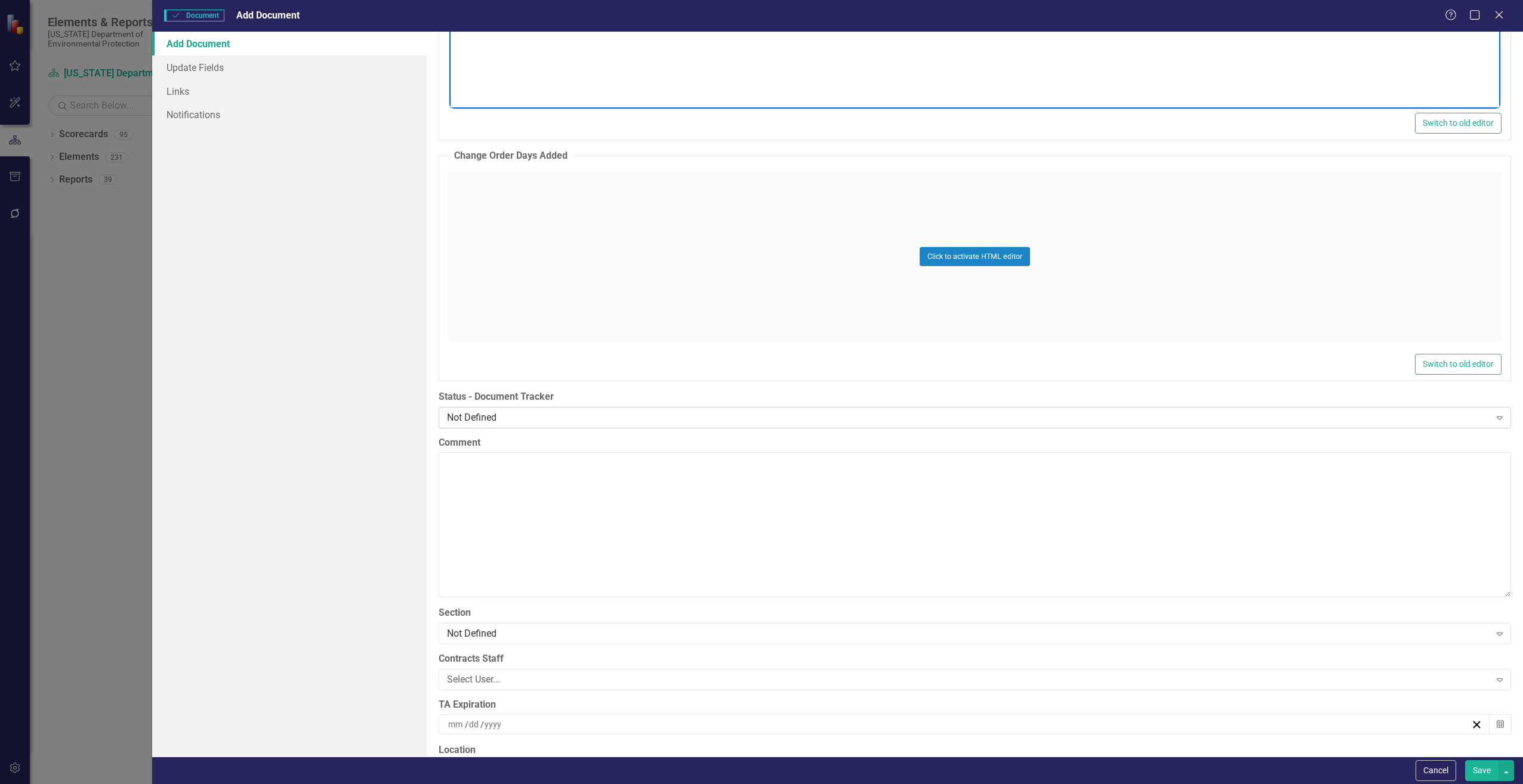
click at [562, 417] on div "Not Defined" at bounding box center [968, 417] width 1043 height 14
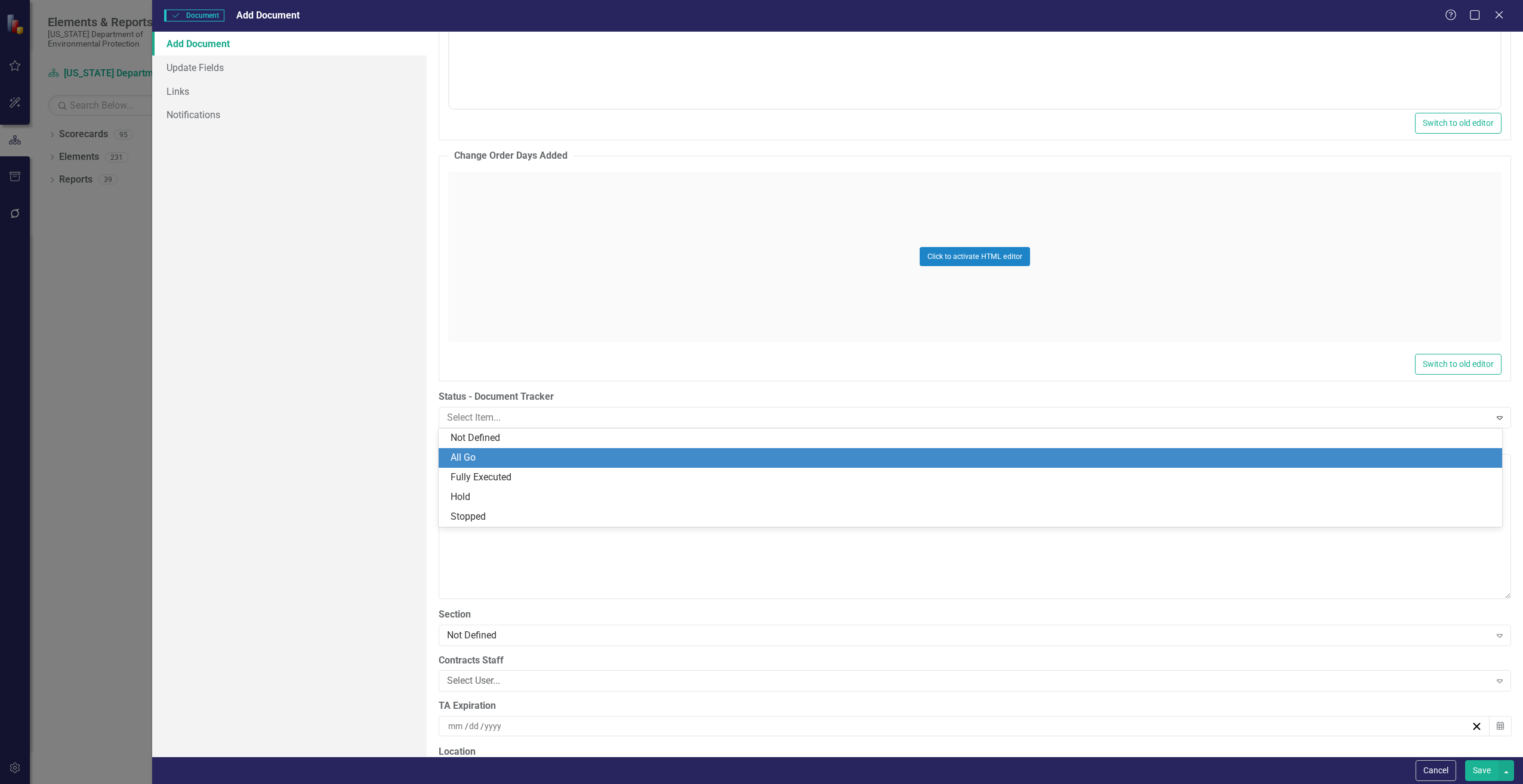
click at [521, 453] on div "All Go" at bounding box center [973, 458] width 1045 height 14
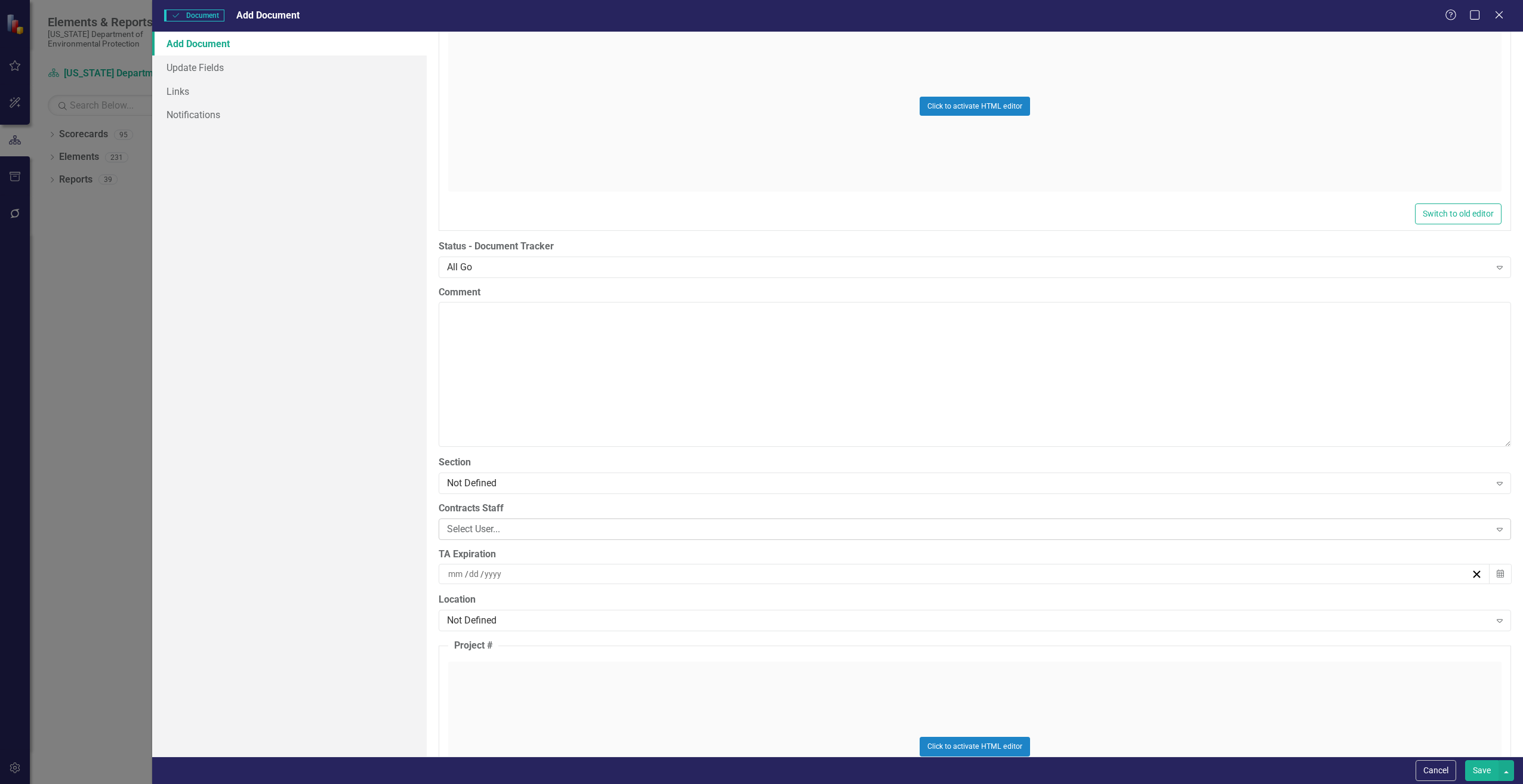
scroll to position [2209, 0]
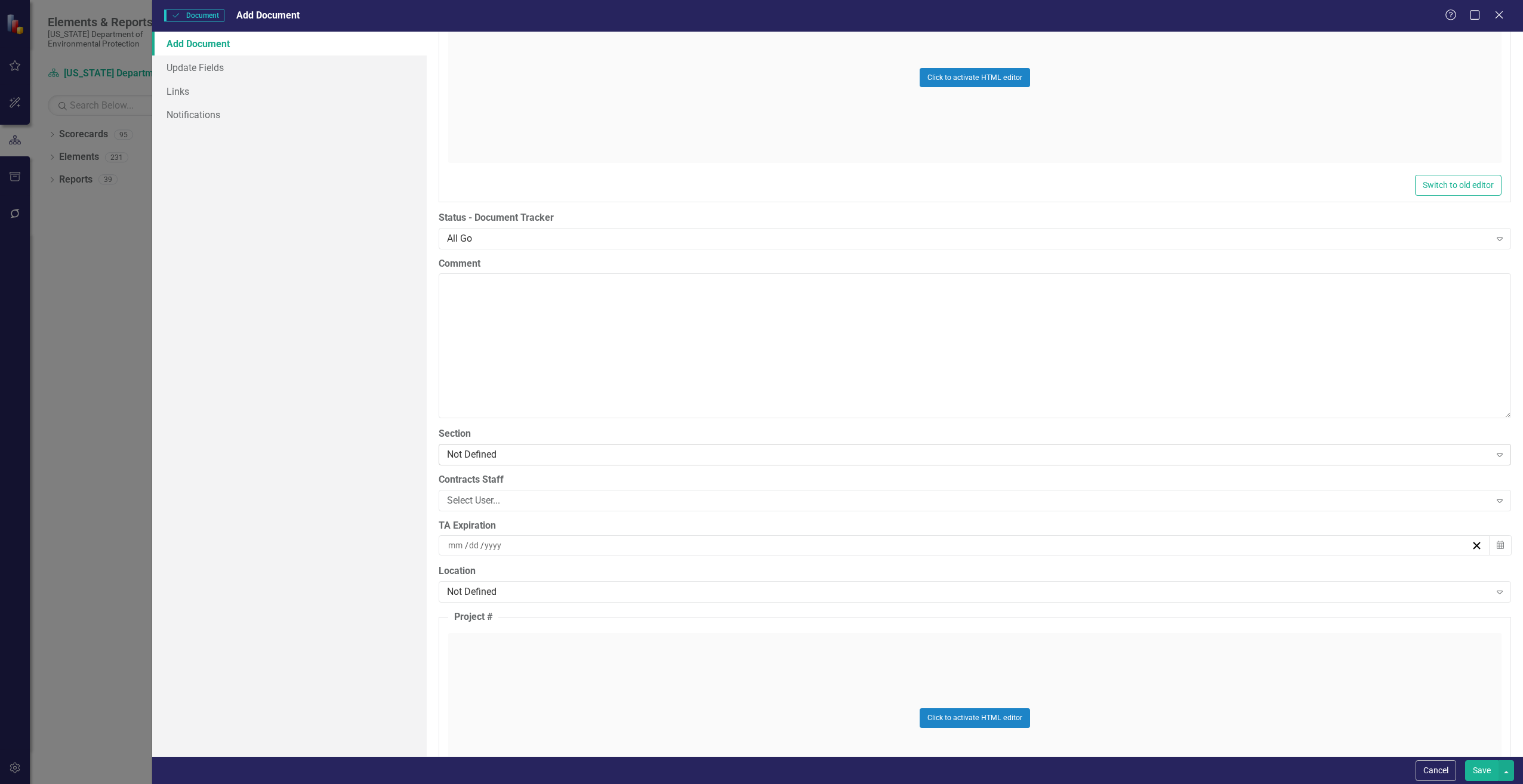
click at [528, 458] on div "Not Defined" at bounding box center [968, 455] width 1043 height 14
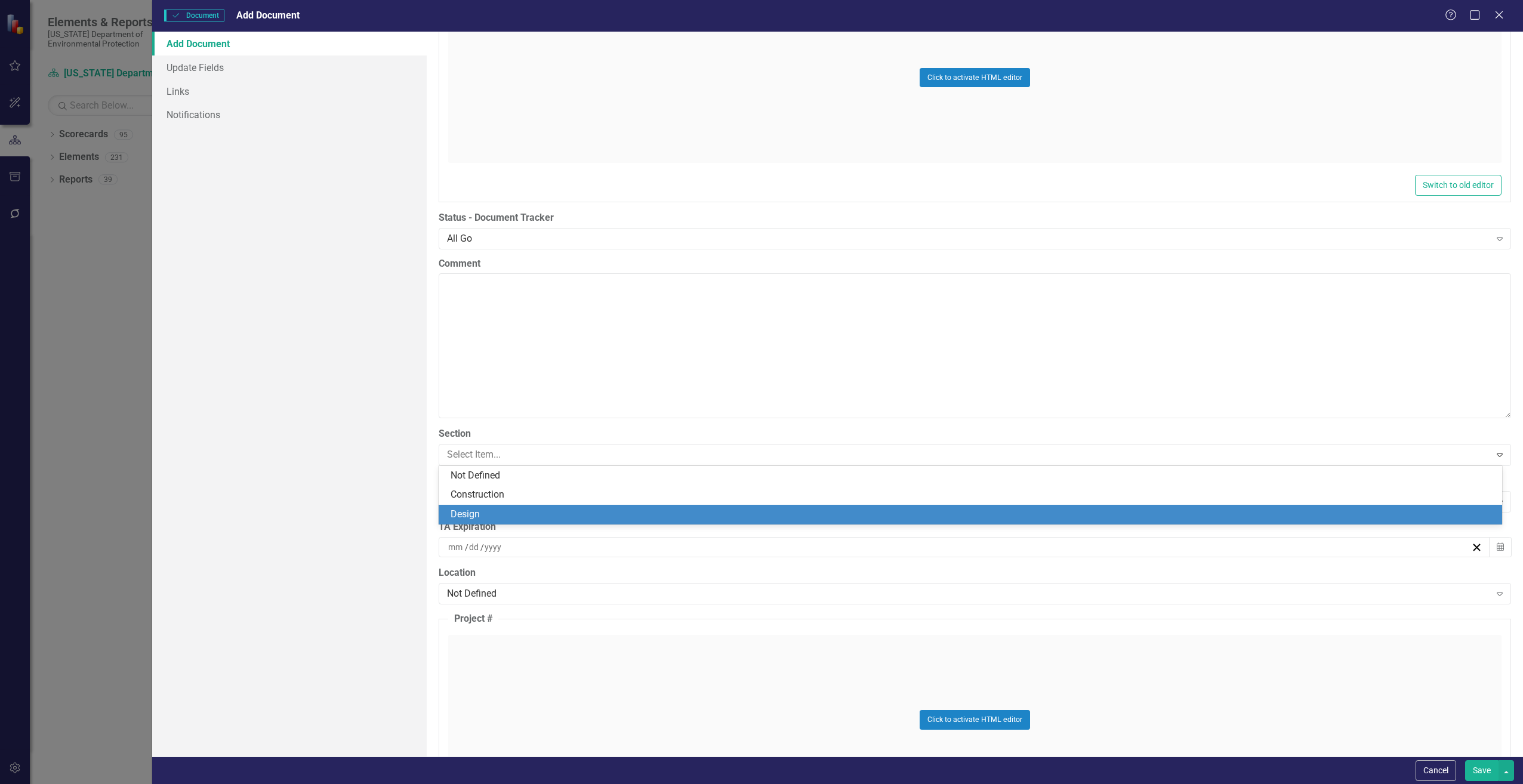
click at [482, 514] on div "Design" at bounding box center [973, 515] width 1045 height 14
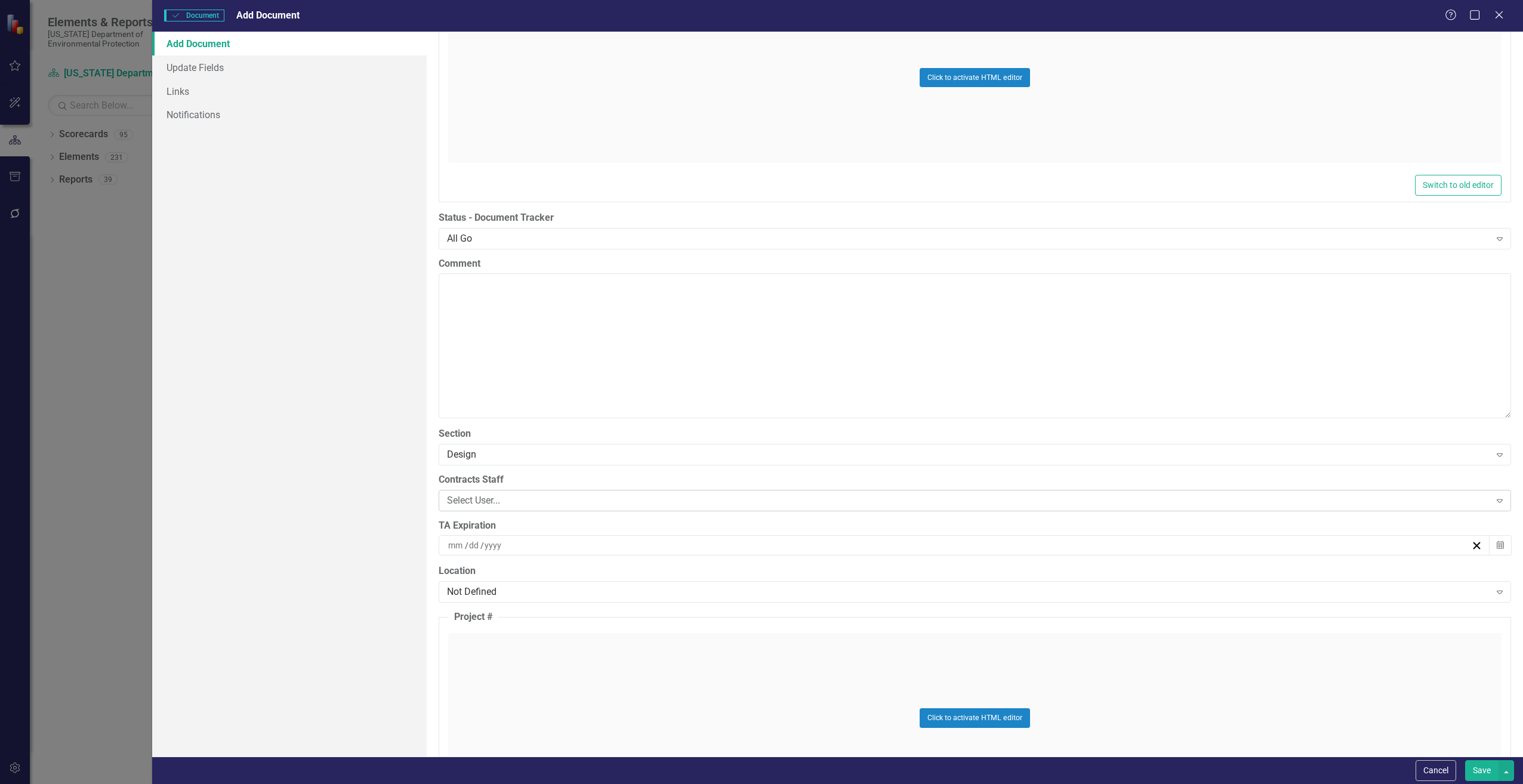
click at [582, 500] on div "Select User..." at bounding box center [968, 500] width 1043 height 14
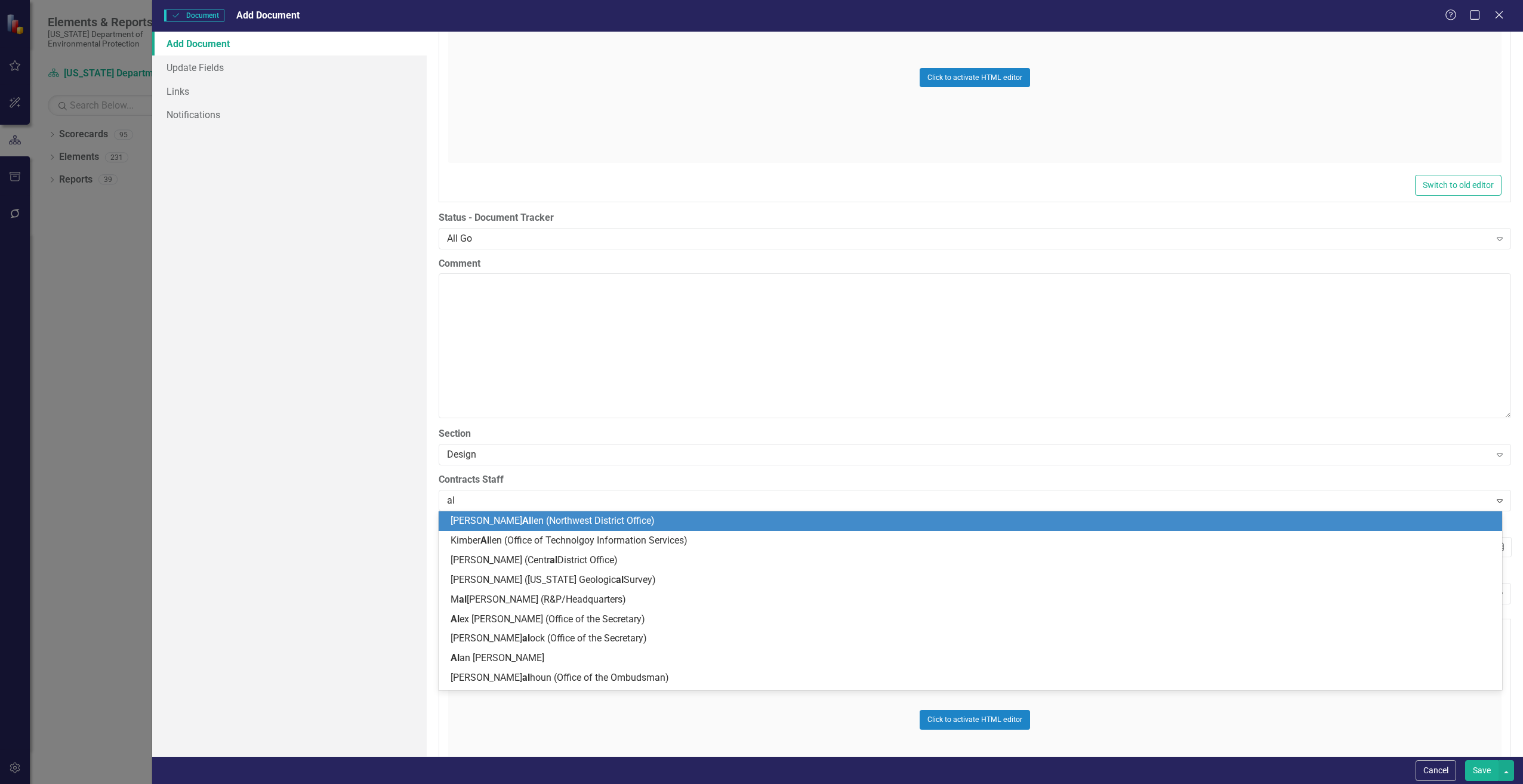
type input "ali"
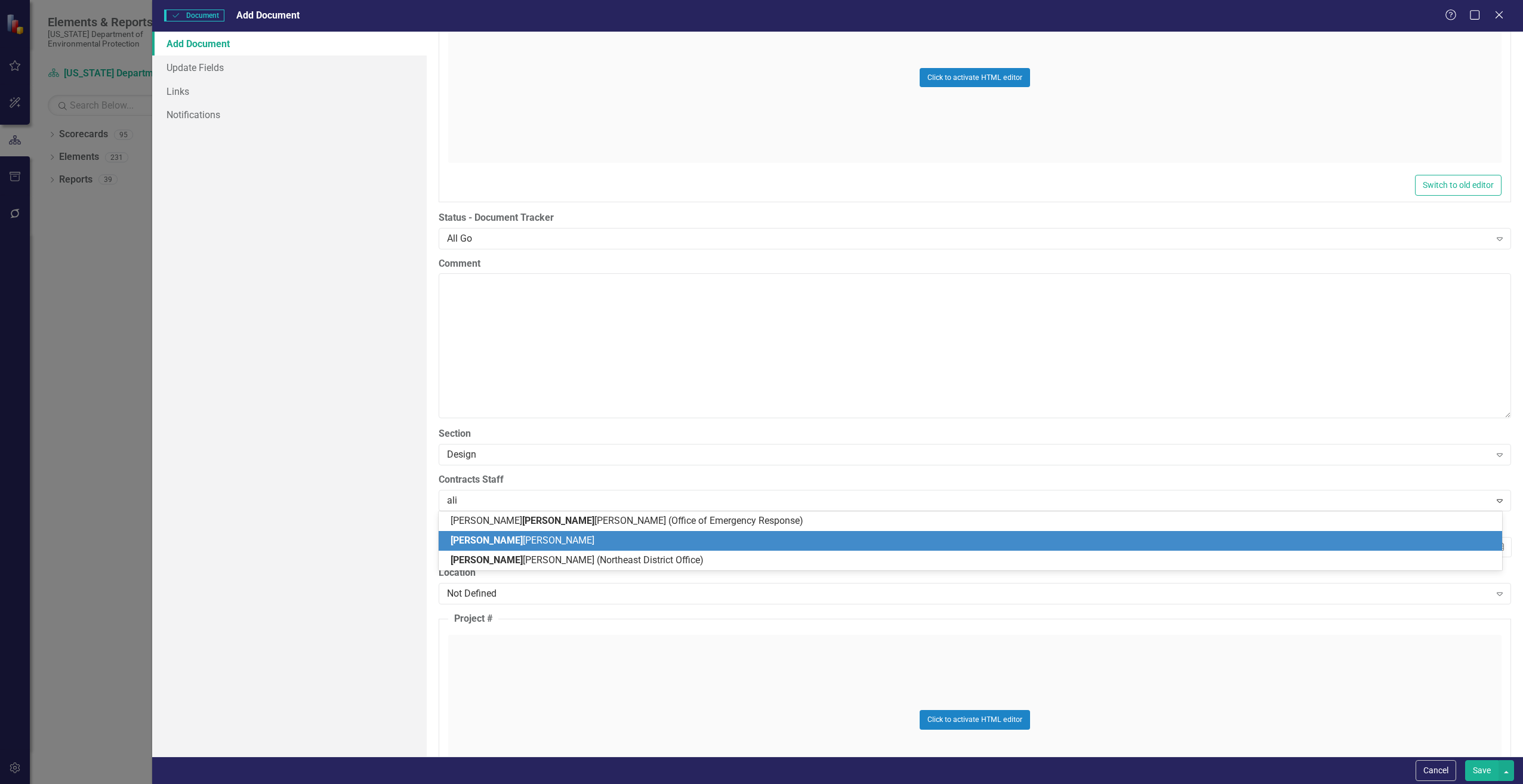
click at [513, 541] on div "Ali sha Sadler" at bounding box center [973, 541] width 1045 height 14
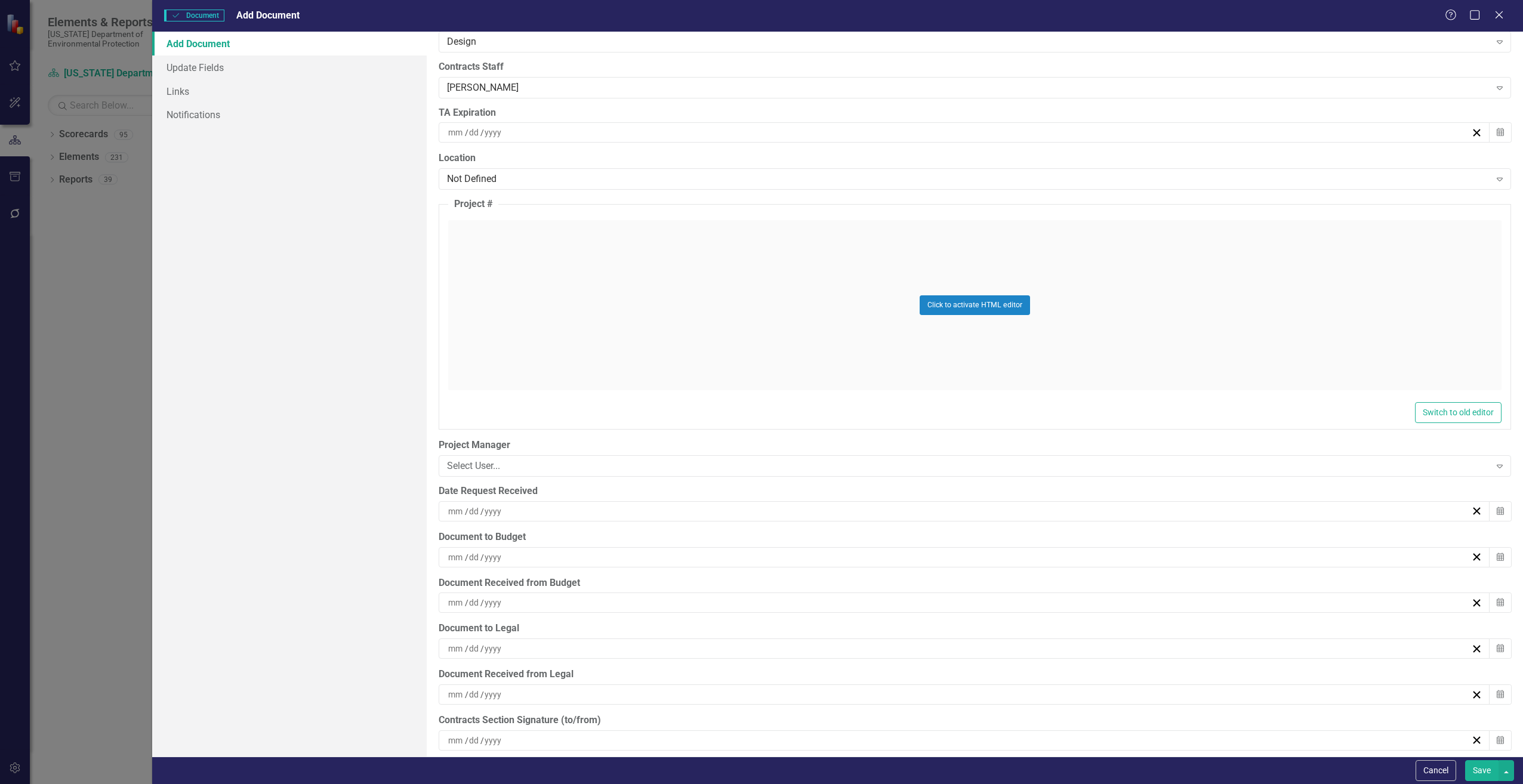
scroll to position [2627, 0]
click at [525, 505] on div "/ /" at bounding box center [959, 506] width 1025 height 12
click at [965, 659] on button "27" at bounding box center [959, 661] width 30 height 21
click at [524, 553] on div "/ /" at bounding box center [959, 552] width 1025 height 12
click at [993, 707] on abbr "28" at bounding box center [990, 708] width 10 height 10
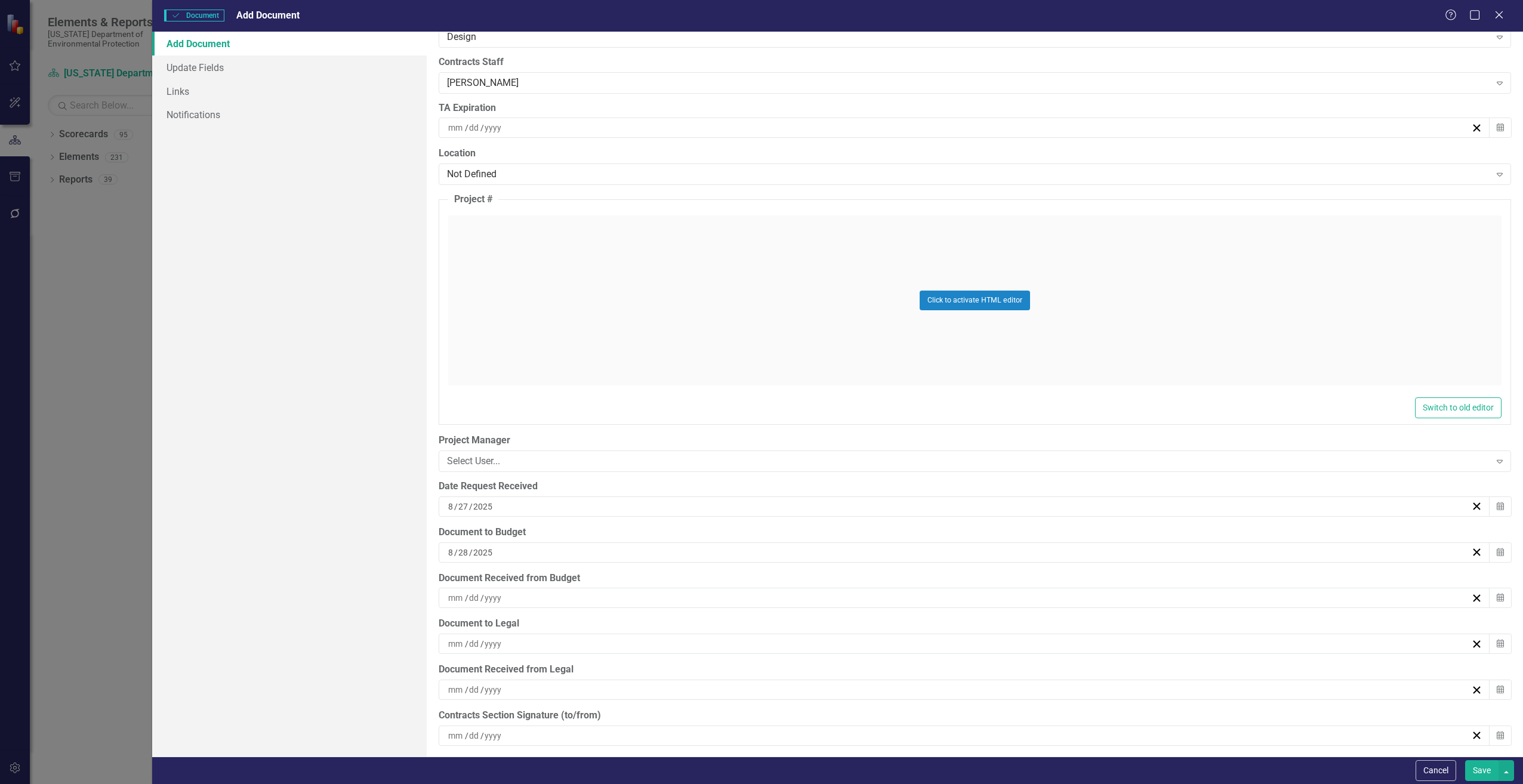
click at [1479, 768] on button "Save" at bounding box center [1482, 771] width 33 height 21
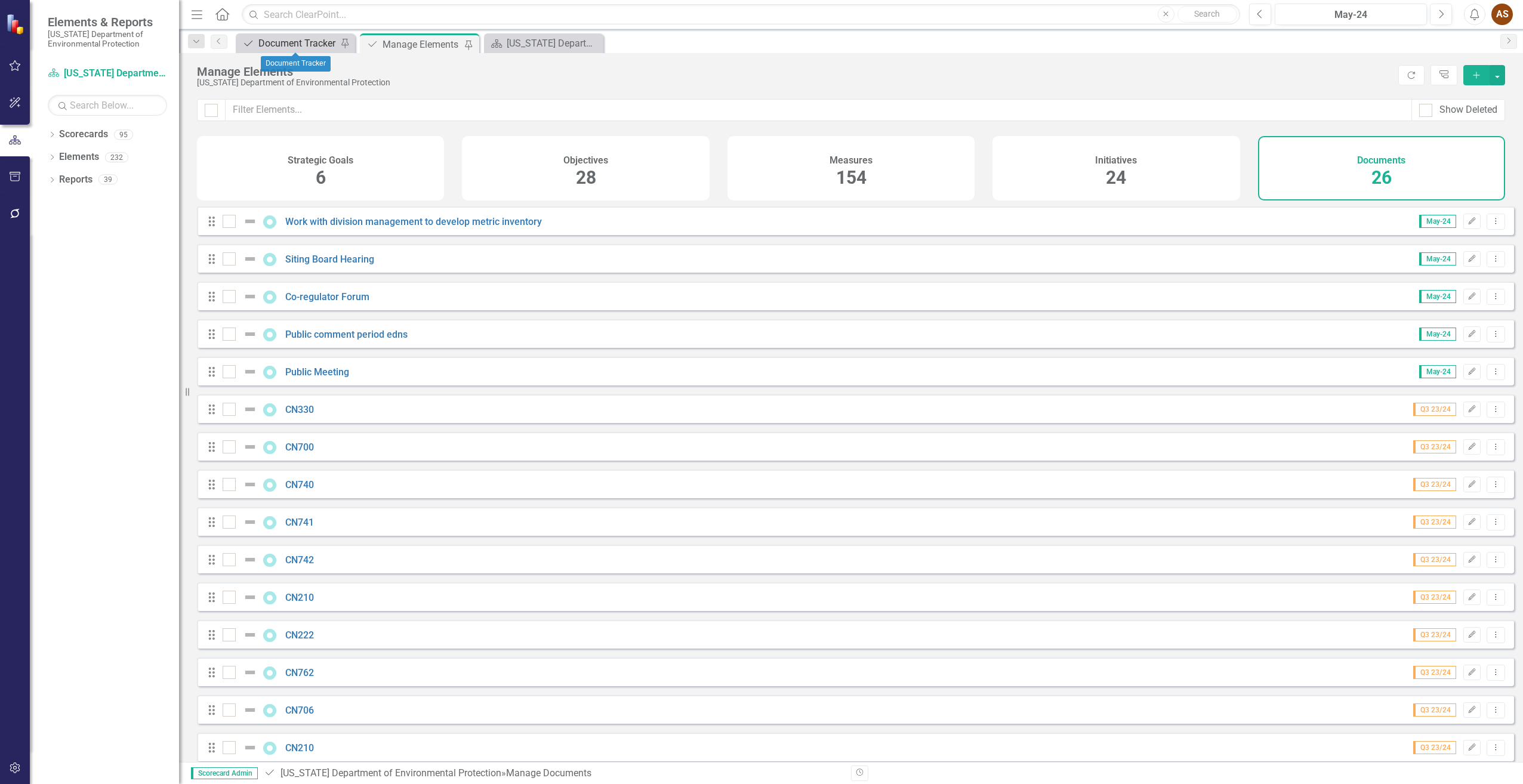
click at [298, 45] on div "Document Tracker" at bounding box center [298, 44] width 79 height 15
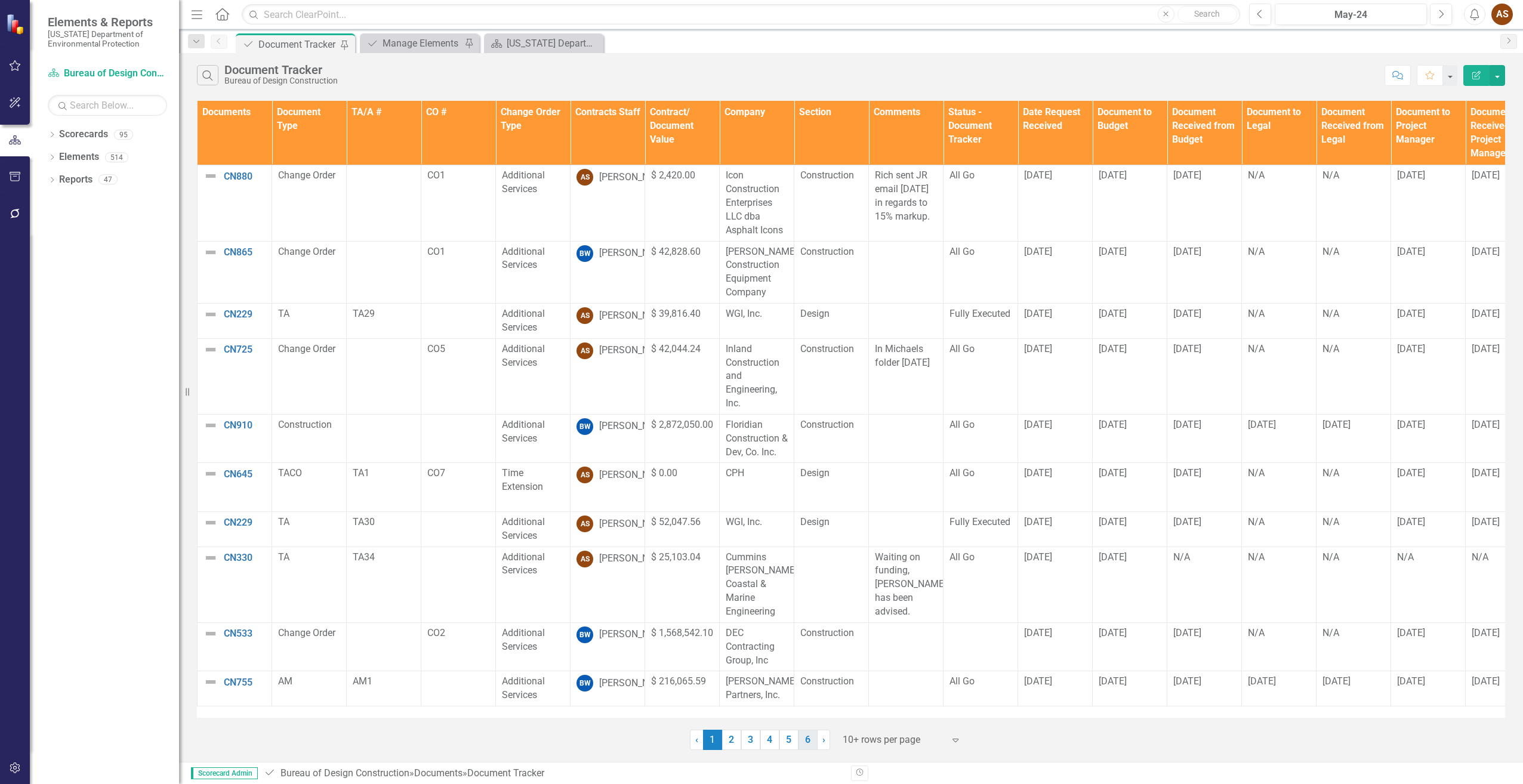
click at [810, 741] on link "6" at bounding box center [808, 740] width 19 height 20
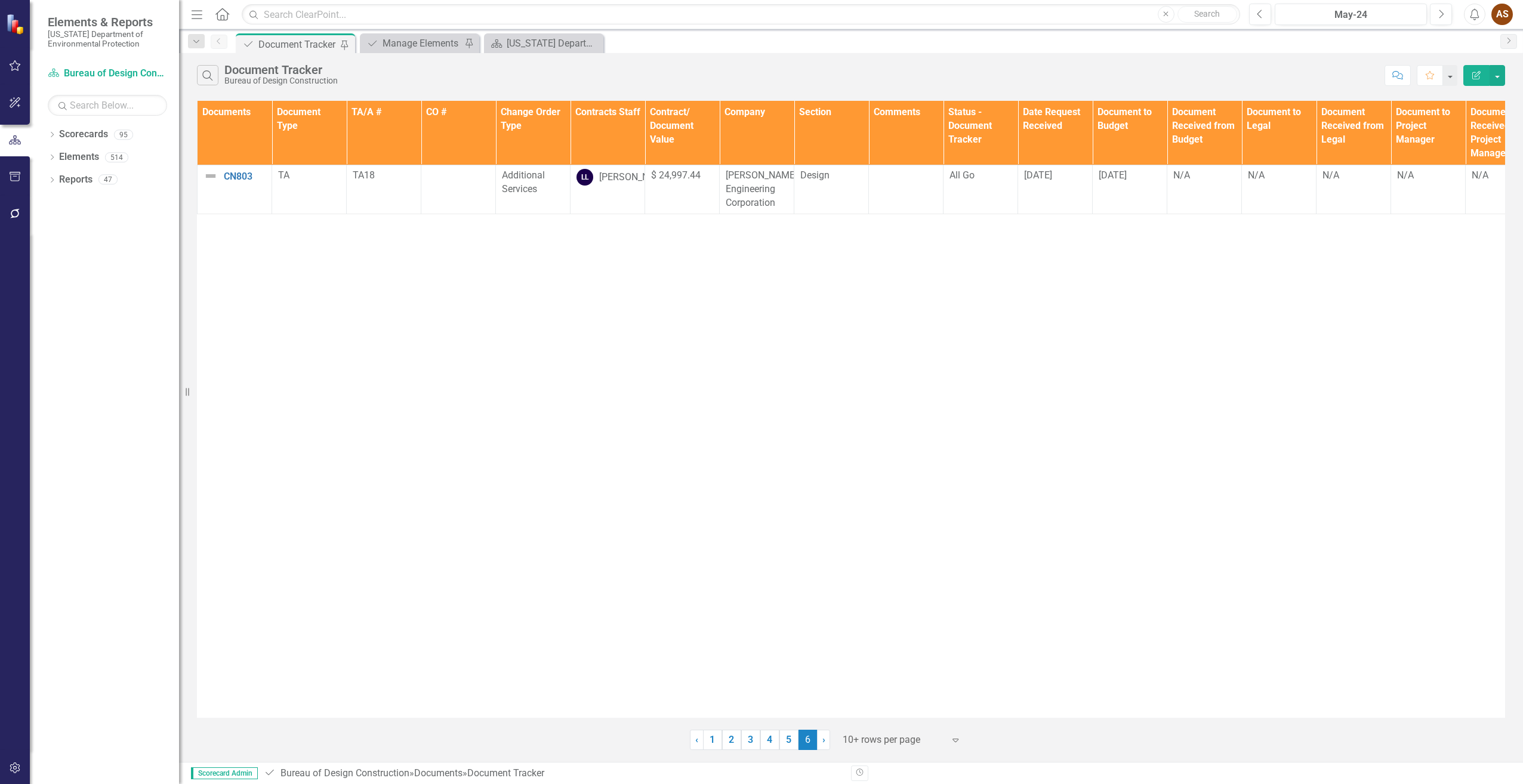
click at [794, 740] on link "5" at bounding box center [790, 740] width 19 height 20
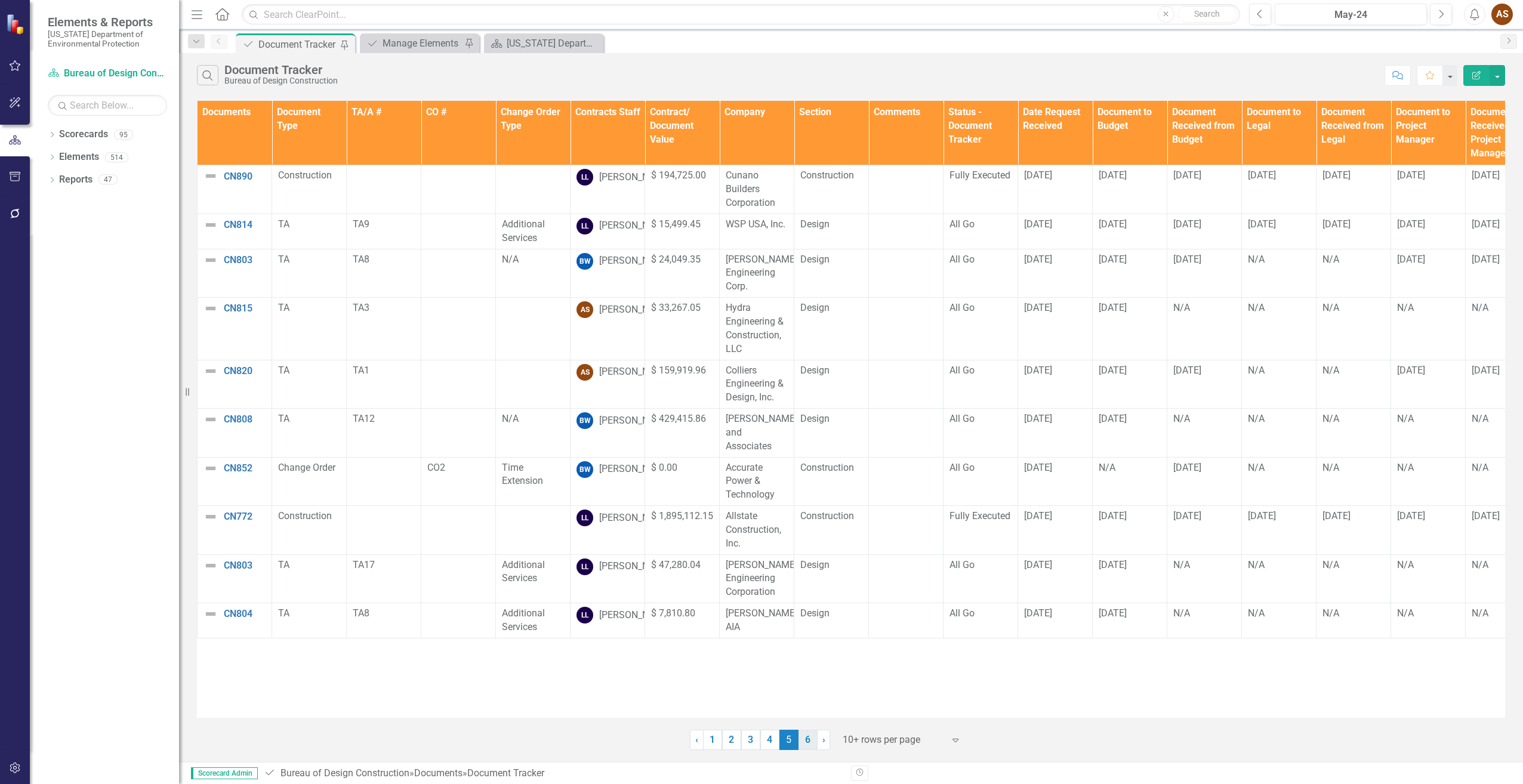
click at [812, 737] on link "6" at bounding box center [808, 740] width 19 height 20
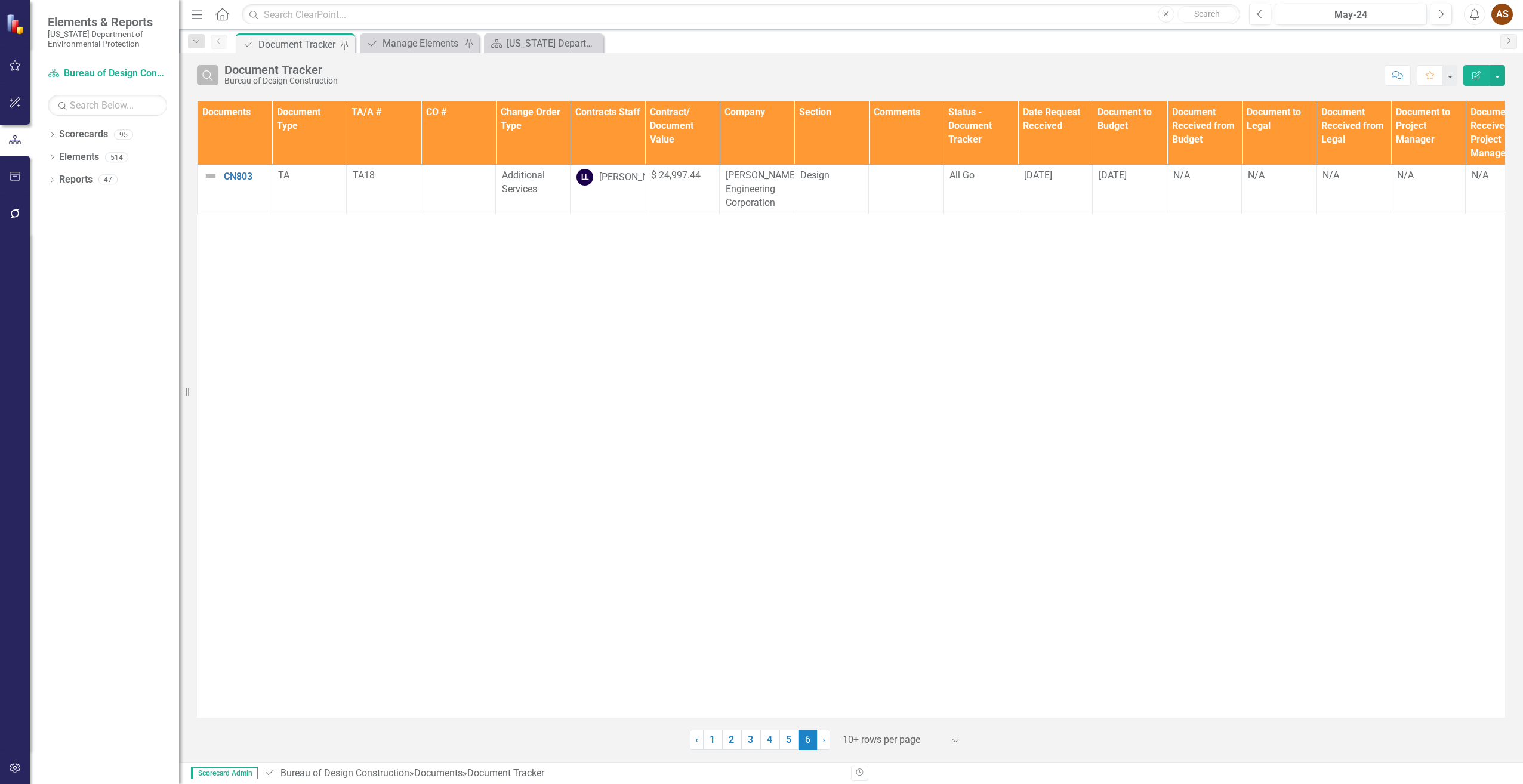
click at [212, 76] on icon "Search" at bounding box center [207, 75] width 13 height 10
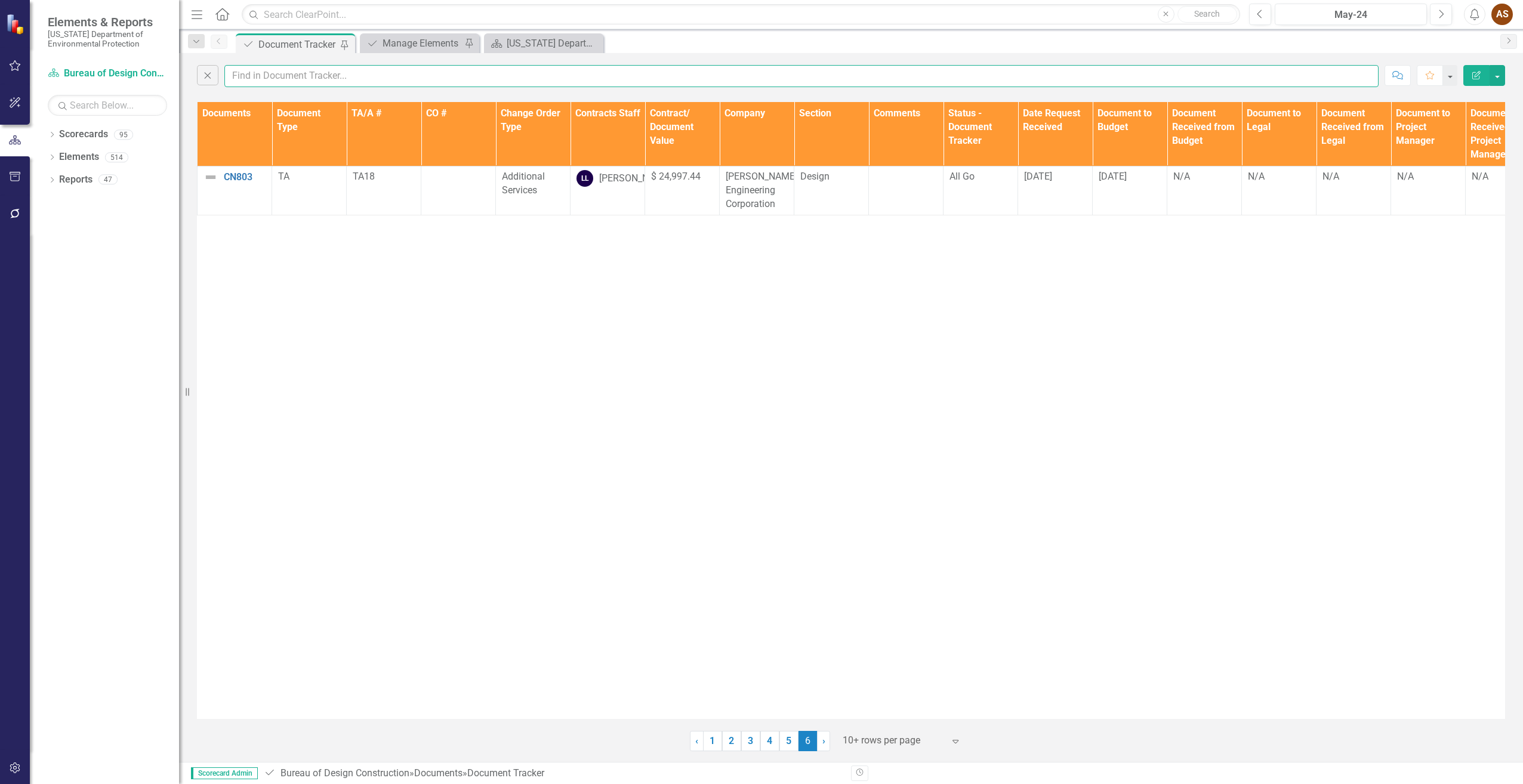
click at [284, 80] on input "text" at bounding box center [801, 76] width 1154 height 22
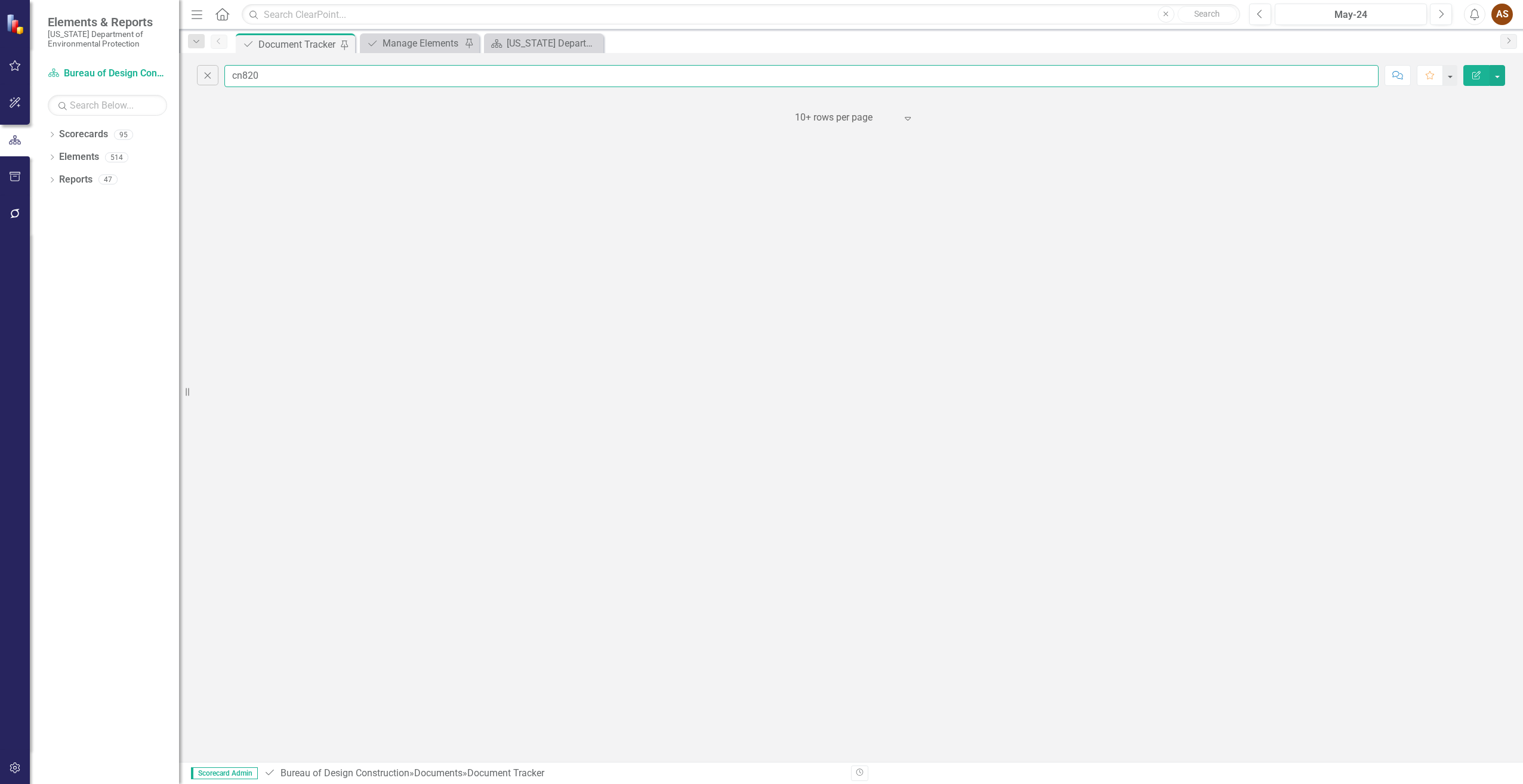
drag, startPoint x: 285, startPoint y: 75, endPoint x: 221, endPoint y: 80, distance: 64.2
click at [221, 80] on div "Close cn820" at bounding box center [787, 76] width 1182 height 22
type input "alisha"
click at [209, 74] on icon "Close" at bounding box center [207, 75] width 13 height 10
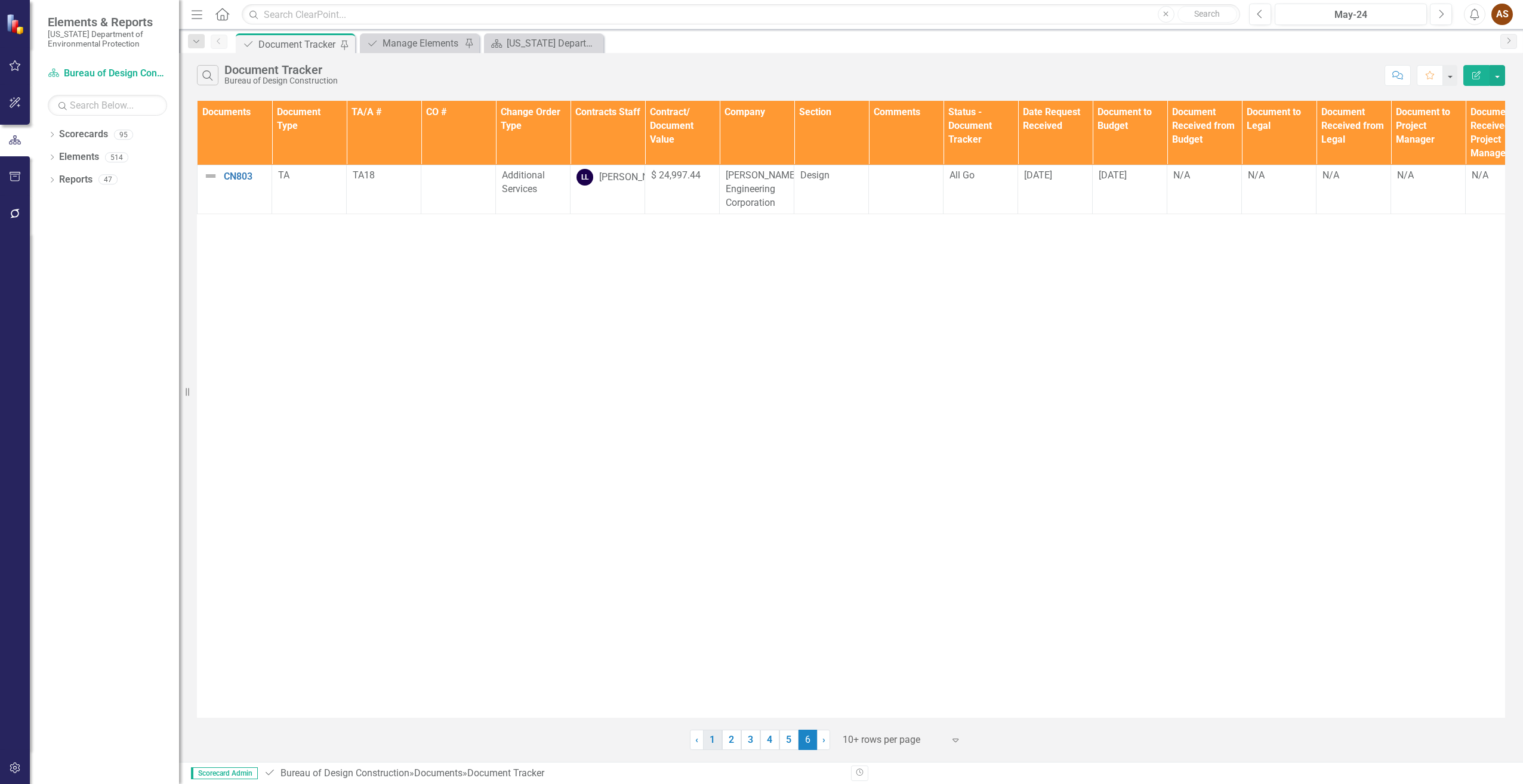
click at [715, 741] on link "1" at bounding box center [713, 740] width 19 height 20
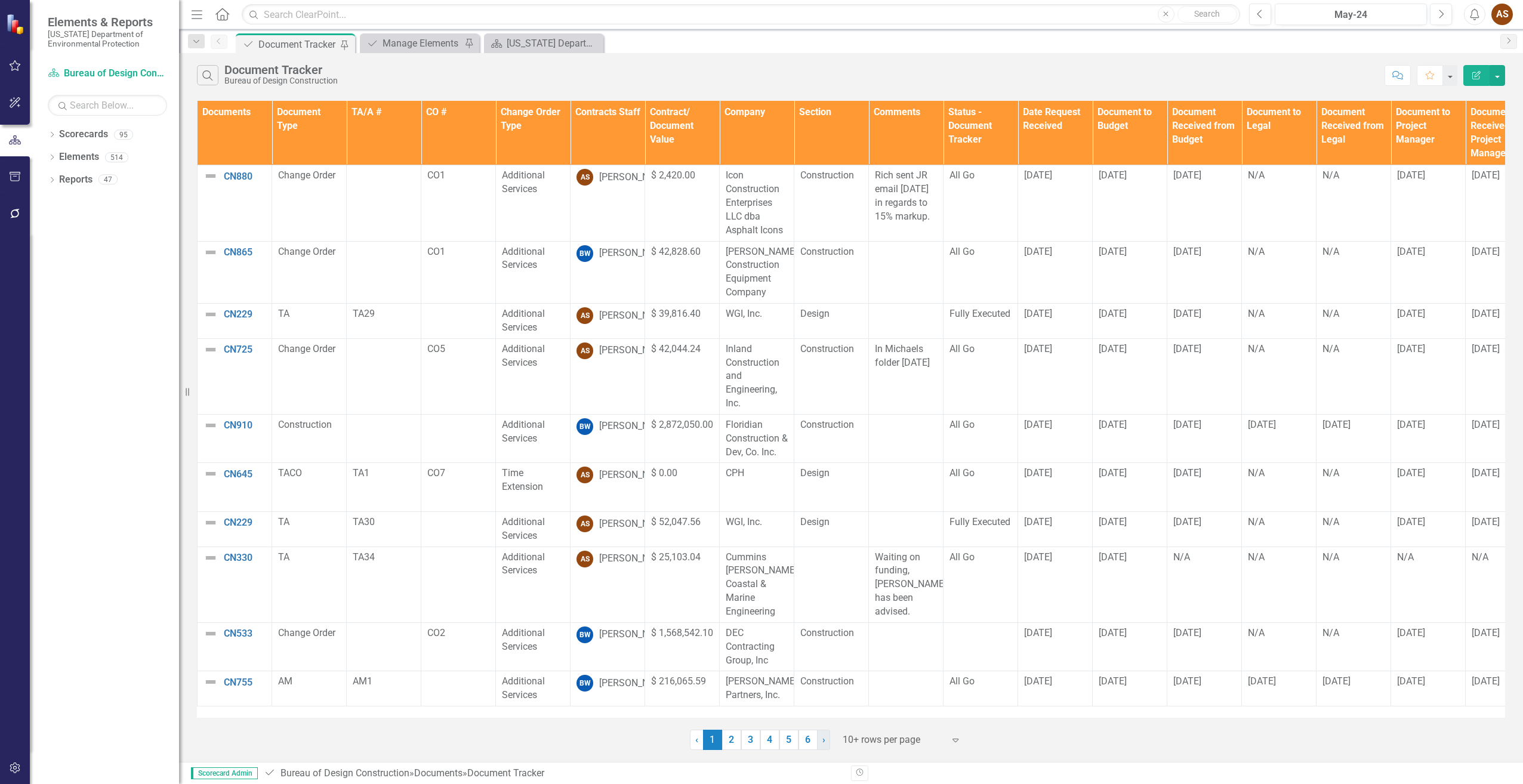
click at [818, 735] on ul "‹ Previous 1 (current) 2 3 4 5 6 › Next" at bounding box center [760, 740] width 141 height 20
click at [805, 742] on link "6" at bounding box center [808, 740] width 19 height 20
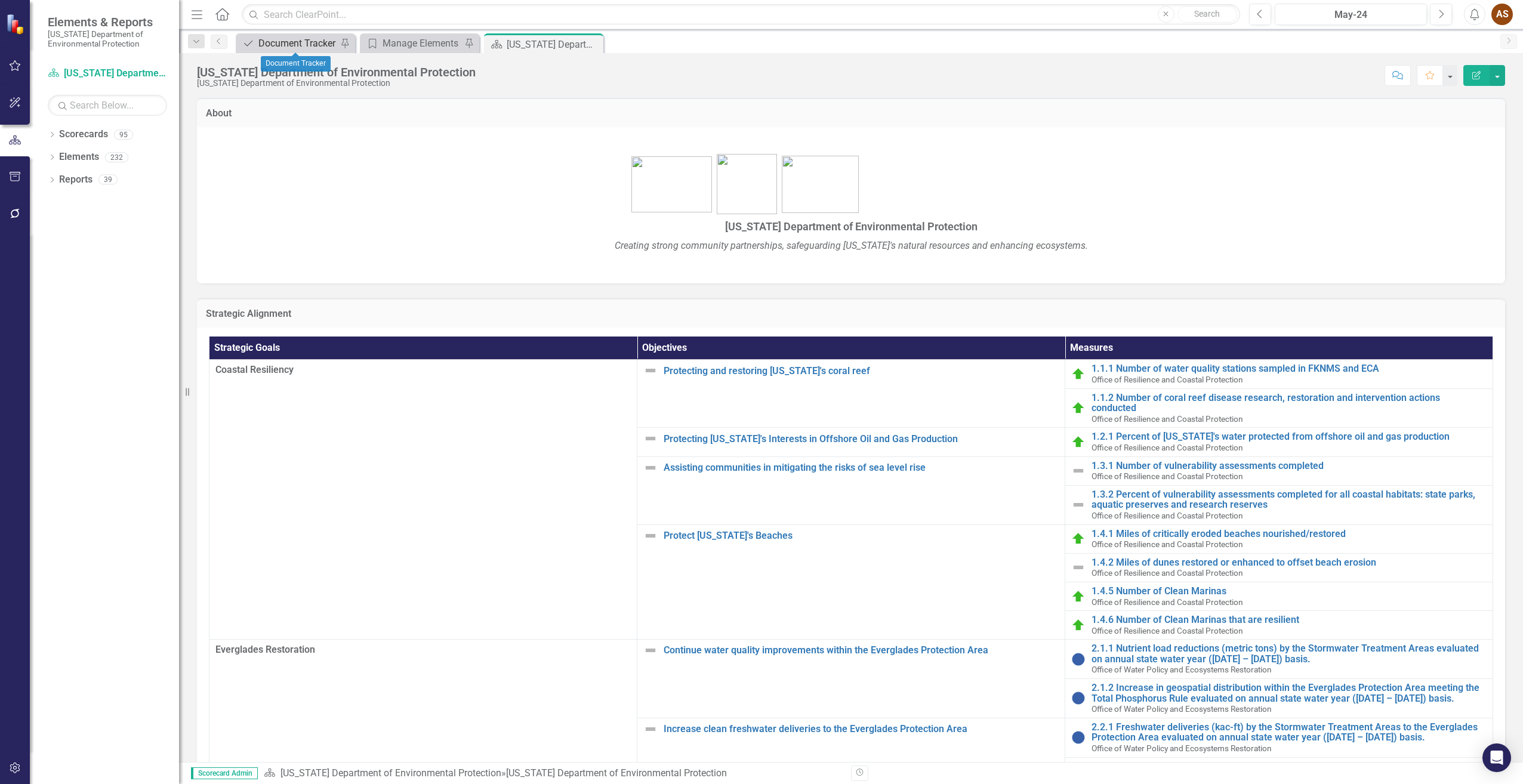
click at [302, 45] on div "Document Tracker" at bounding box center [298, 44] width 79 height 15
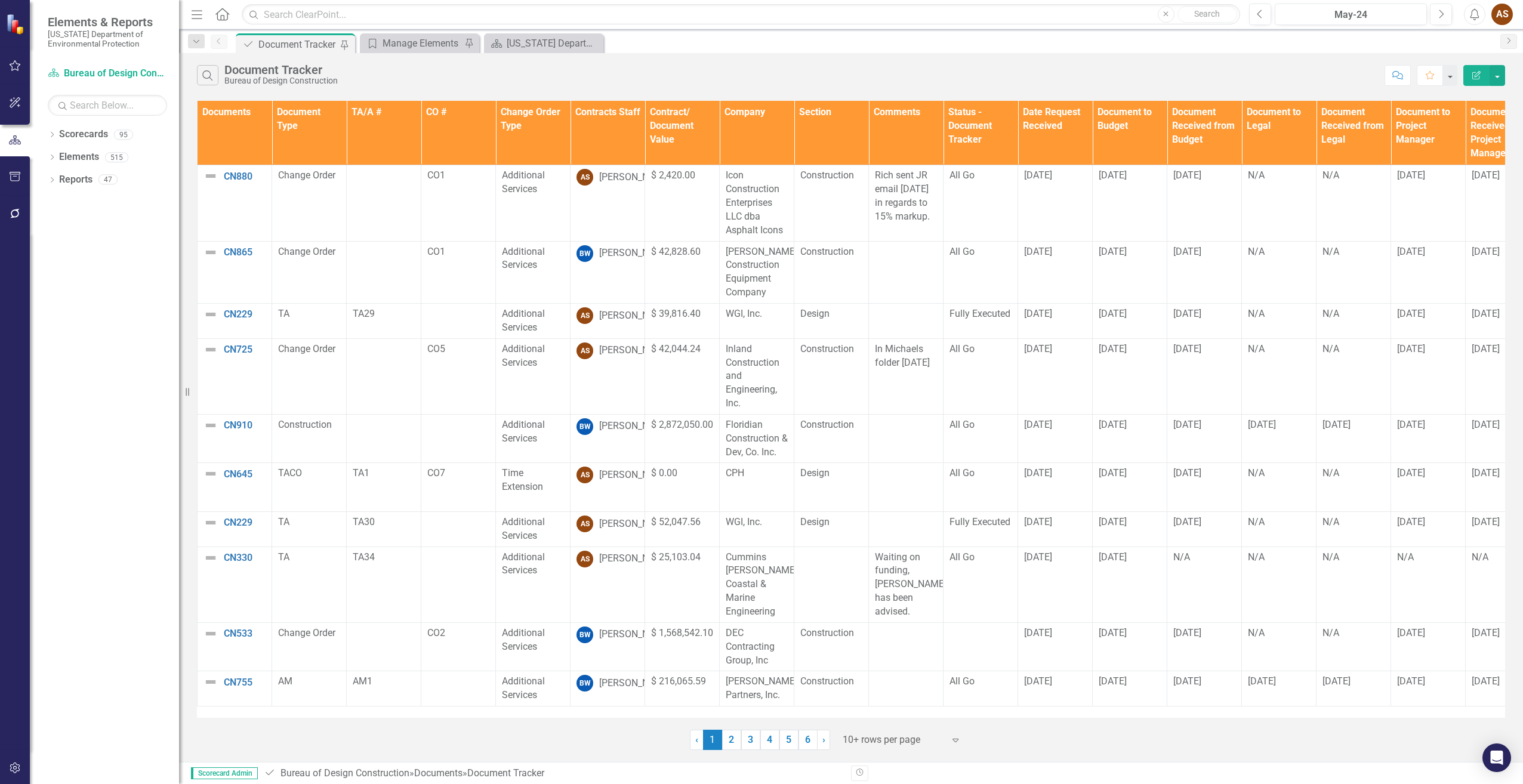
click at [810, 741] on link "6" at bounding box center [808, 740] width 19 height 20
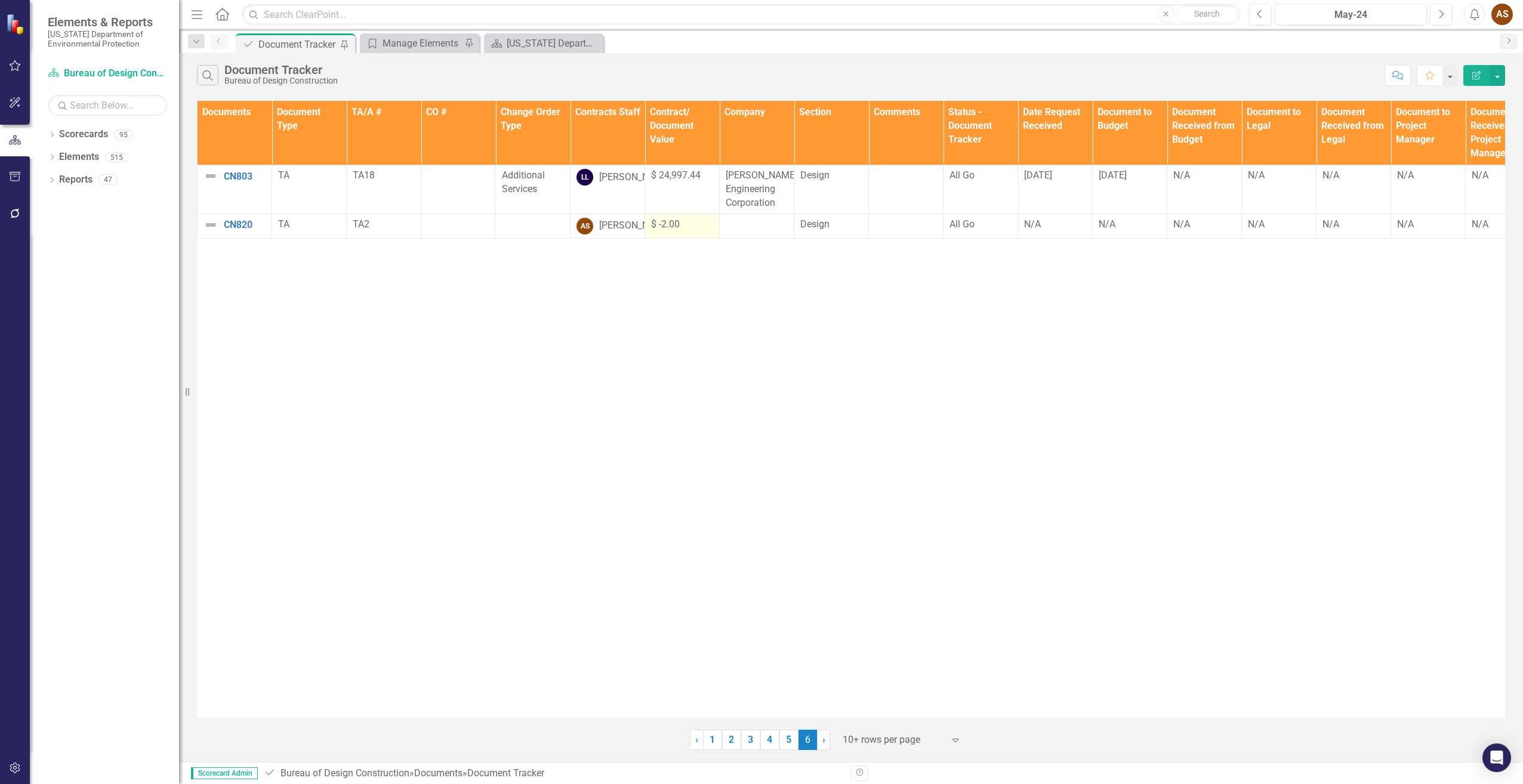
click at [691, 233] on td "$ -2.00" at bounding box center [683, 225] width 75 height 24
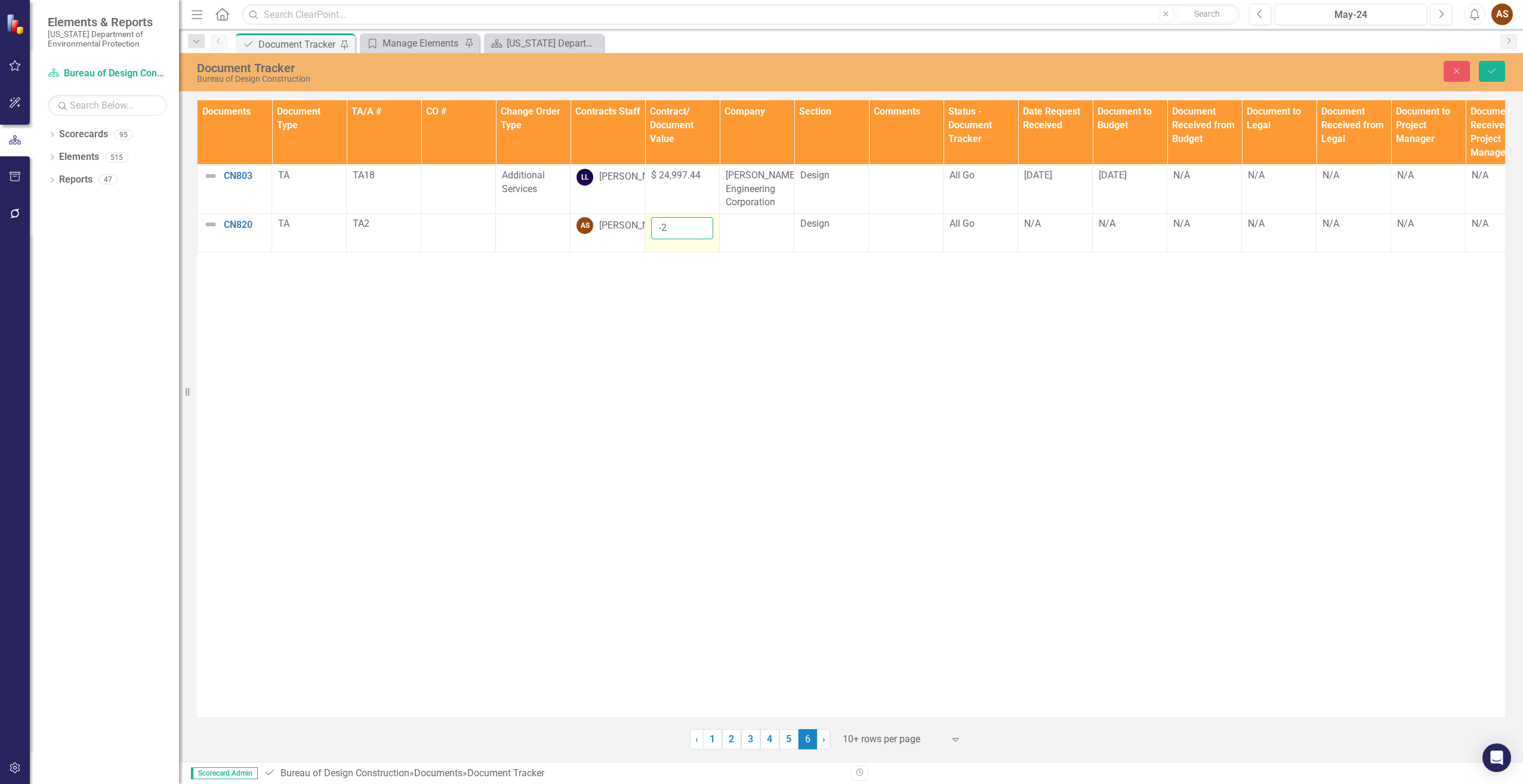
drag, startPoint x: 677, startPoint y: 230, endPoint x: 645, endPoint y: 225, distance: 32.4
click at [645, 225] on td "-2" at bounding box center [683, 233] width 75 height 39
paste input "12350"
type input "12350.00"
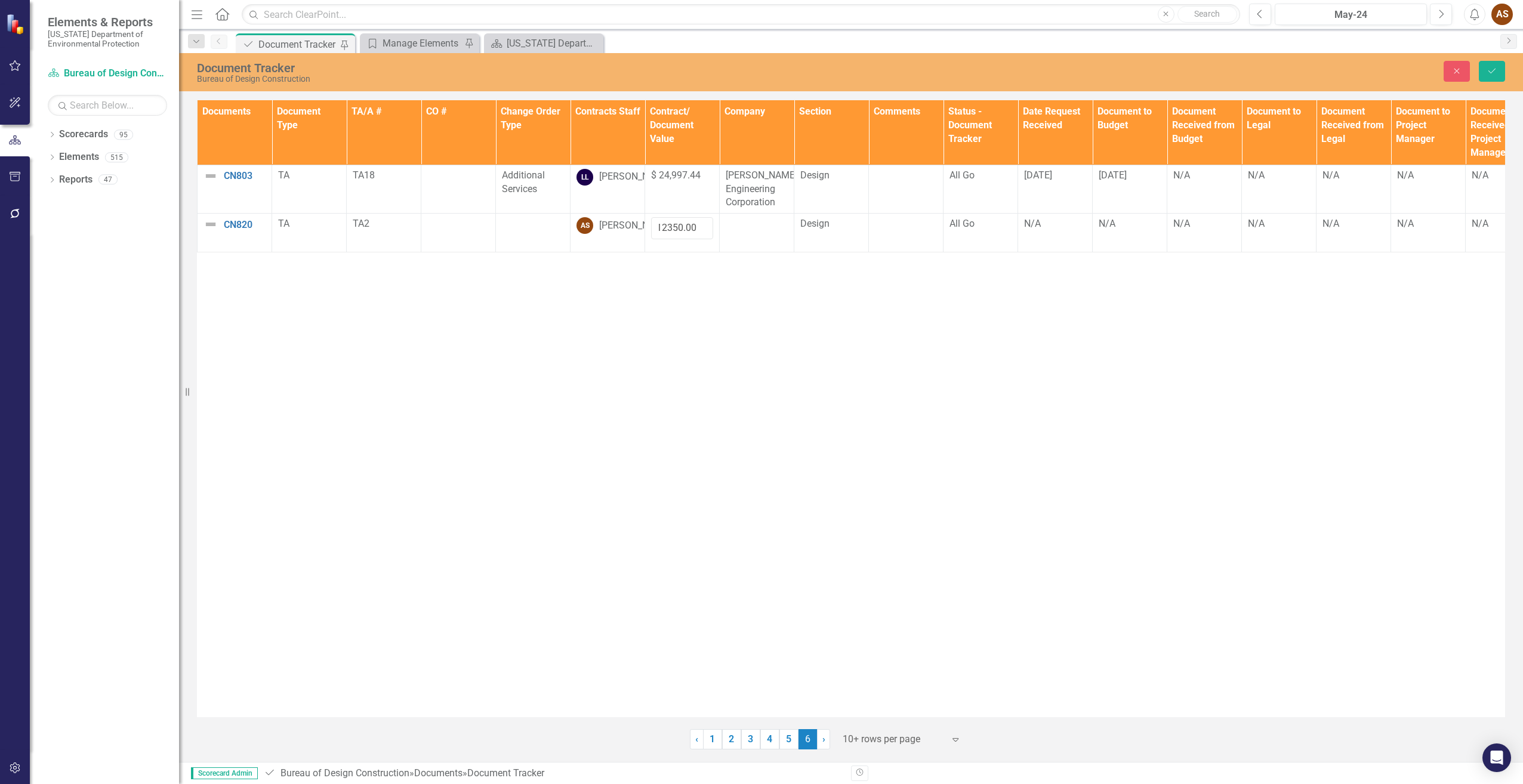
scroll to position [0, 0]
click at [764, 232] on td at bounding box center [757, 233] width 75 height 39
click at [763, 232] on td at bounding box center [757, 233] width 75 height 39
drag, startPoint x: 1490, startPoint y: 482, endPoint x: 752, endPoint y: 262, distance: 770.1
click at [752, 262] on p "Rich Text Area. Press ALT-0 for help." at bounding box center [756, 259] width 53 height 15
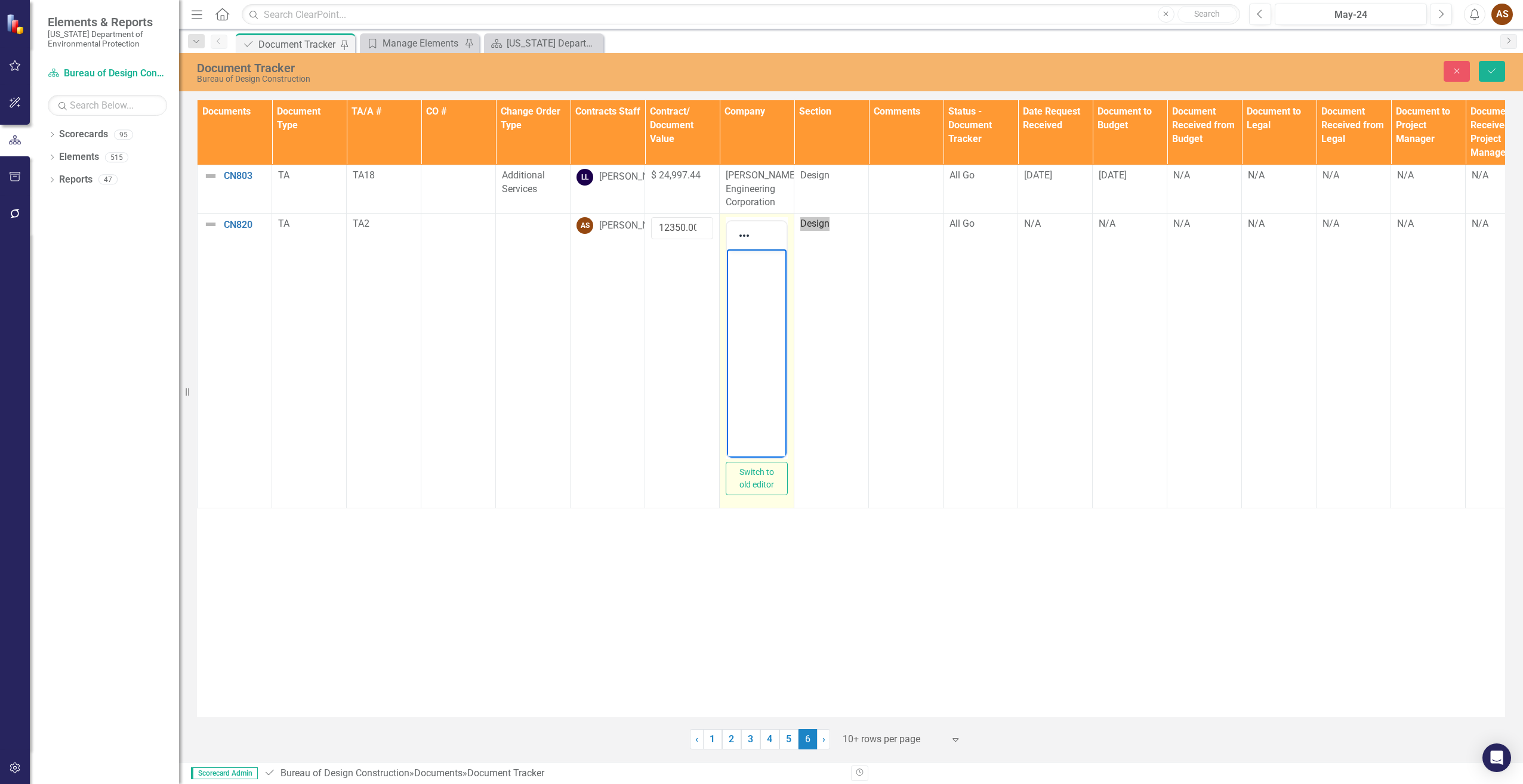
paste body "Rich Text Area. Press ALT-0 for help."
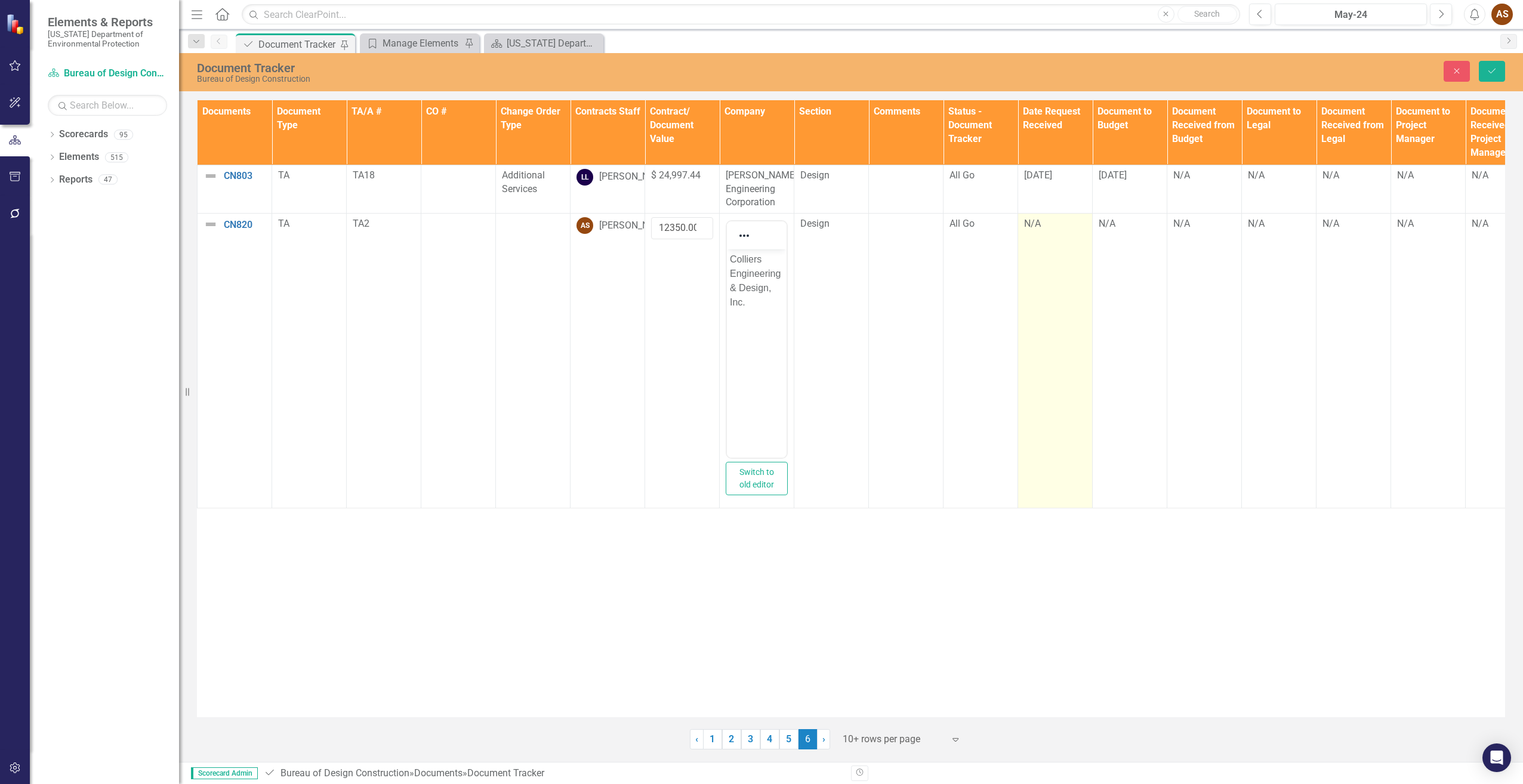
click at [1044, 243] on td "N/A" at bounding box center [1056, 360] width 75 height 295
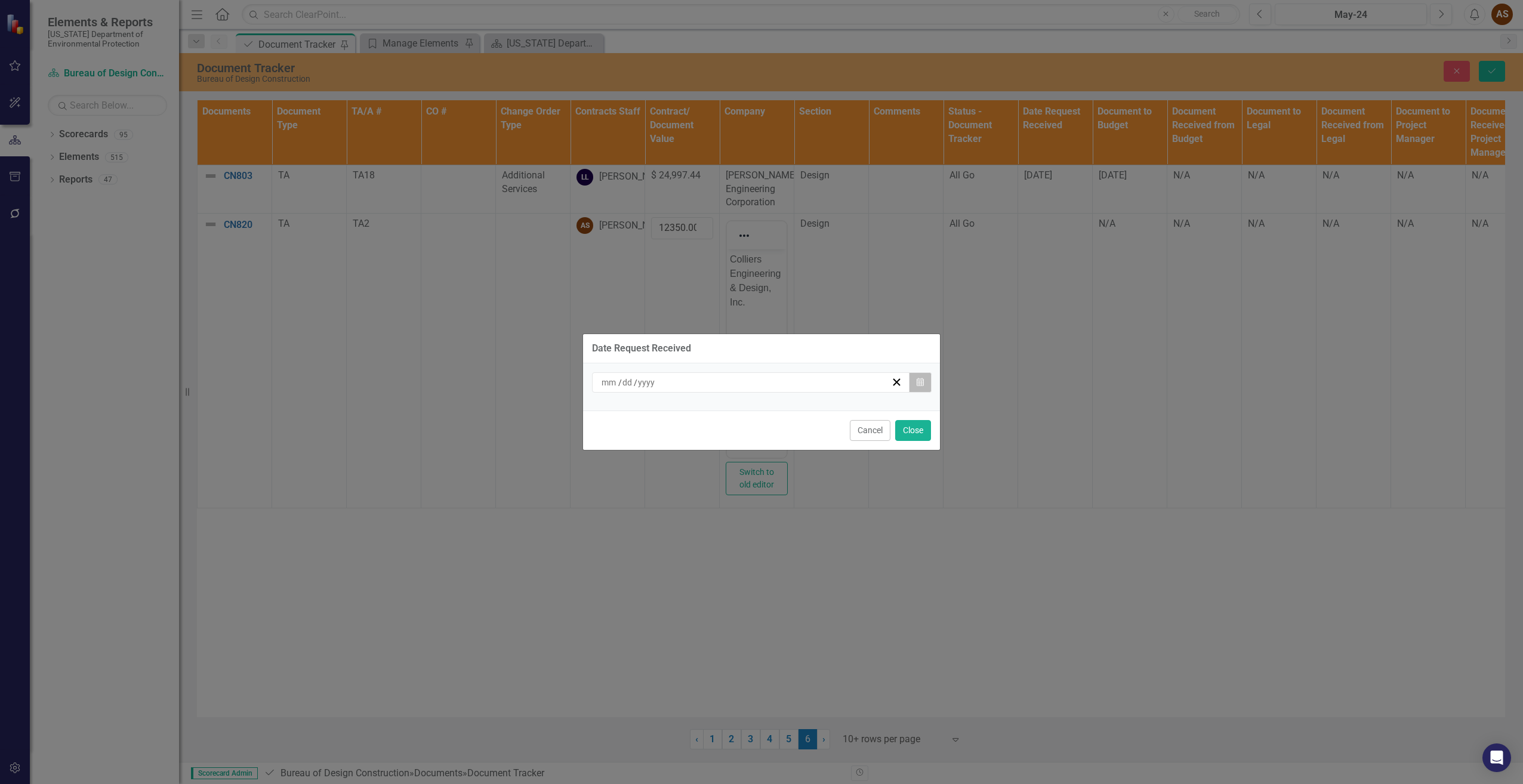
click at [921, 380] on icon "Calendar" at bounding box center [921, 383] width 7 height 8
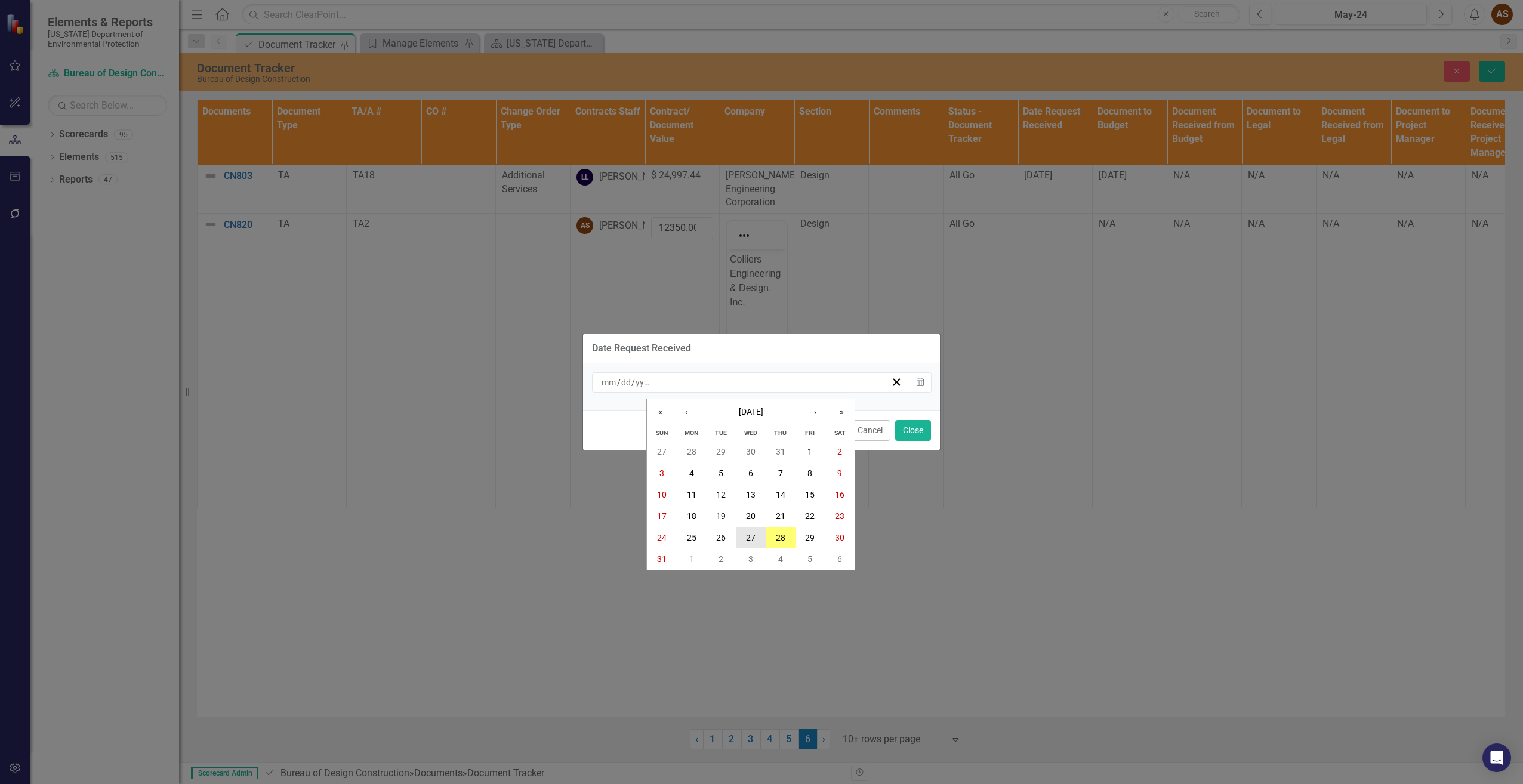
click at [756, 530] on button "27" at bounding box center [751, 537] width 30 height 21
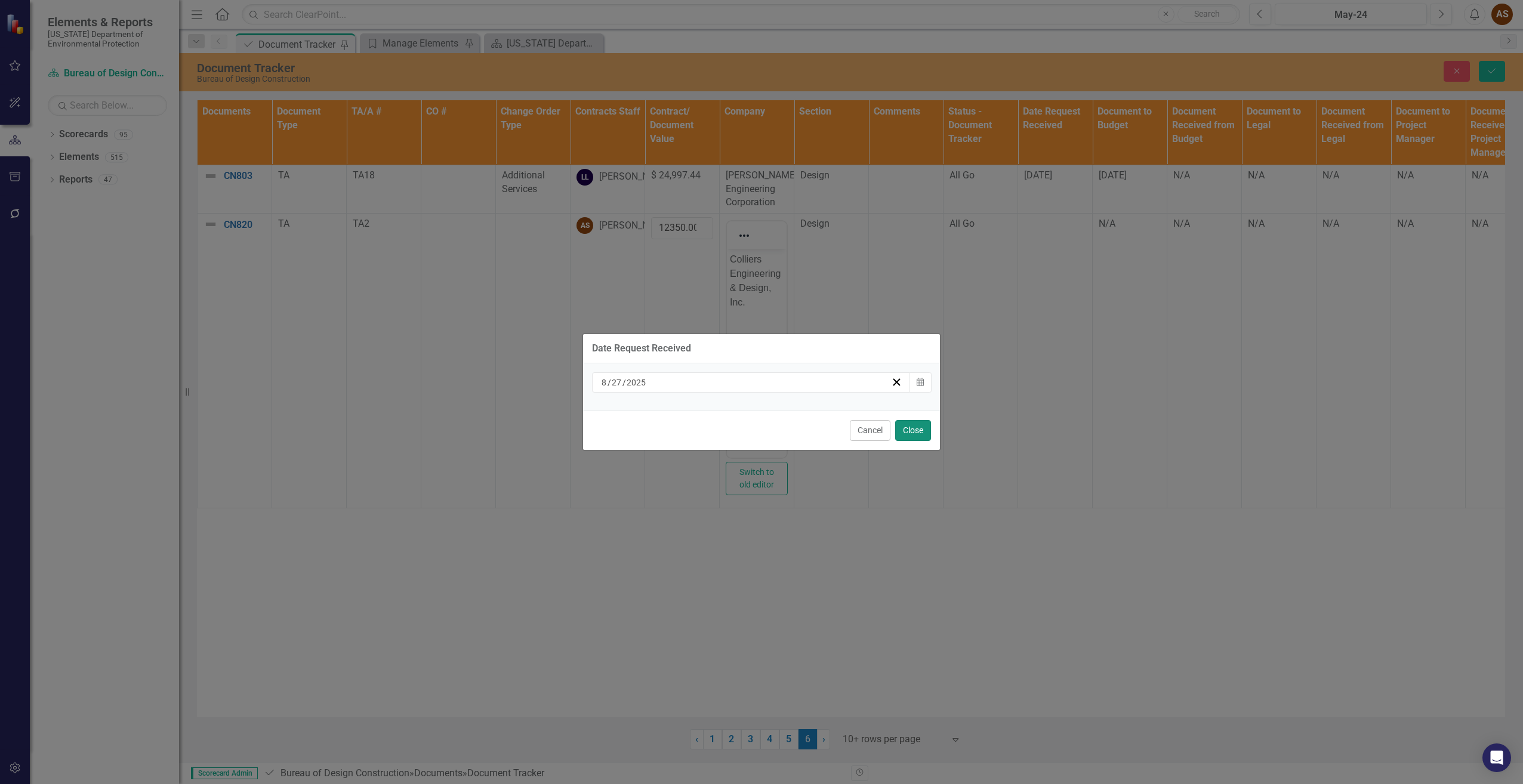
click at [916, 432] on button "Close" at bounding box center [914, 430] width 36 height 21
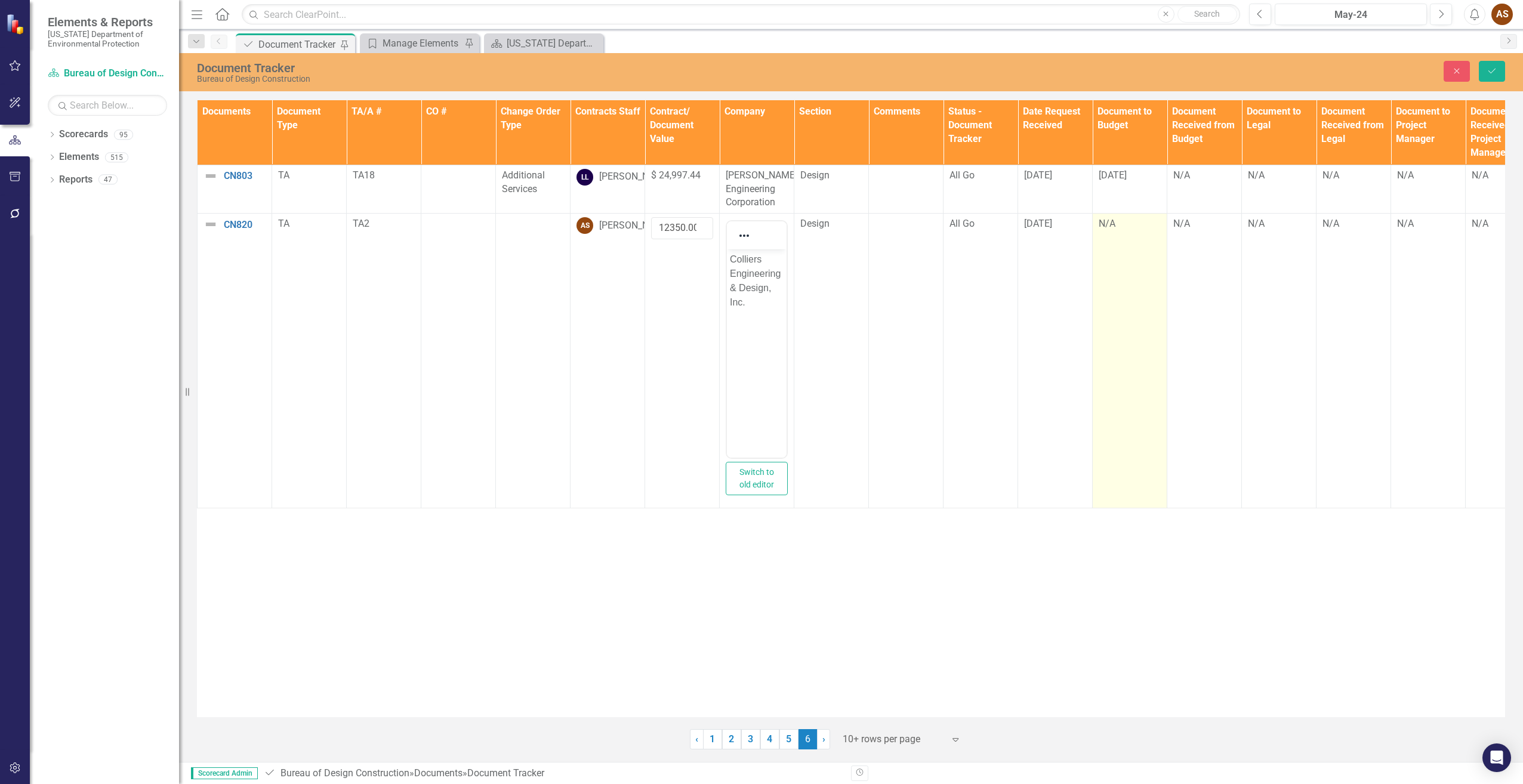
click at [1114, 226] on div "N/A" at bounding box center [1130, 224] width 62 height 14
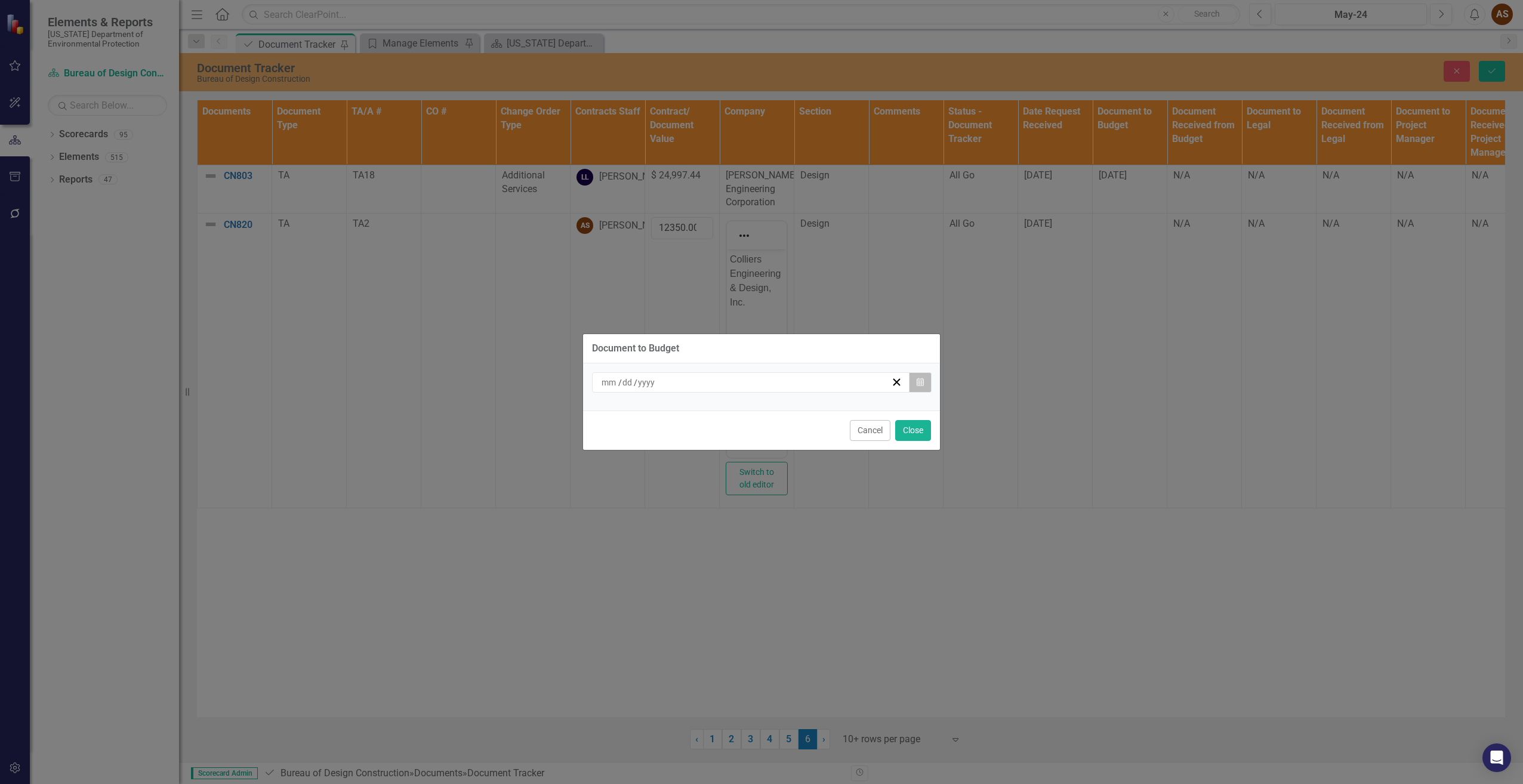
click at [923, 385] on icon "button" at bounding box center [921, 382] width 7 height 8
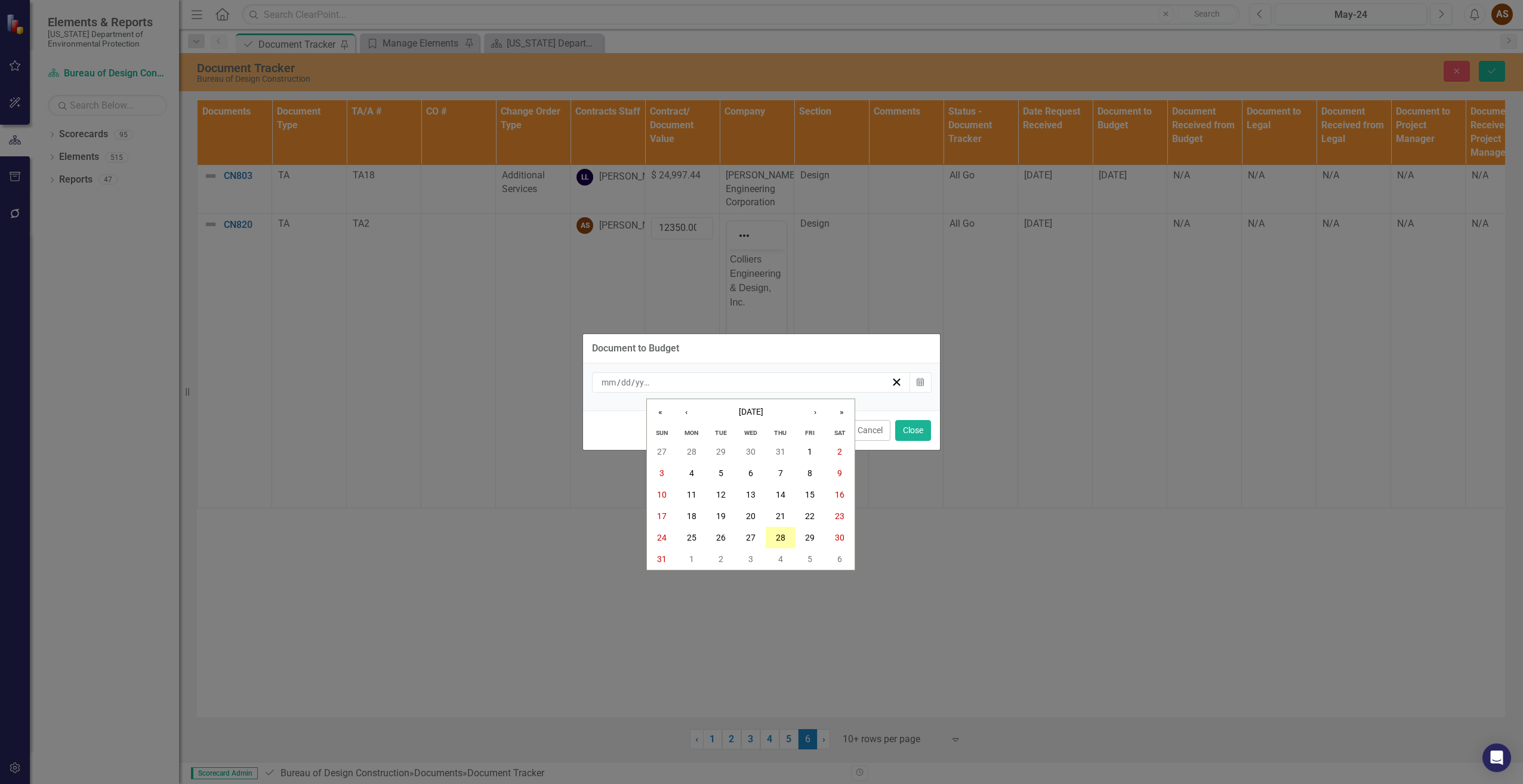
click at [780, 533] on abbr "28" at bounding box center [781, 538] width 10 height 10
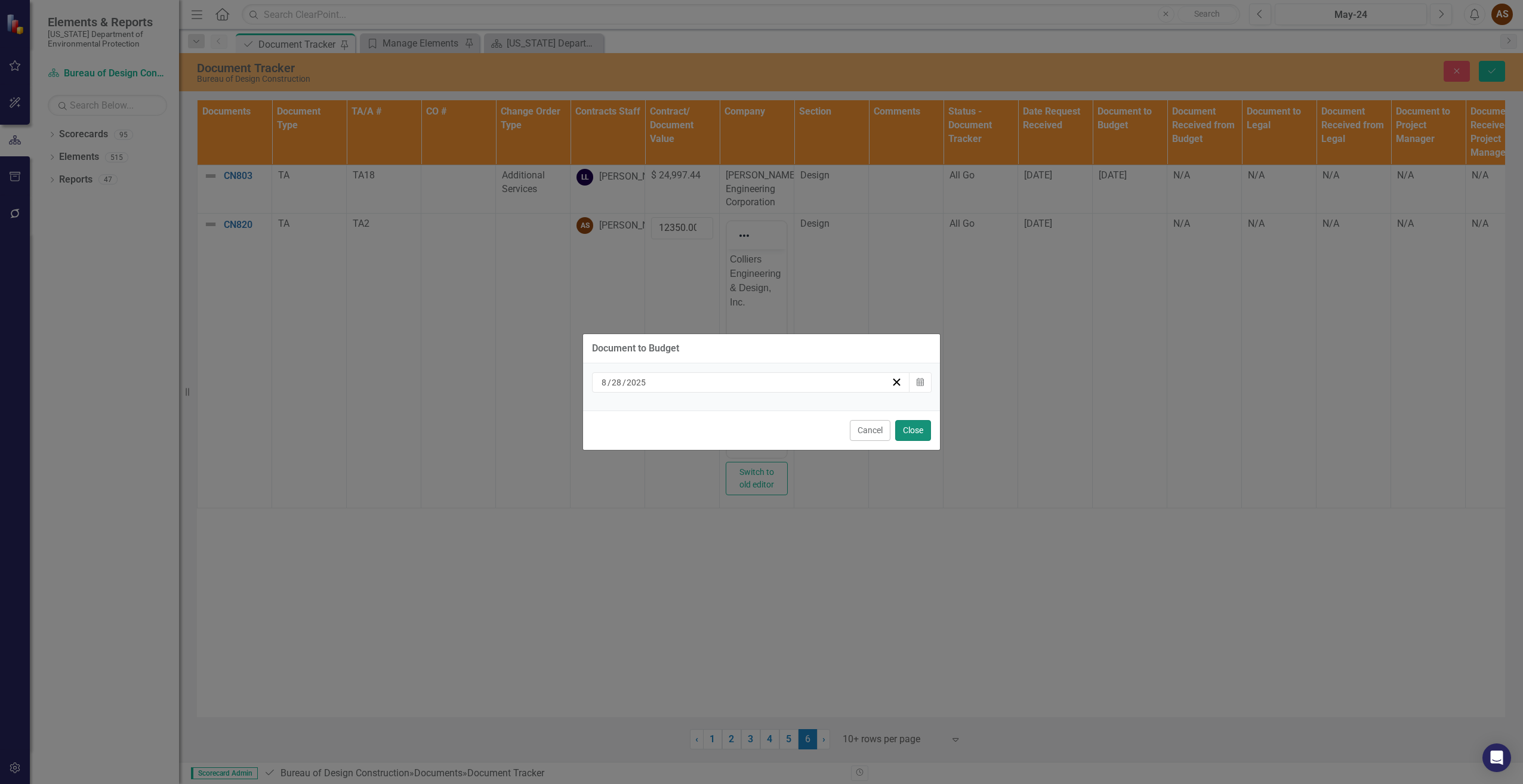
click at [913, 435] on button "Close" at bounding box center [914, 430] width 36 height 21
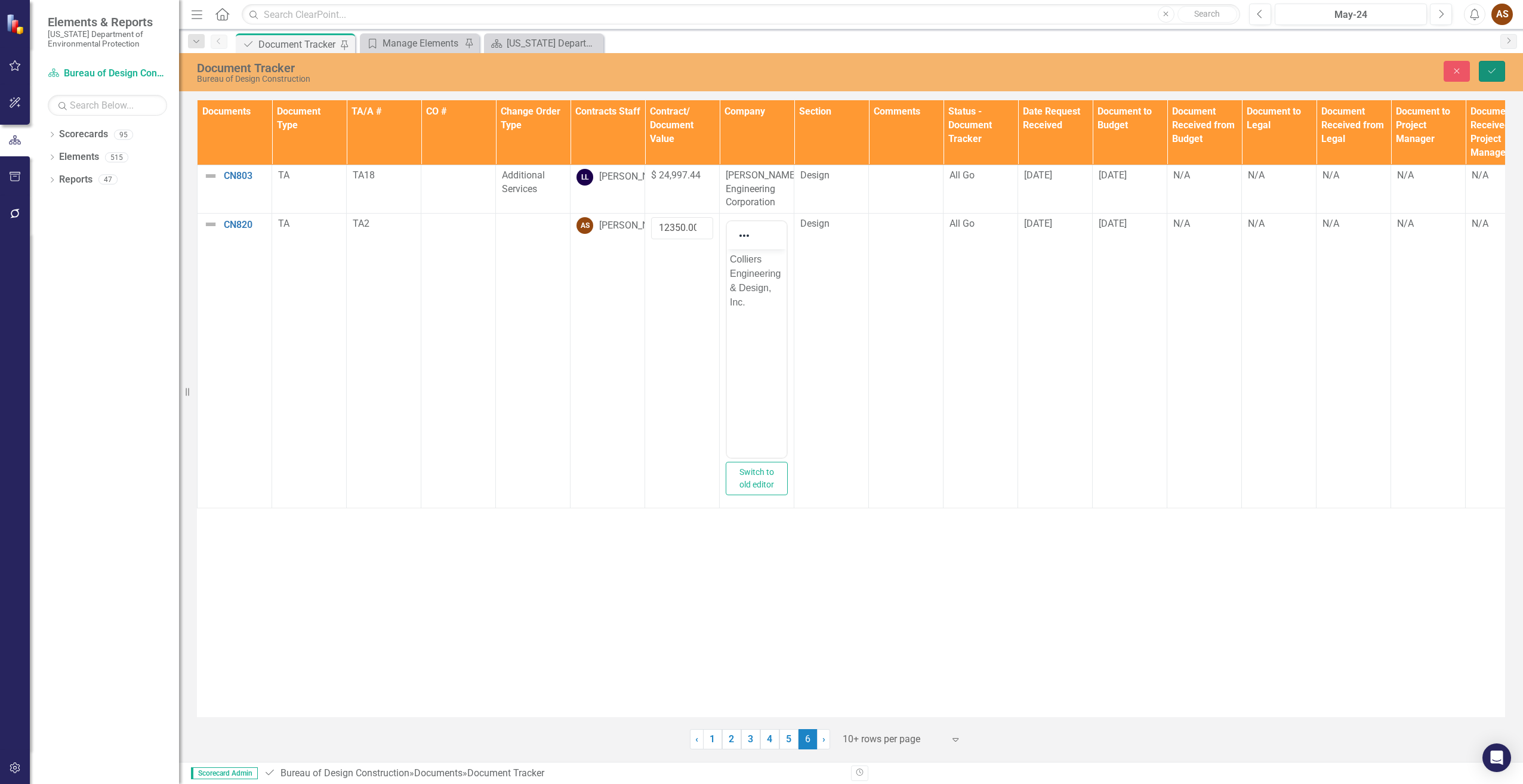
click at [1496, 66] on button "Save" at bounding box center [1492, 71] width 26 height 21
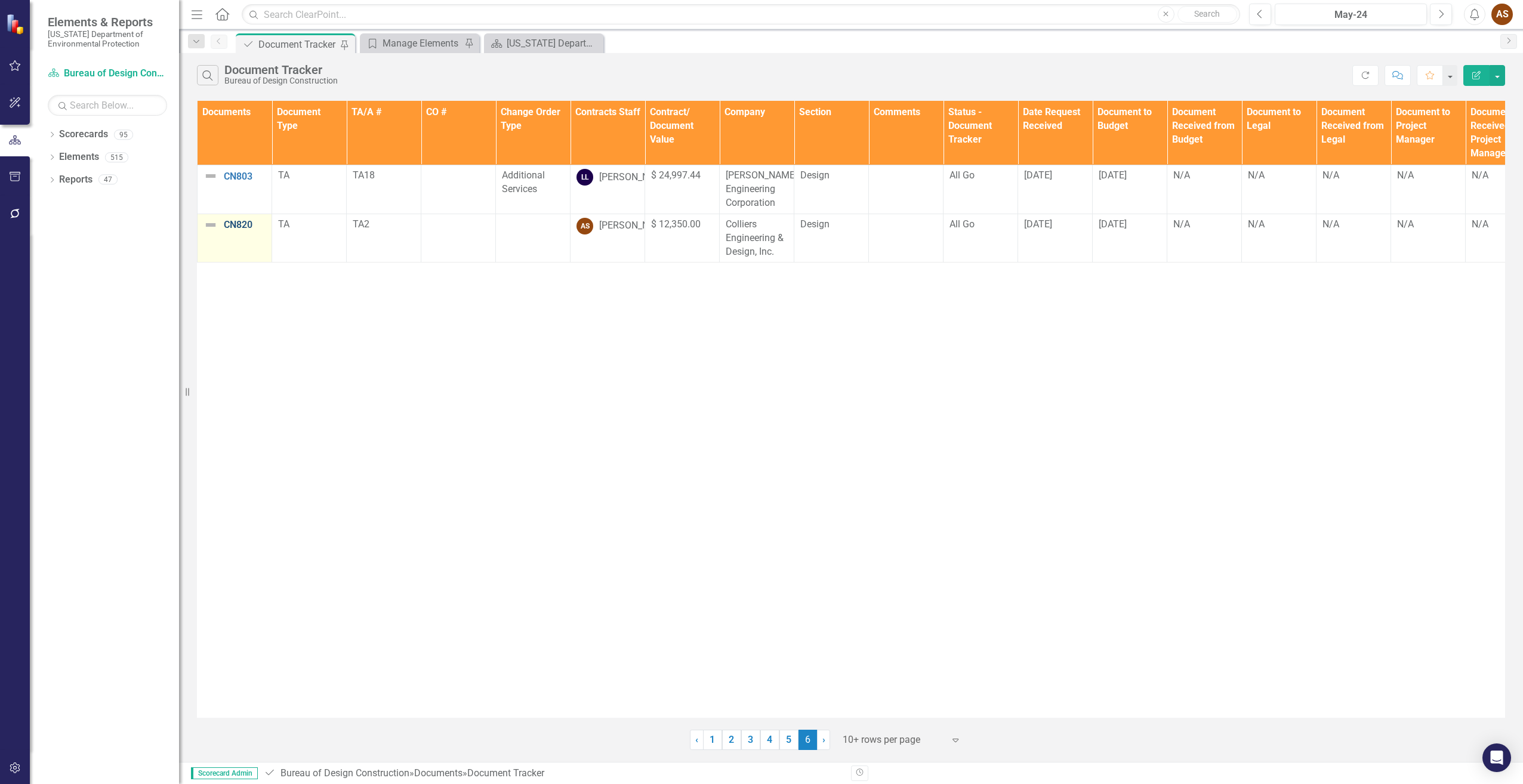
click at [237, 225] on link "CN820" at bounding box center [245, 225] width 42 height 10
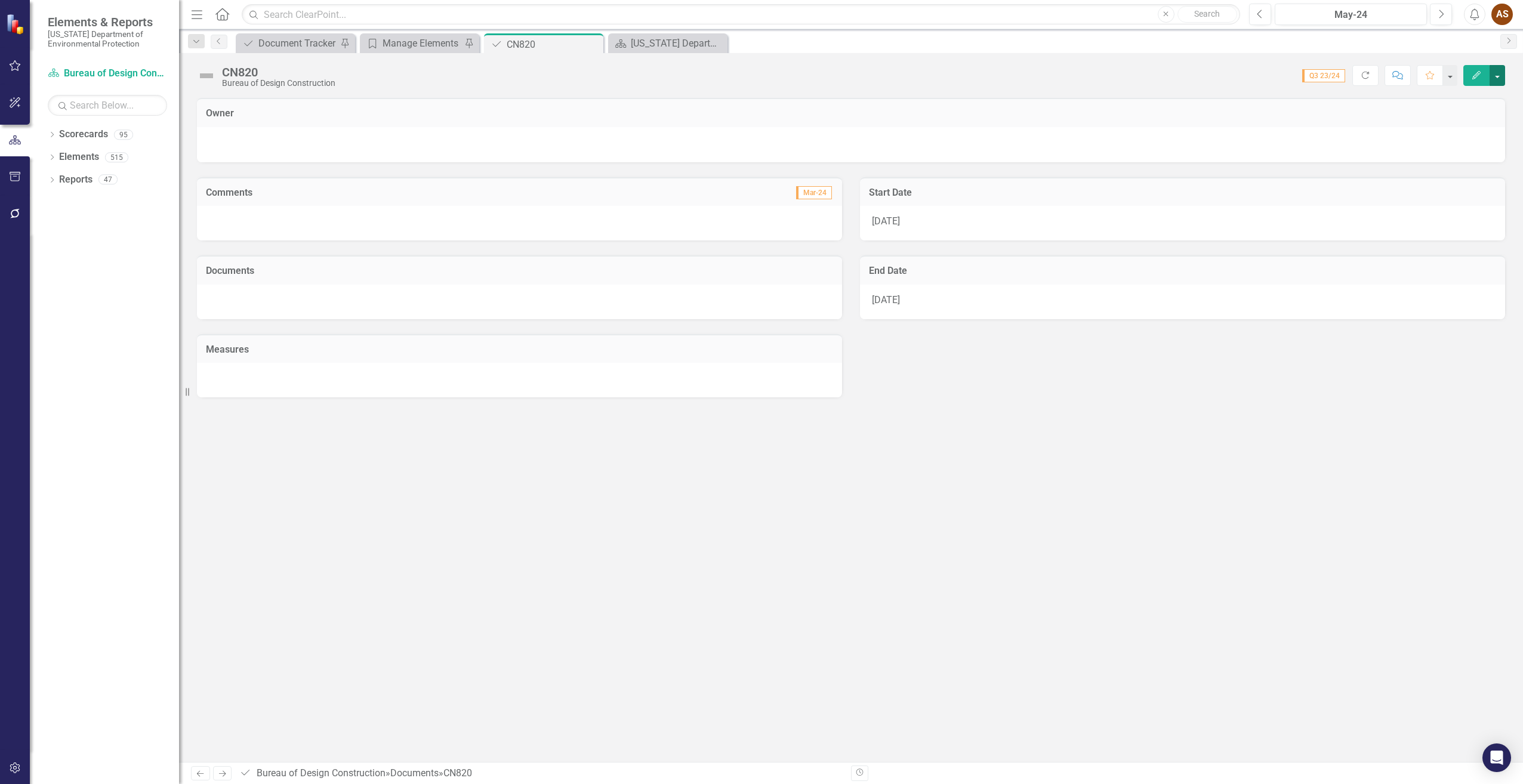
click at [1499, 74] on button "button" at bounding box center [1497, 76] width 15 height 21
click at [1482, 93] on link "Edit Edit Document" at bounding box center [1456, 98] width 96 height 22
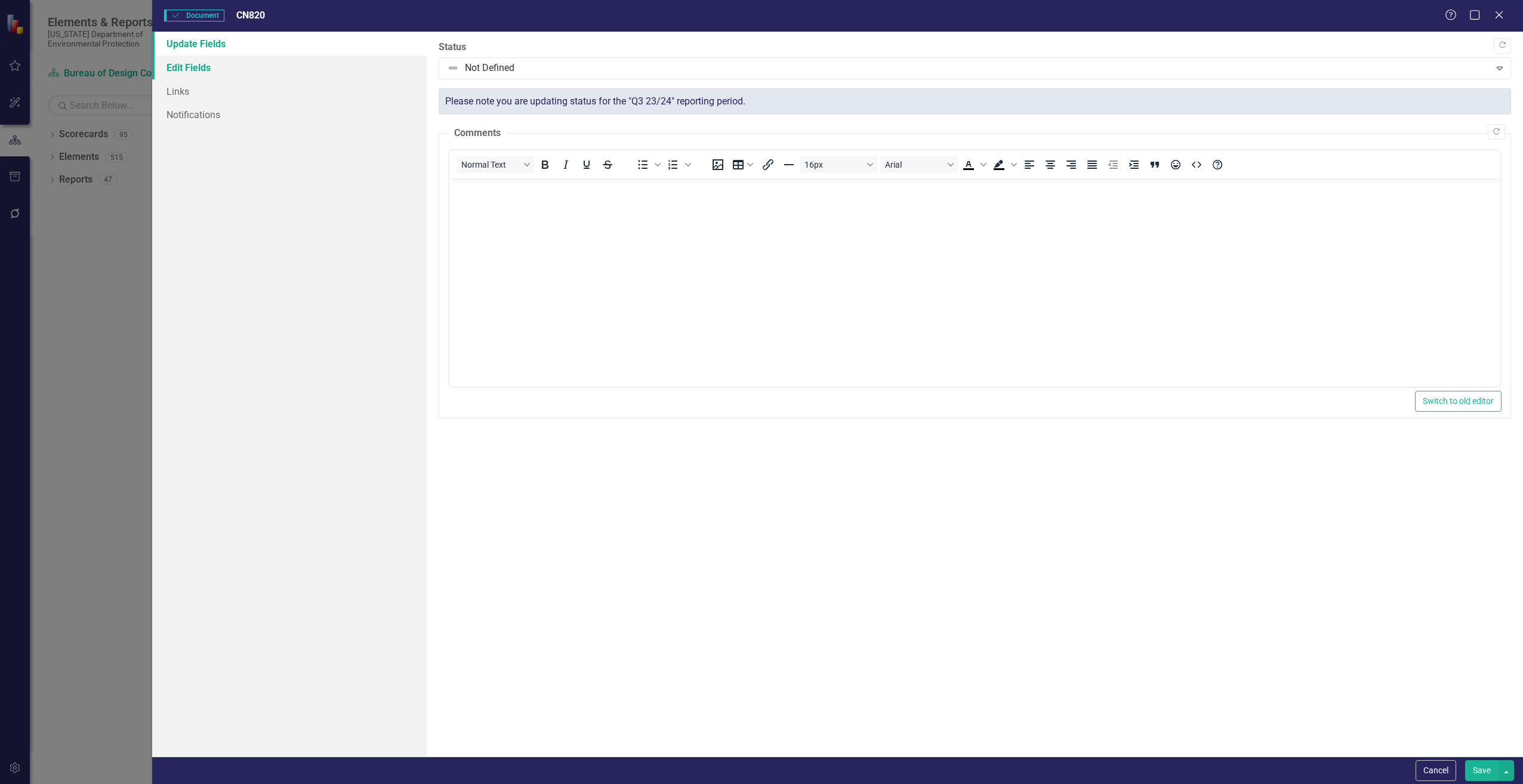
click at [200, 65] on link "Edit Fields" at bounding box center [289, 67] width 274 height 24
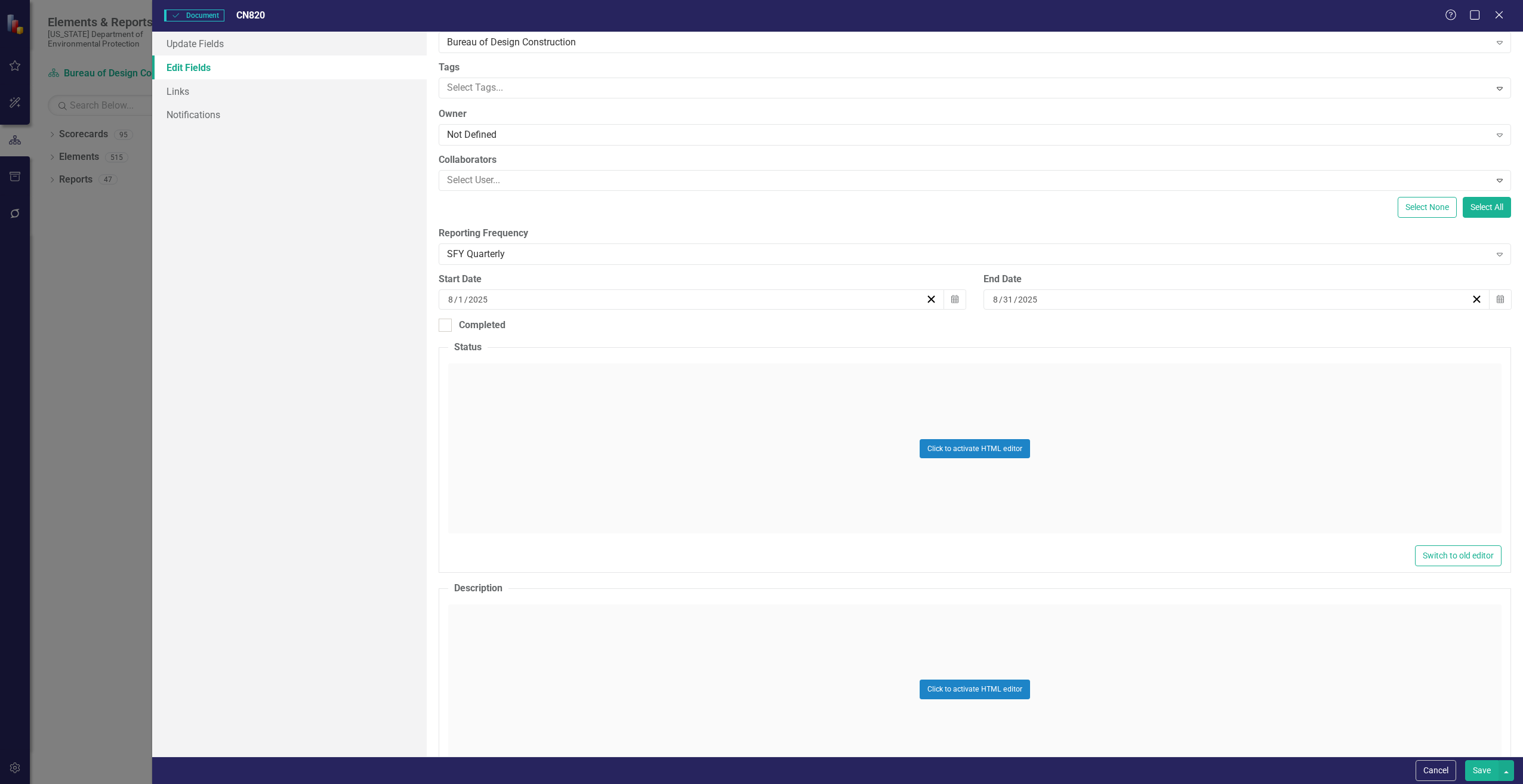
scroll to position [238, 0]
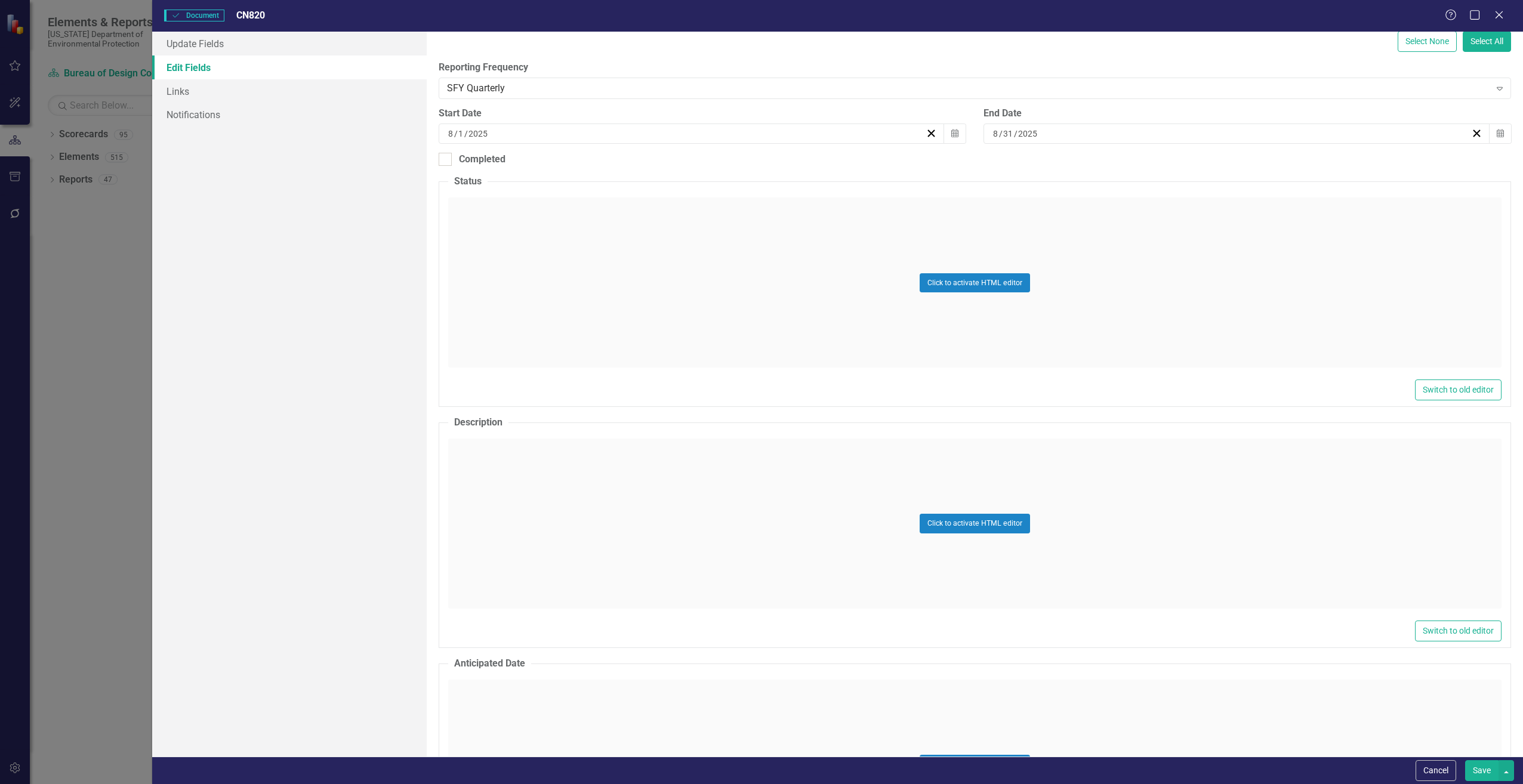
click at [494, 471] on div "Click to activate HTML editor" at bounding box center [975, 523] width 1054 height 170
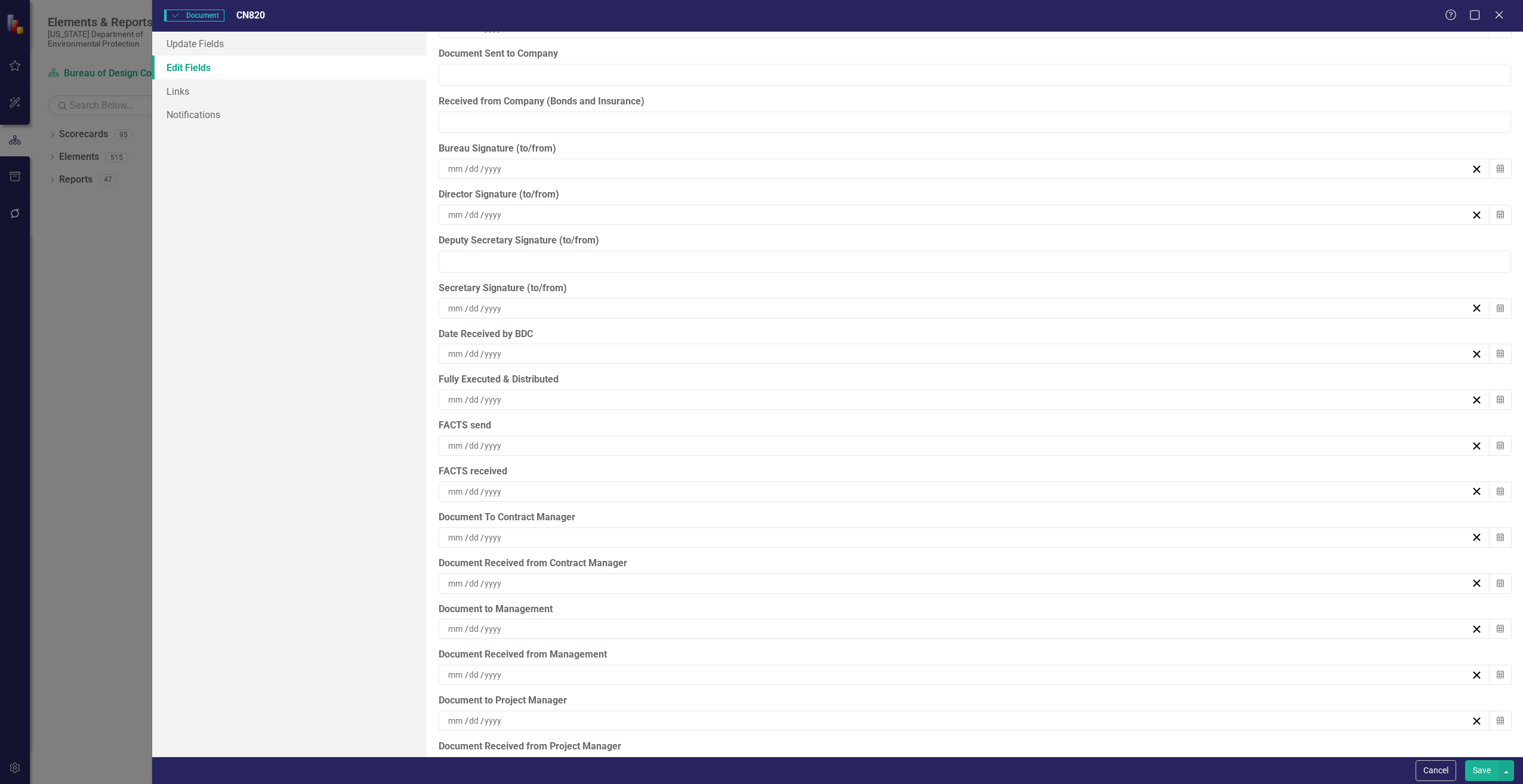
scroll to position [3253, 0]
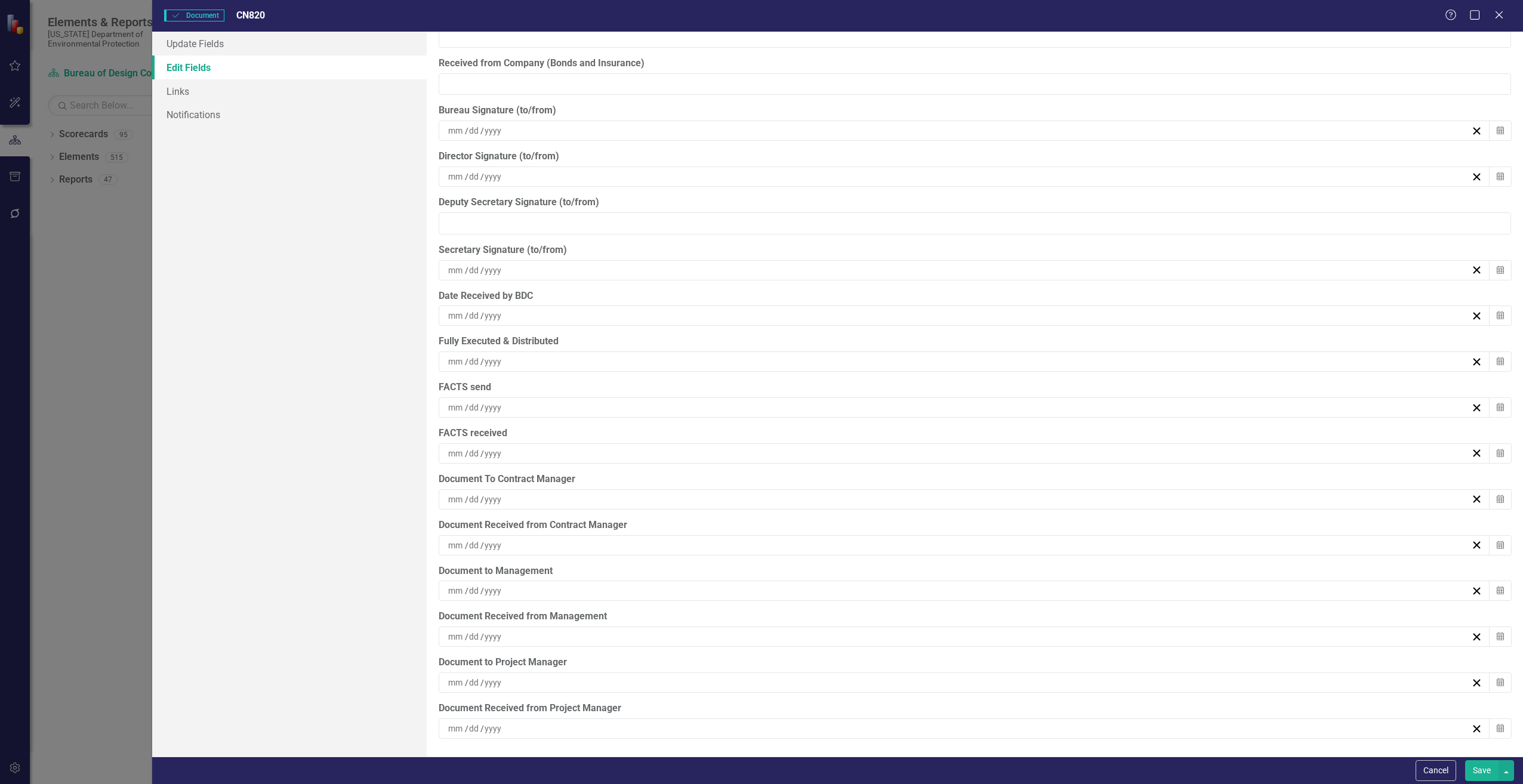
click at [1478, 772] on button "Save" at bounding box center [1482, 771] width 33 height 21
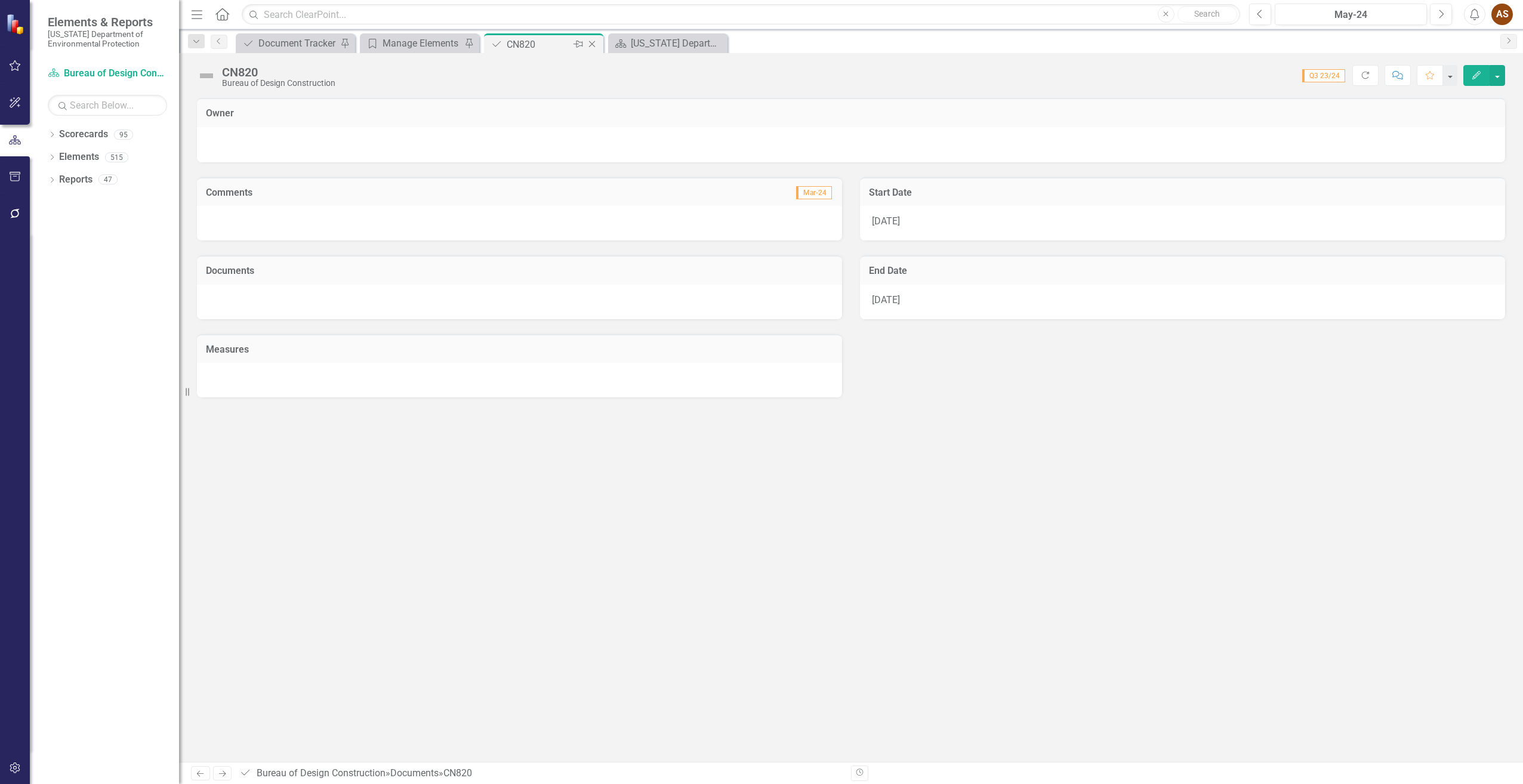
click at [595, 42] on icon "Close" at bounding box center [592, 44] width 12 height 10
click at [466, 44] on icon "Close" at bounding box center [467, 44] width 12 height 10
